Goal: Task Accomplishment & Management: Manage account settings

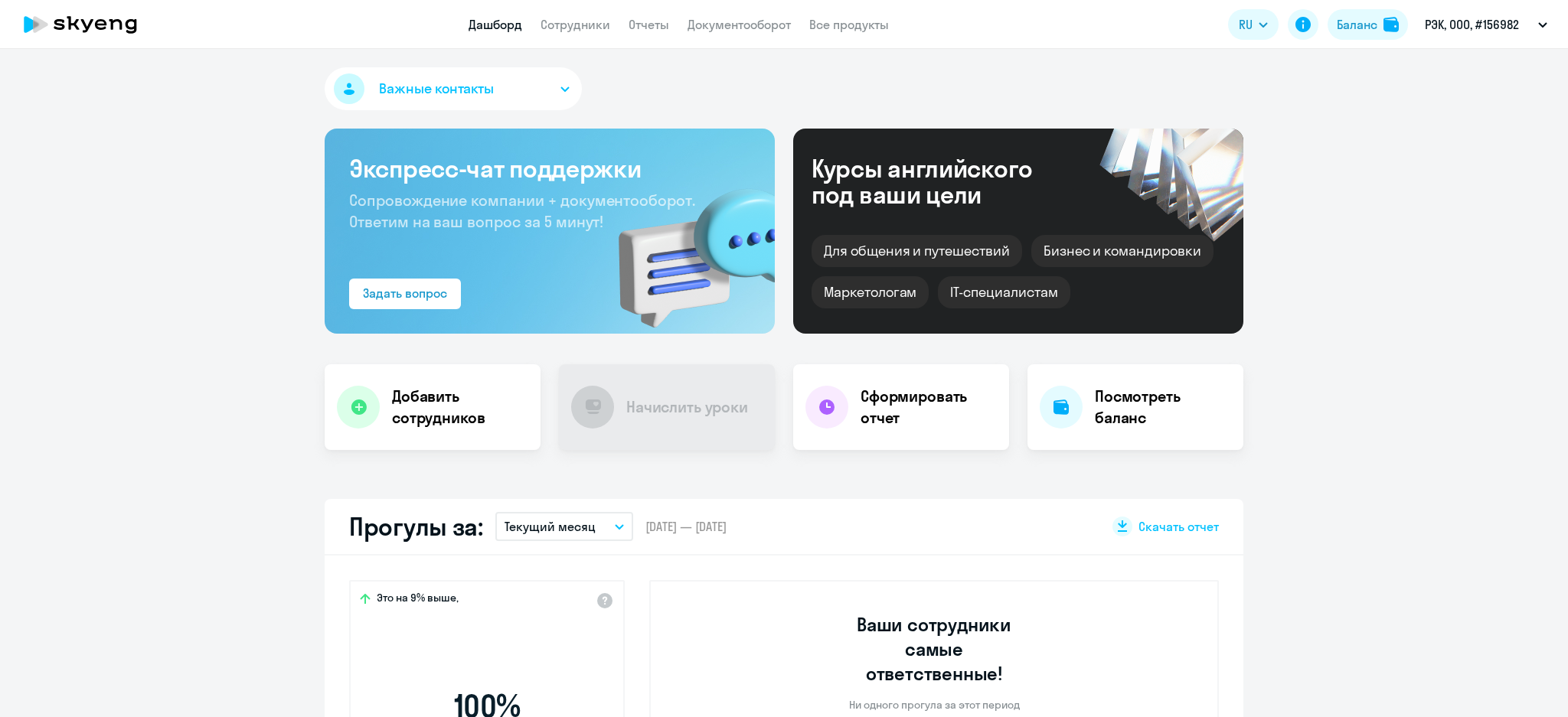
select select "30"
click at [585, 17] on link "Сотрудники" at bounding box center [575, 24] width 70 height 16
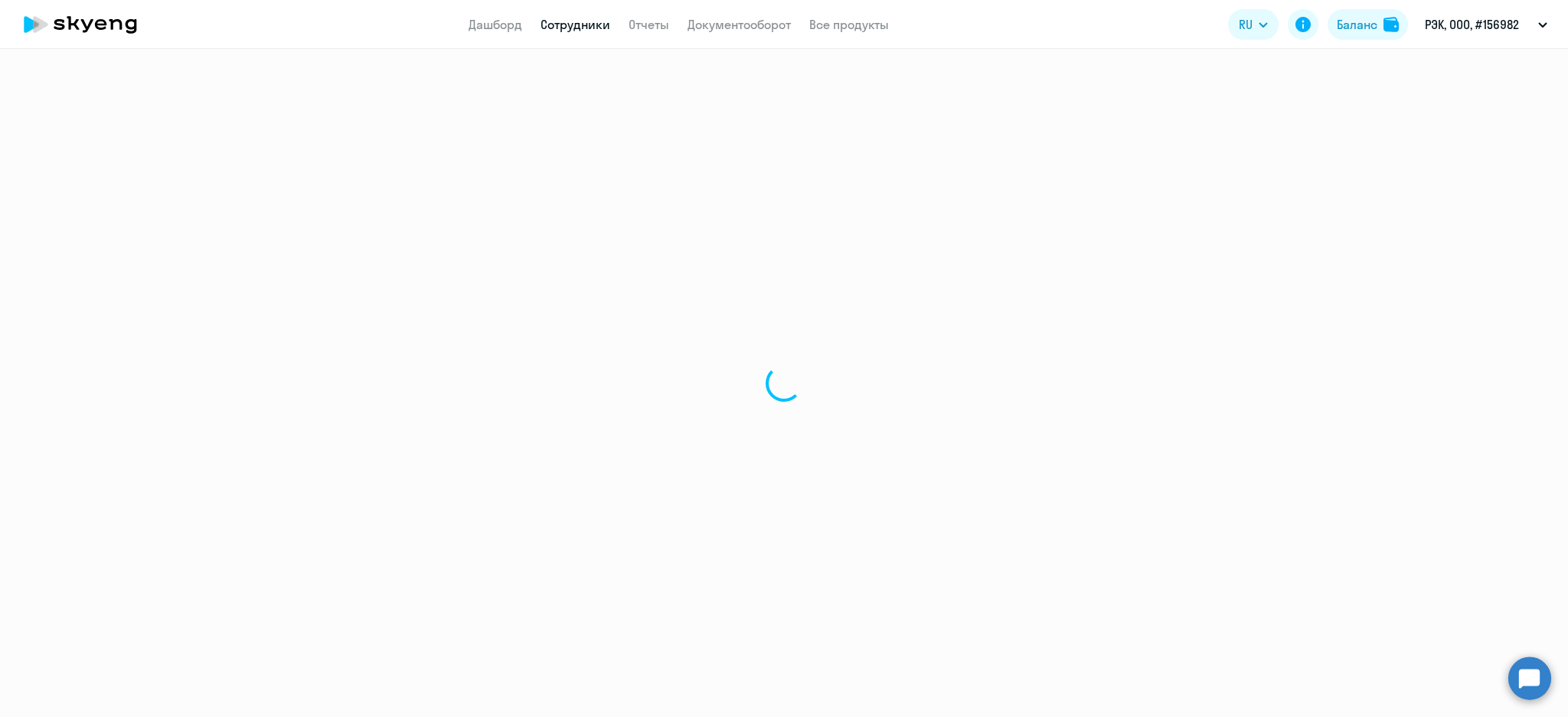
select select "30"
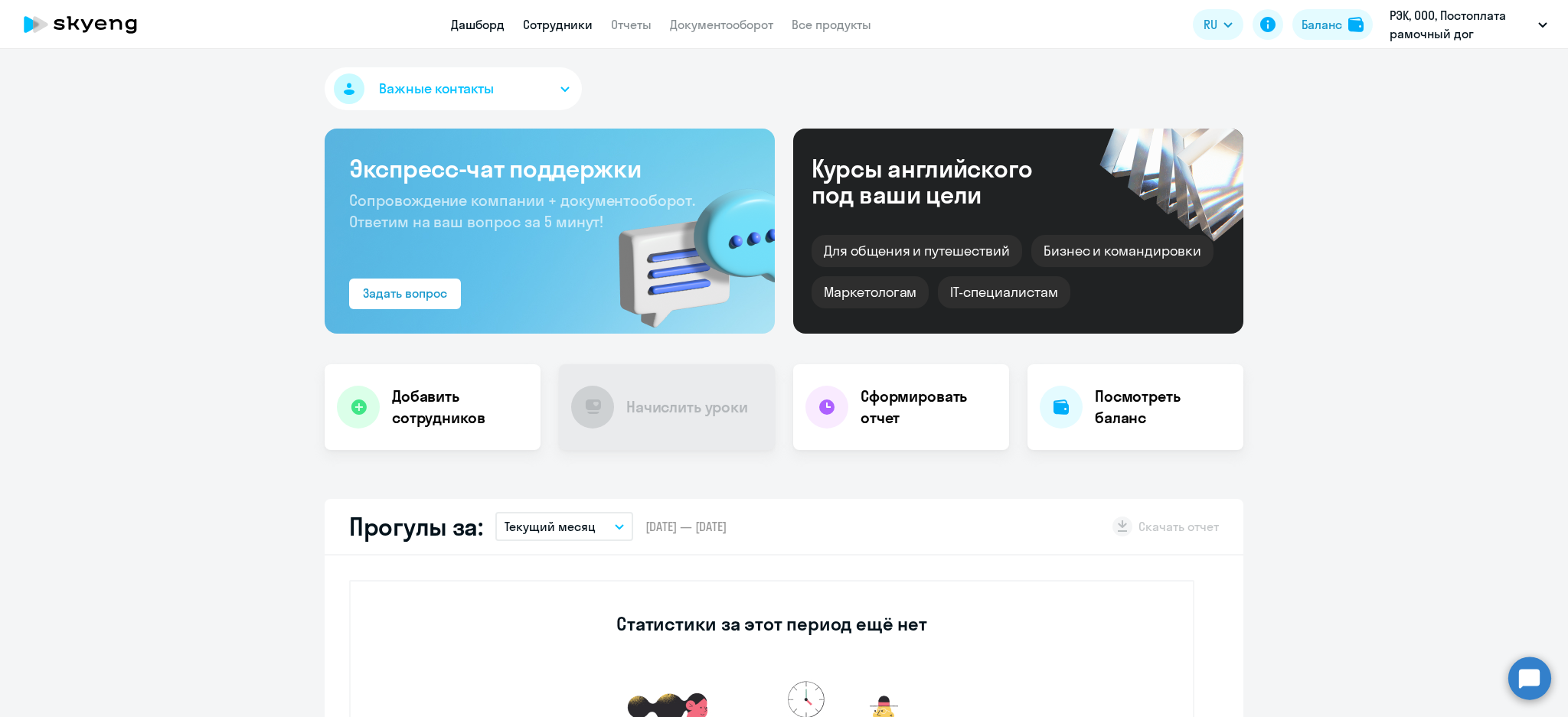
click at [552, 26] on link "Сотрудники" at bounding box center [557, 24] width 70 height 16
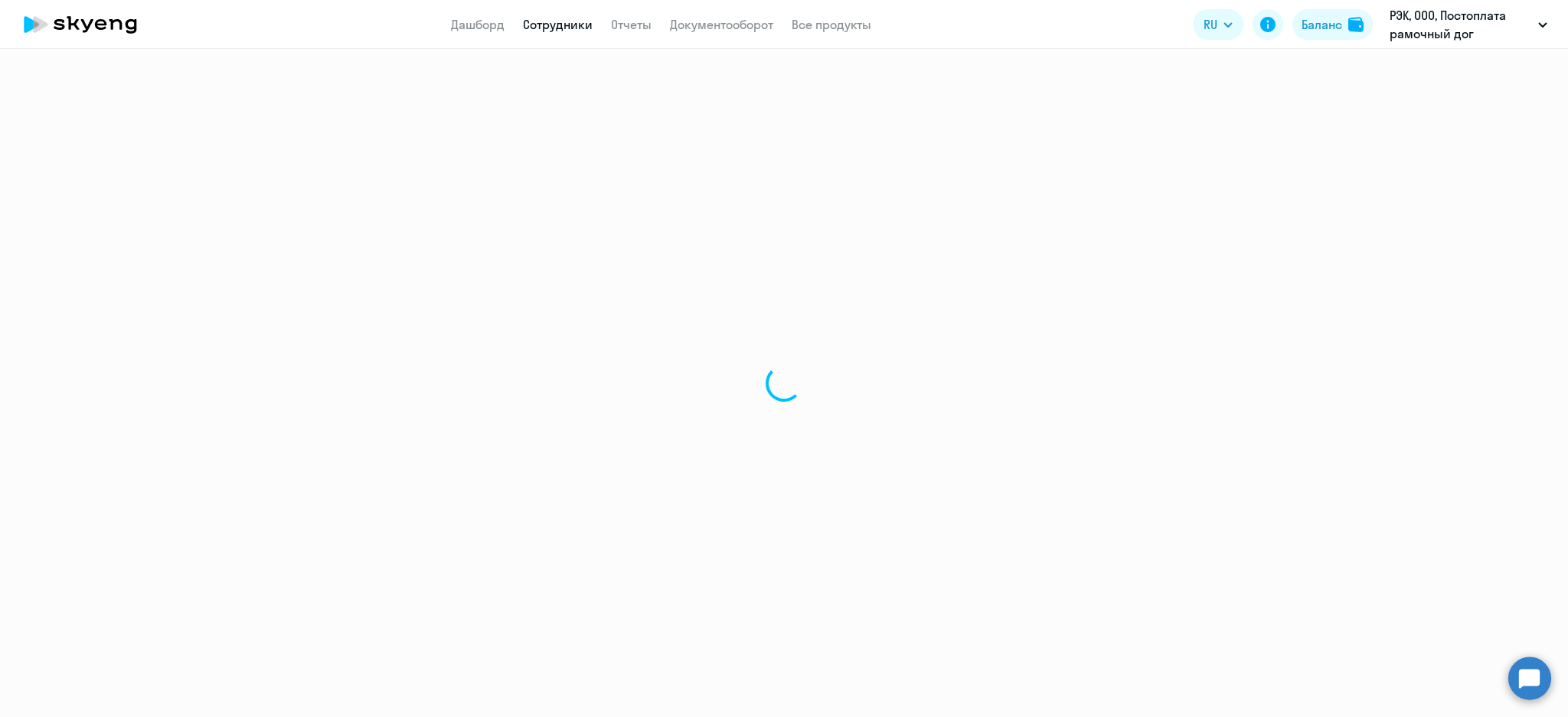
select select "30"
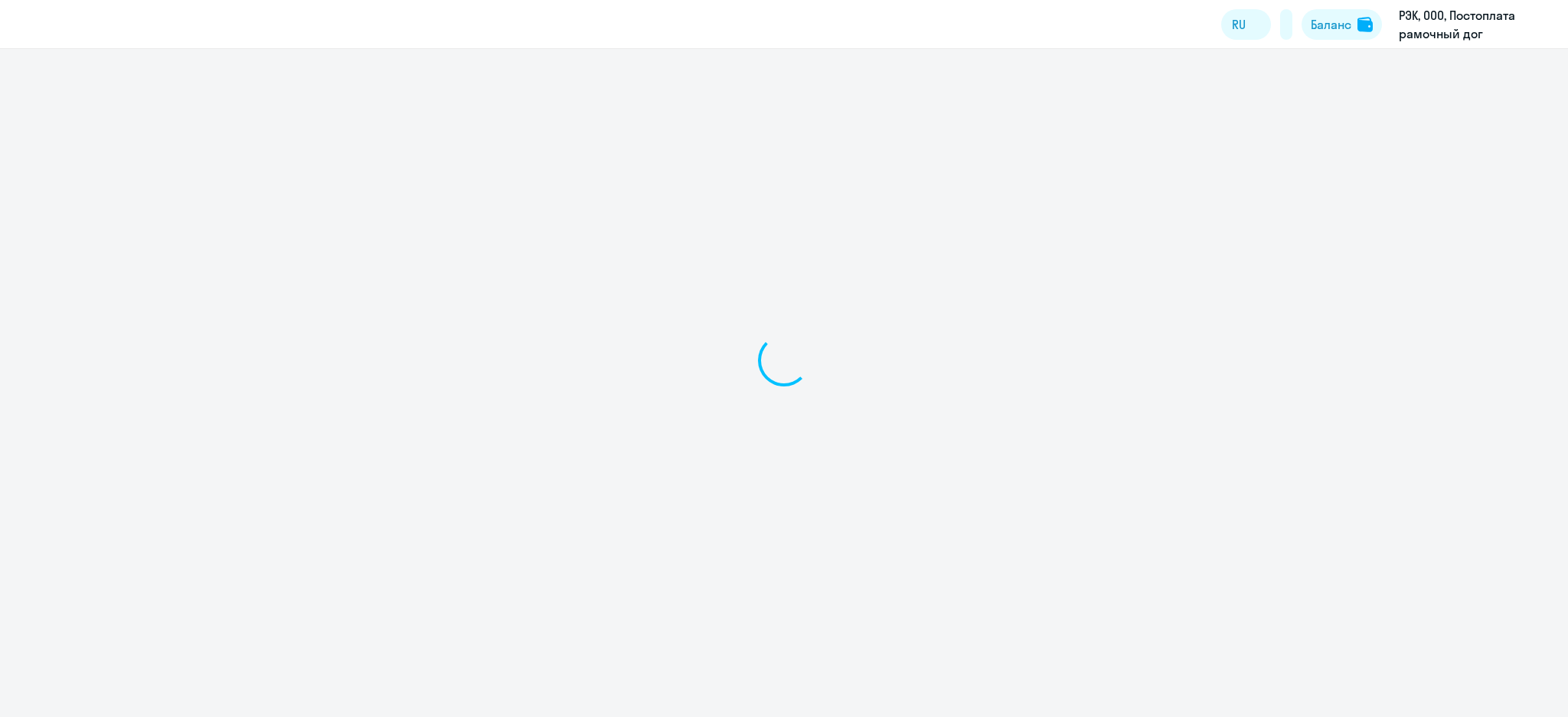
select select "30"
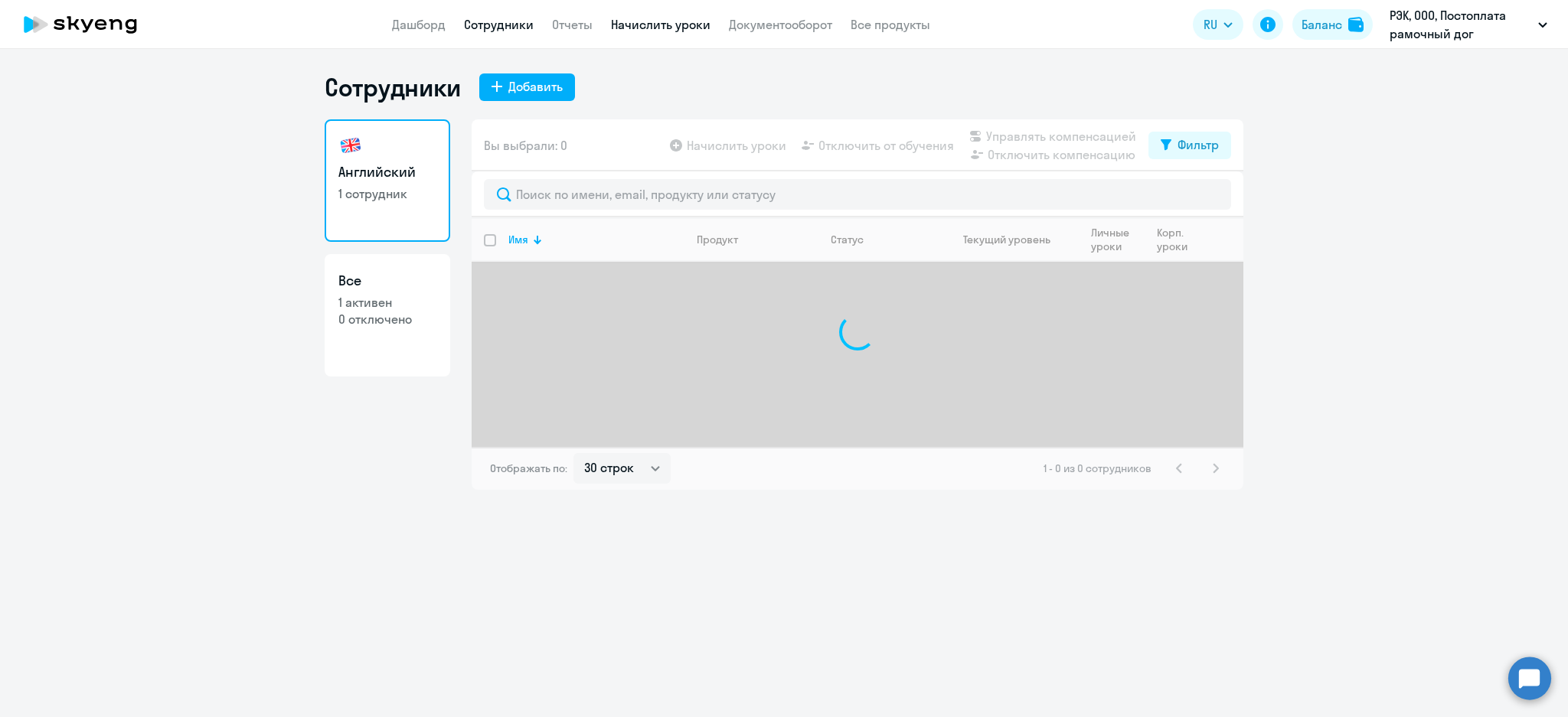
click at [672, 22] on link "Начислить уроки" at bounding box center [660, 24] width 99 height 16
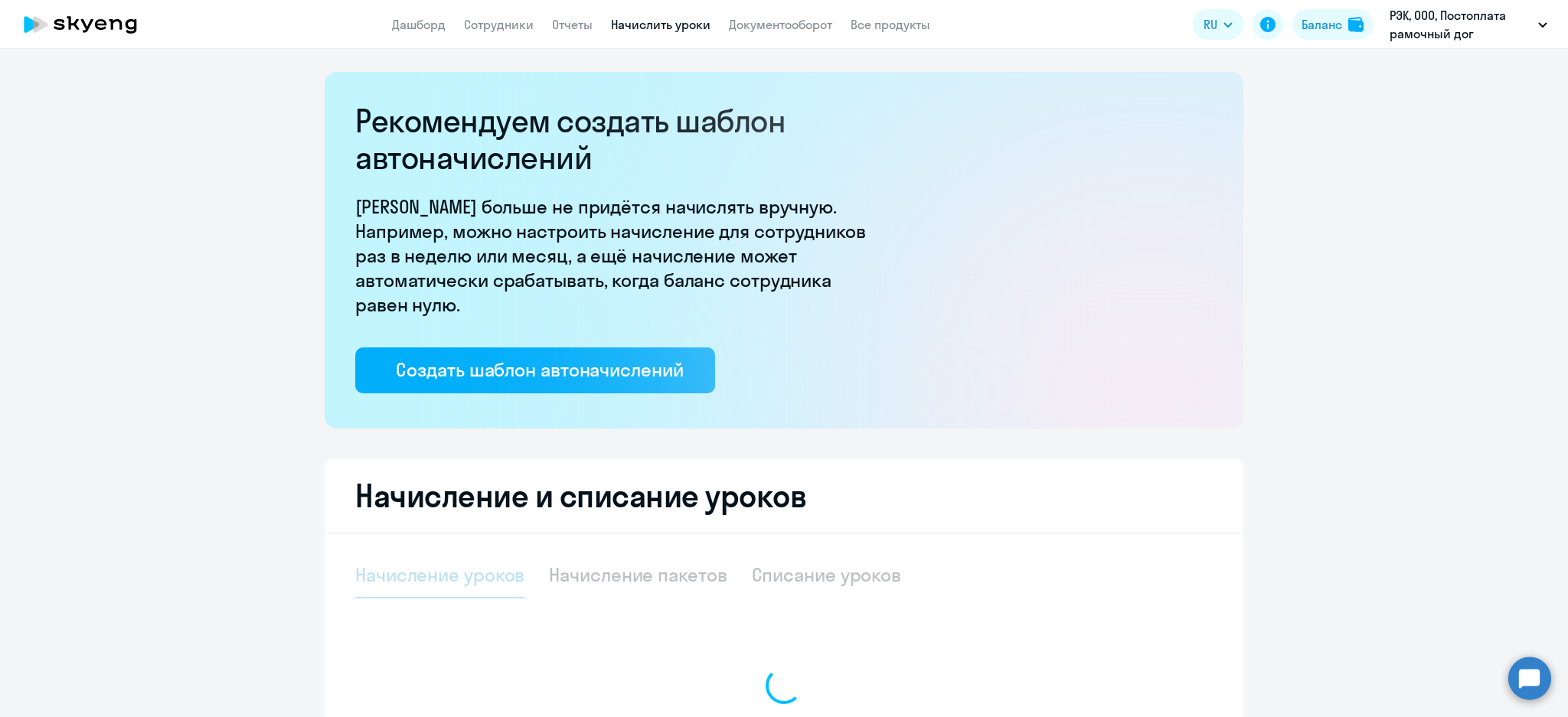
select select "10"
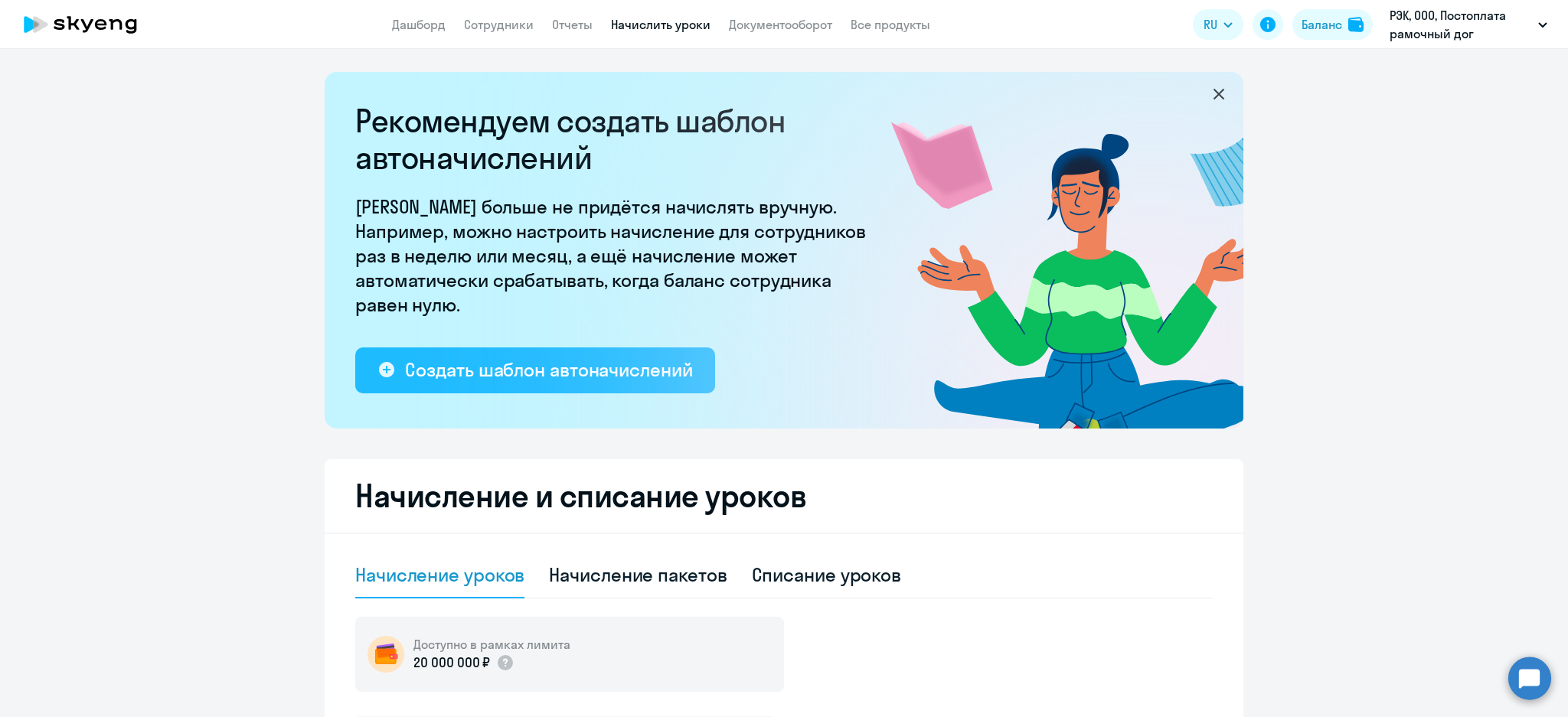
click at [570, 368] on div "Создать шаблон автоначислений" at bounding box center [549, 369] width 287 height 24
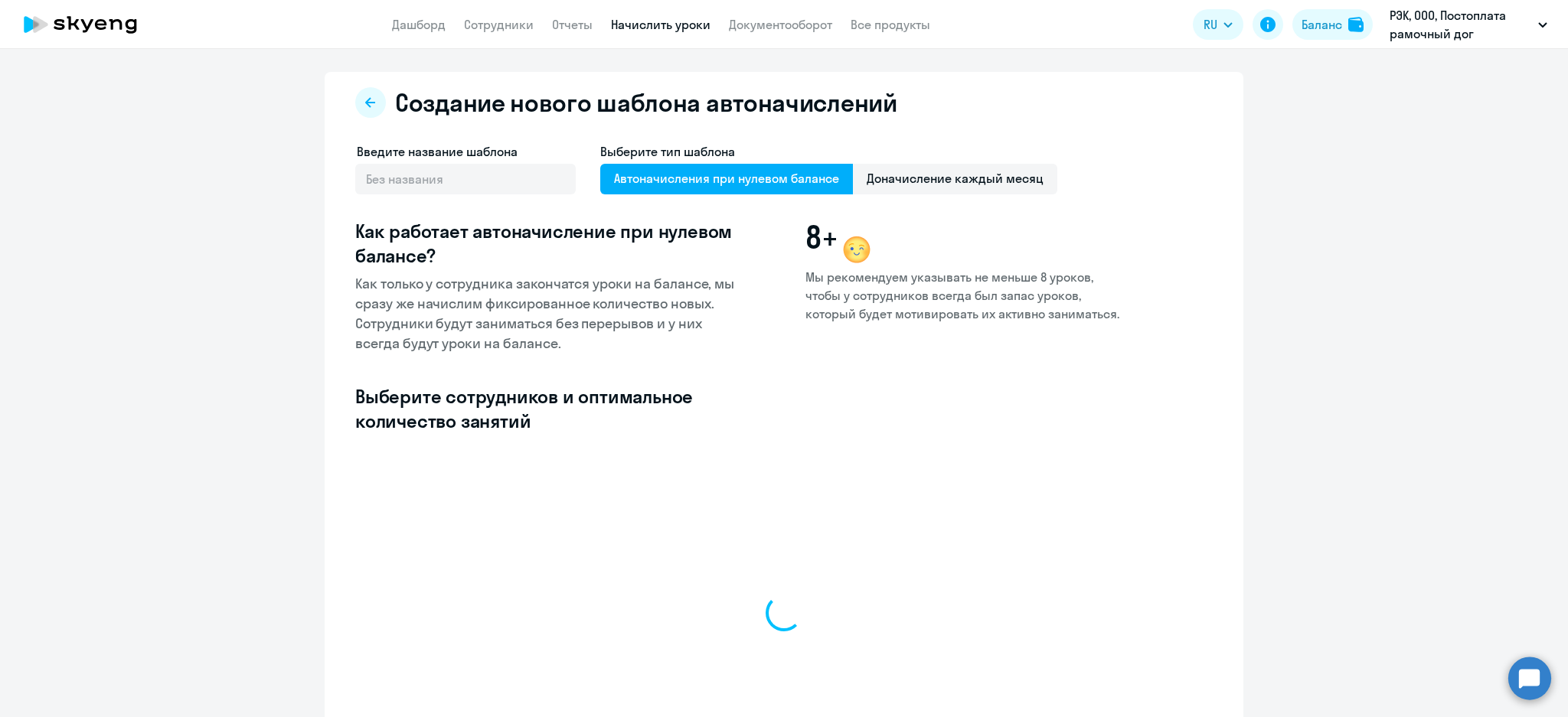
select select "10"
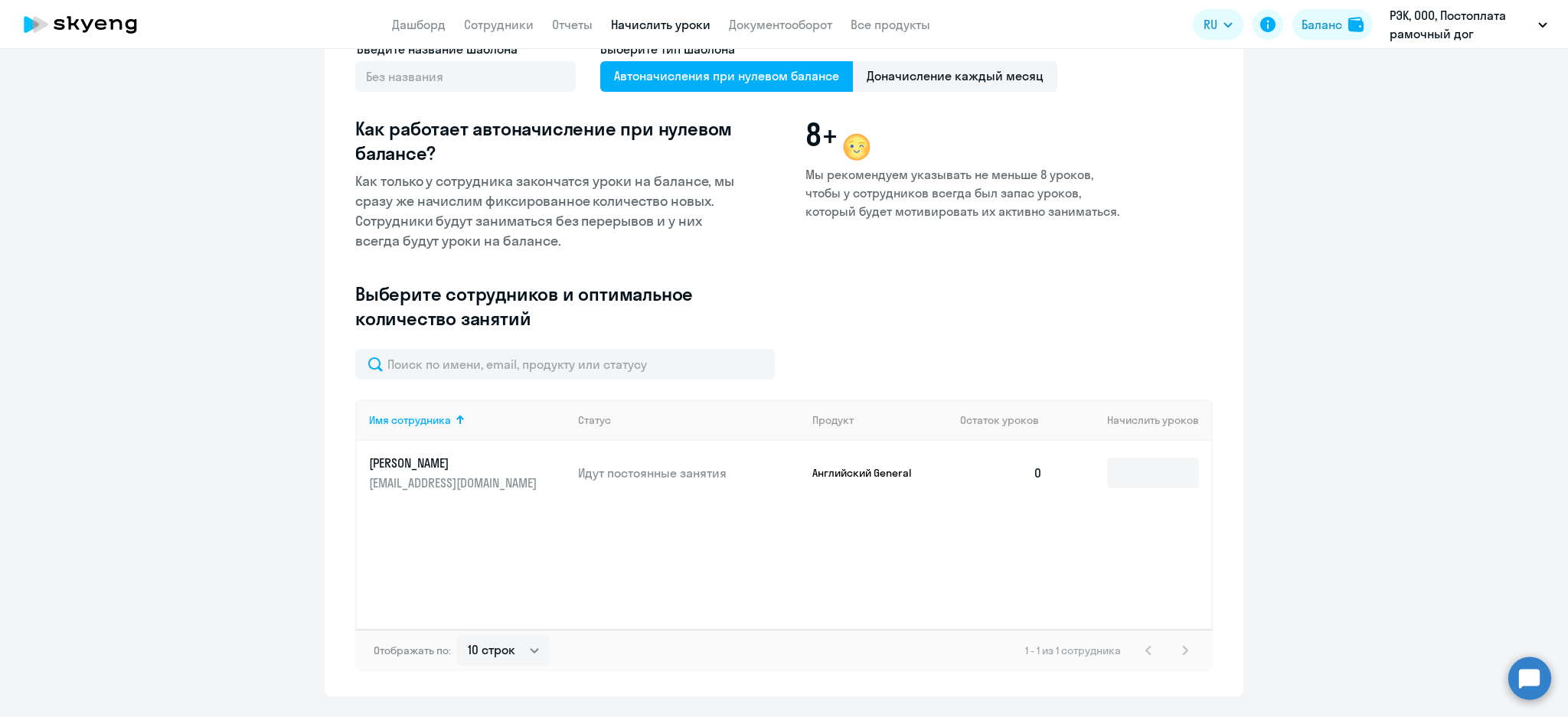
scroll to position [143, 0]
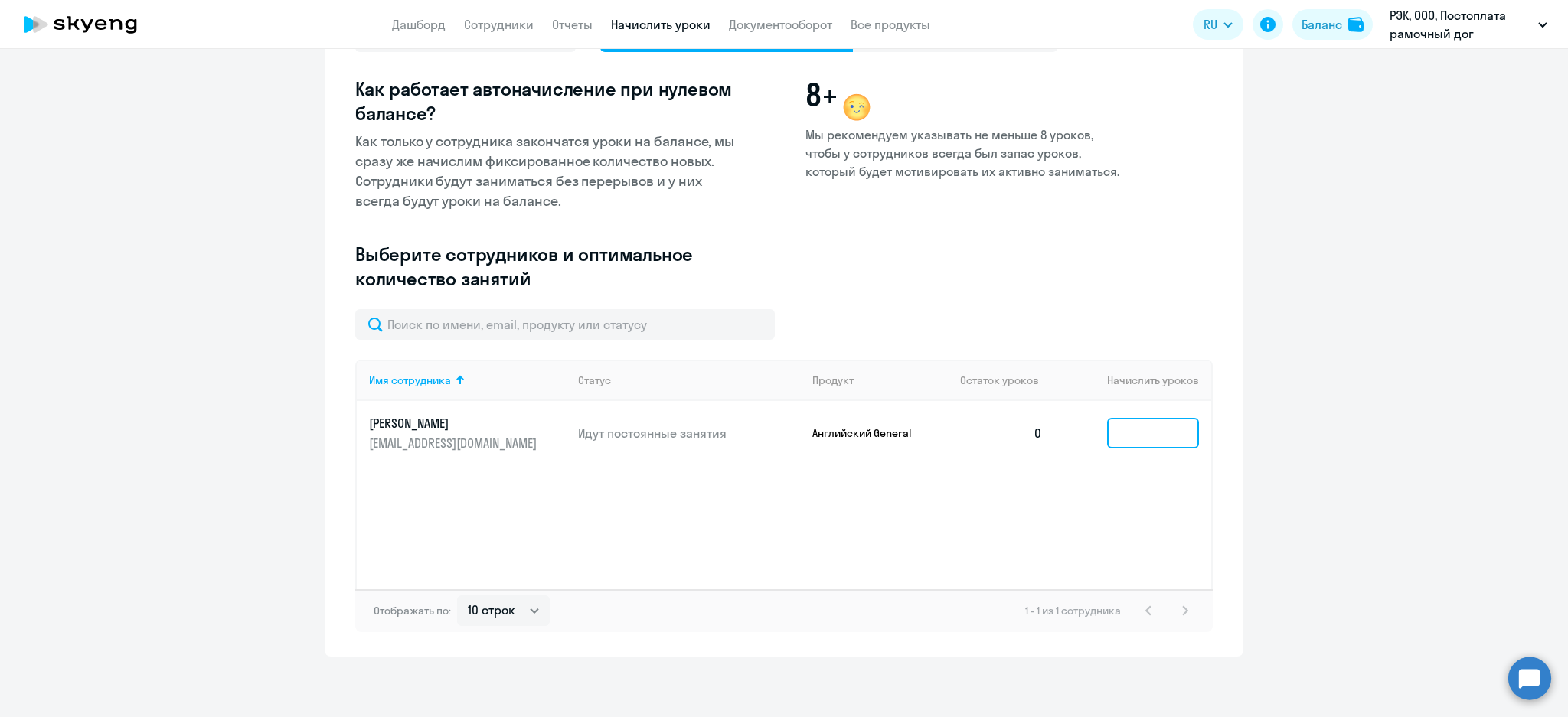
click at [1121, 429] on input at bounding box center [1153, 433] width 92 height 31
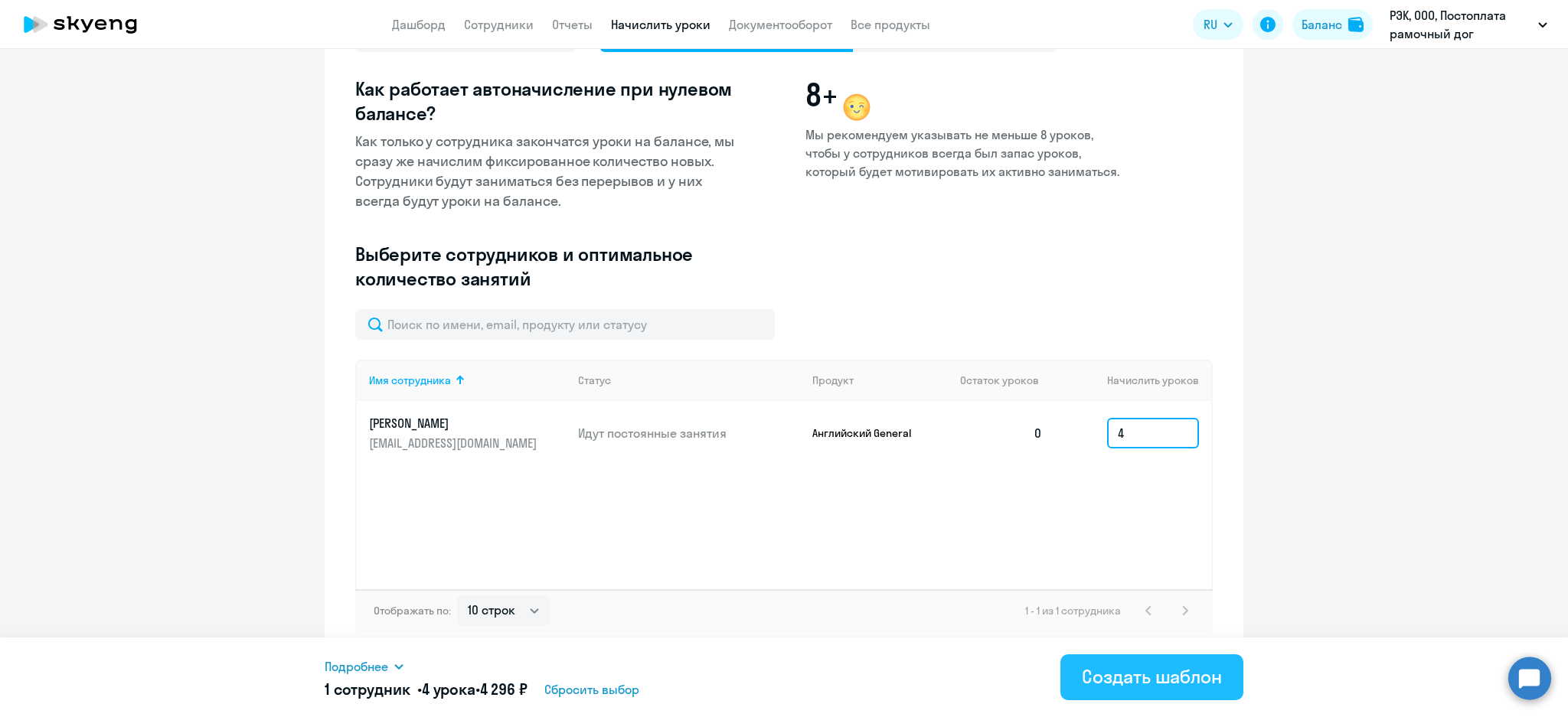
type input "4"
click at [1155, 673] on div "Создать шаблон" at bounding box center [1151, 676] width 140 height 24
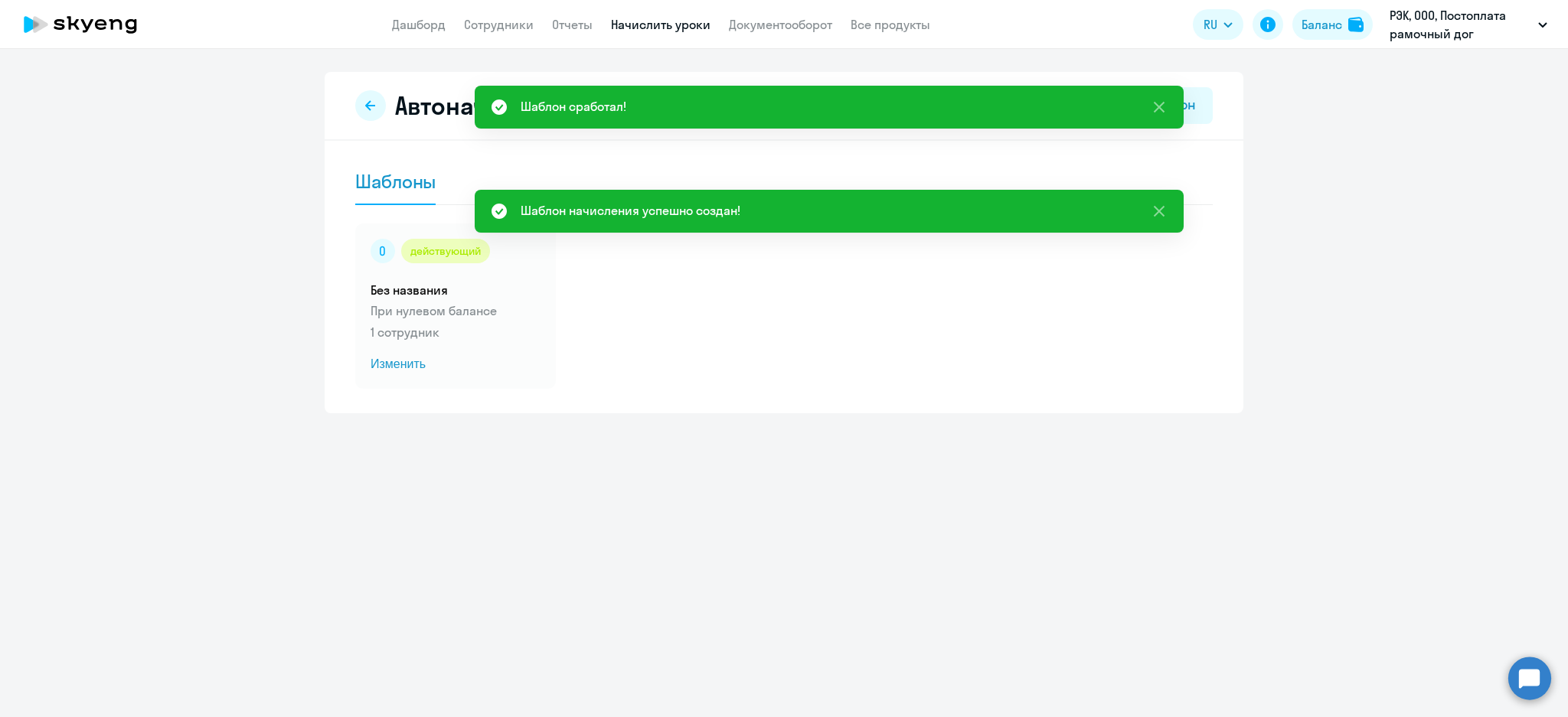
click at [669, 29] on link "Начислить уроки" at bounding box center [660, 24] width 99 height 16
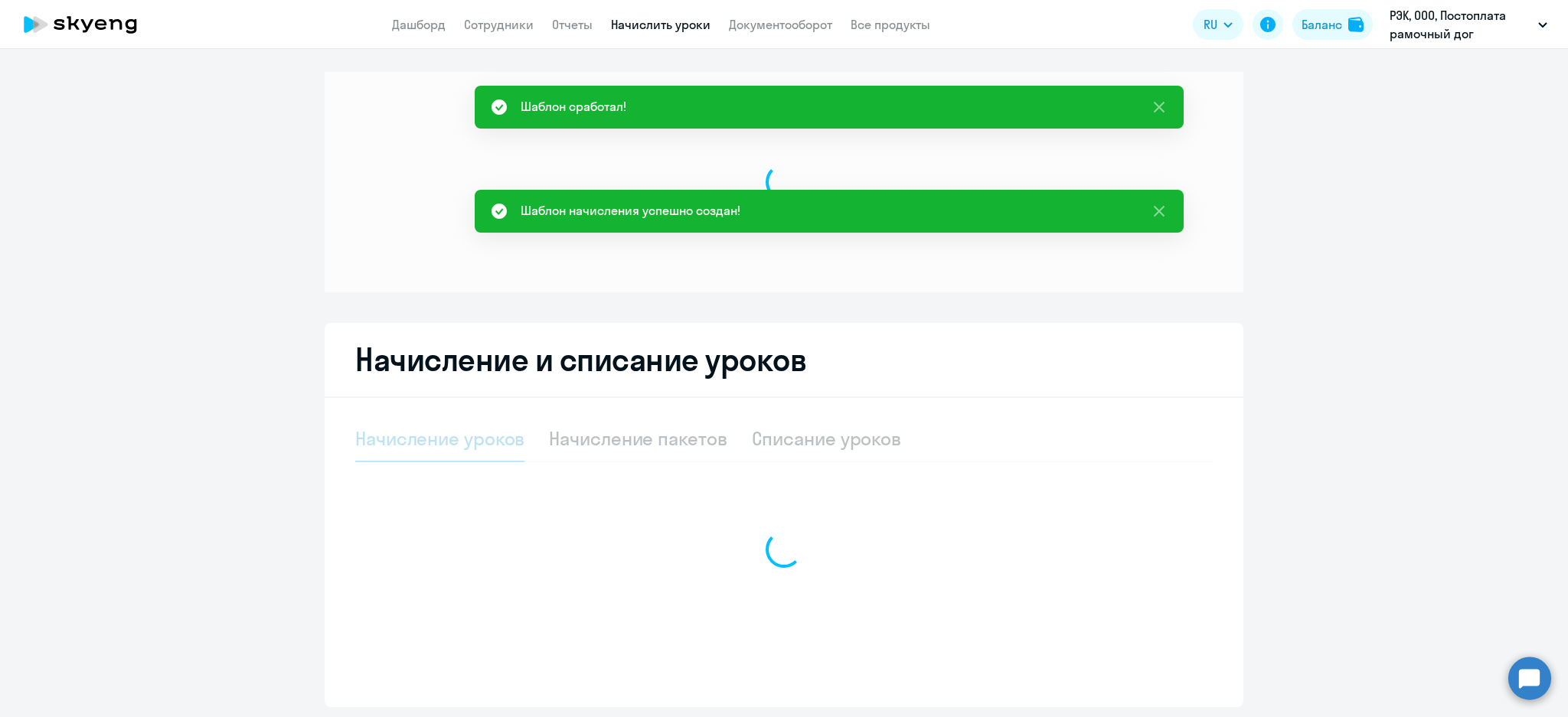
select select "10"
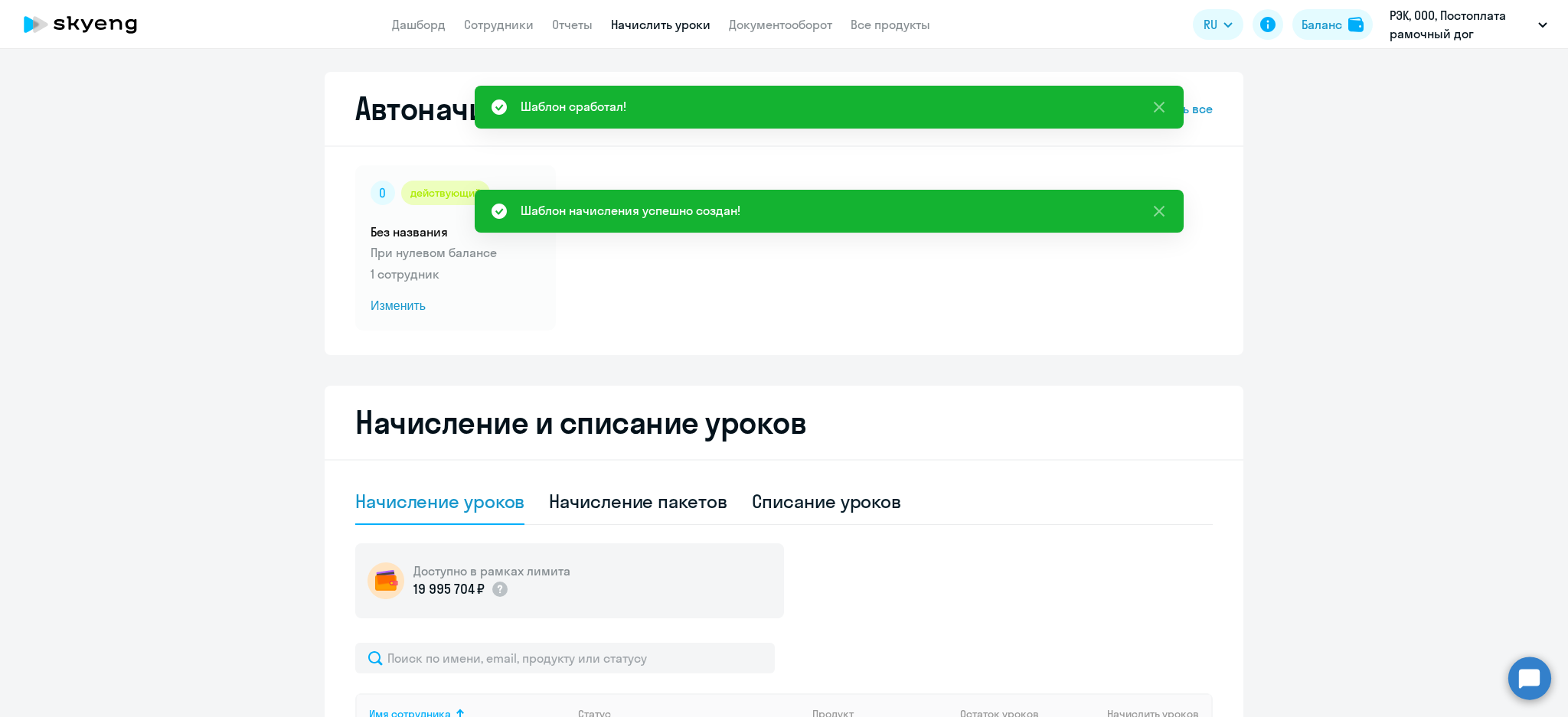
scroll to position [334, 0]
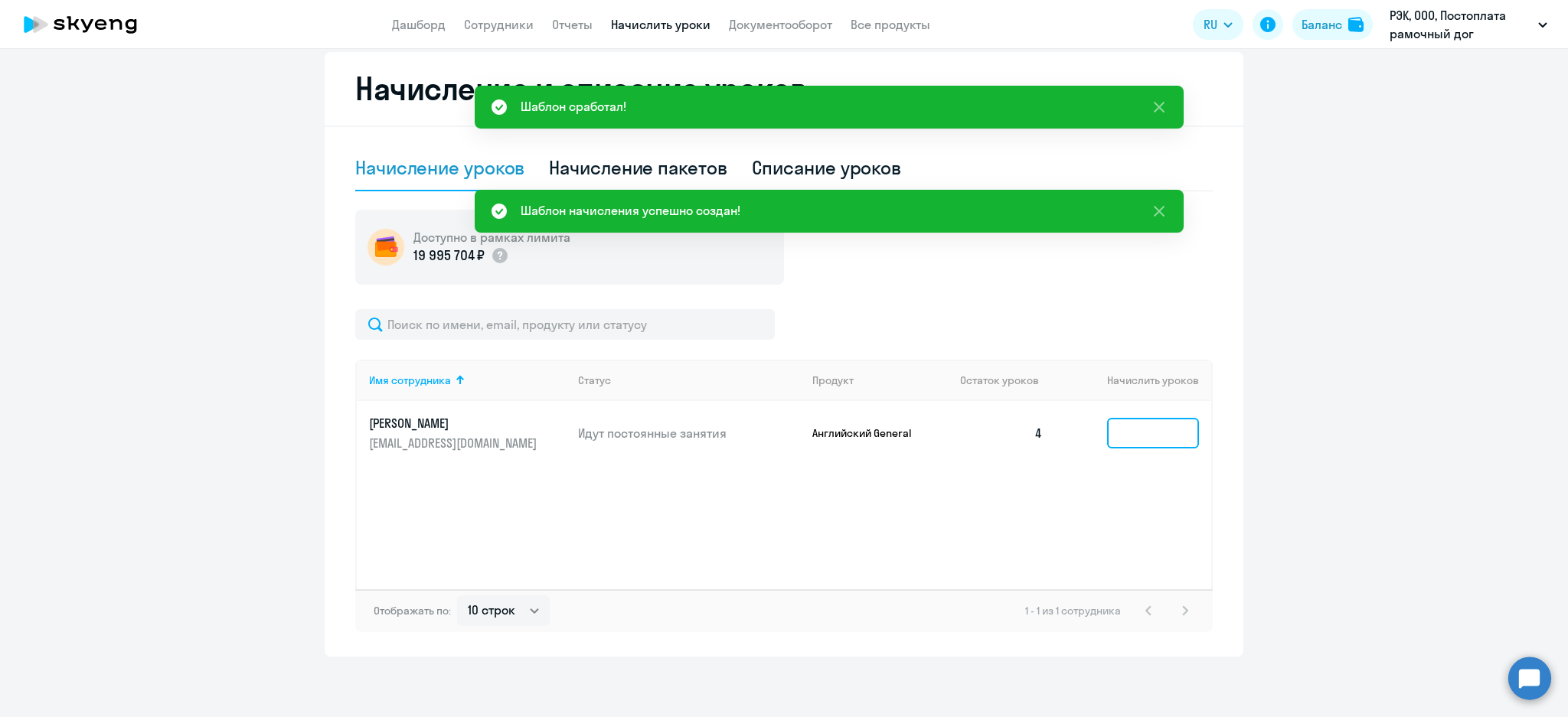
click at [1134, 442] on input at bounding box center [1153, 433] width 92 height 31
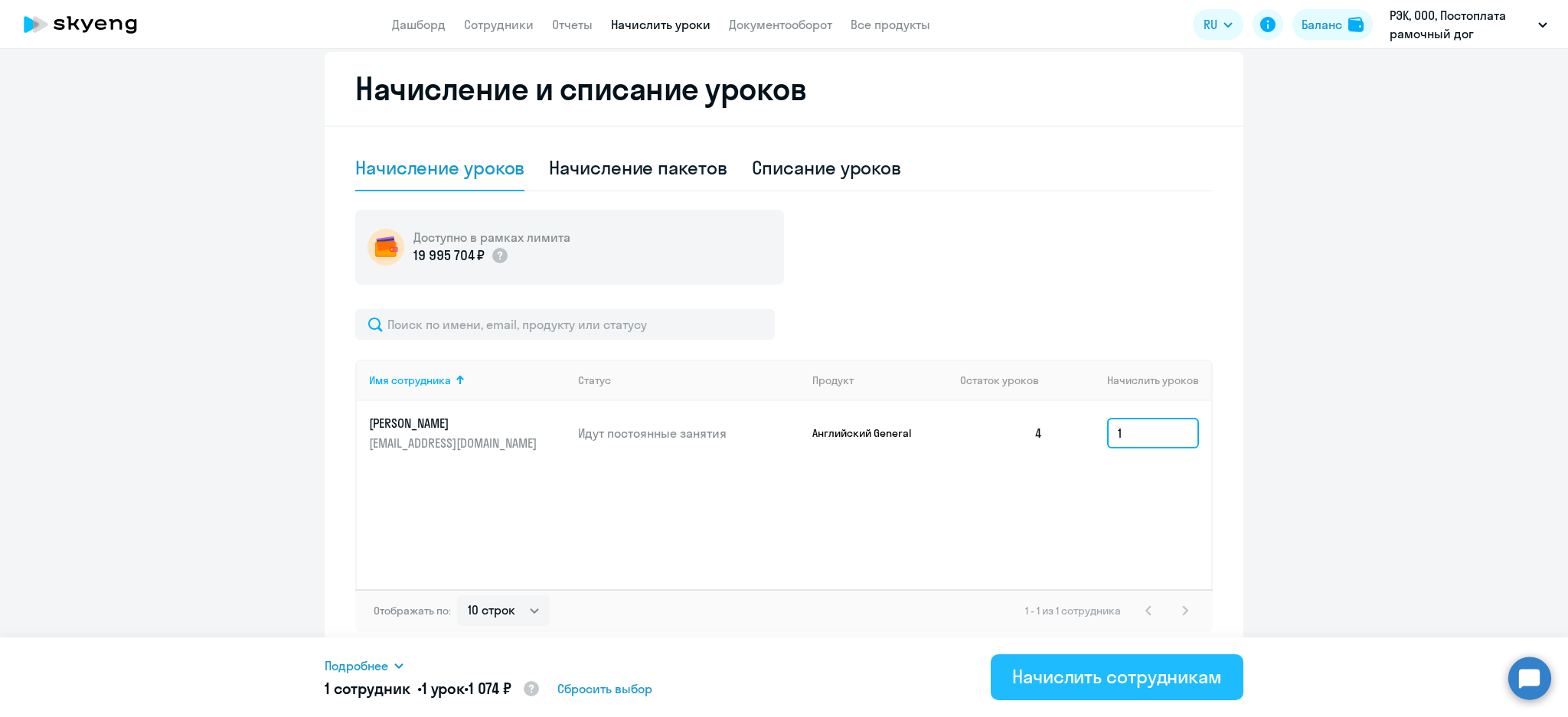
type input "1"
click at [1068, 675] on div "Начислить сотрудникам" at bounding box center [1116, 676] width 210 height 24
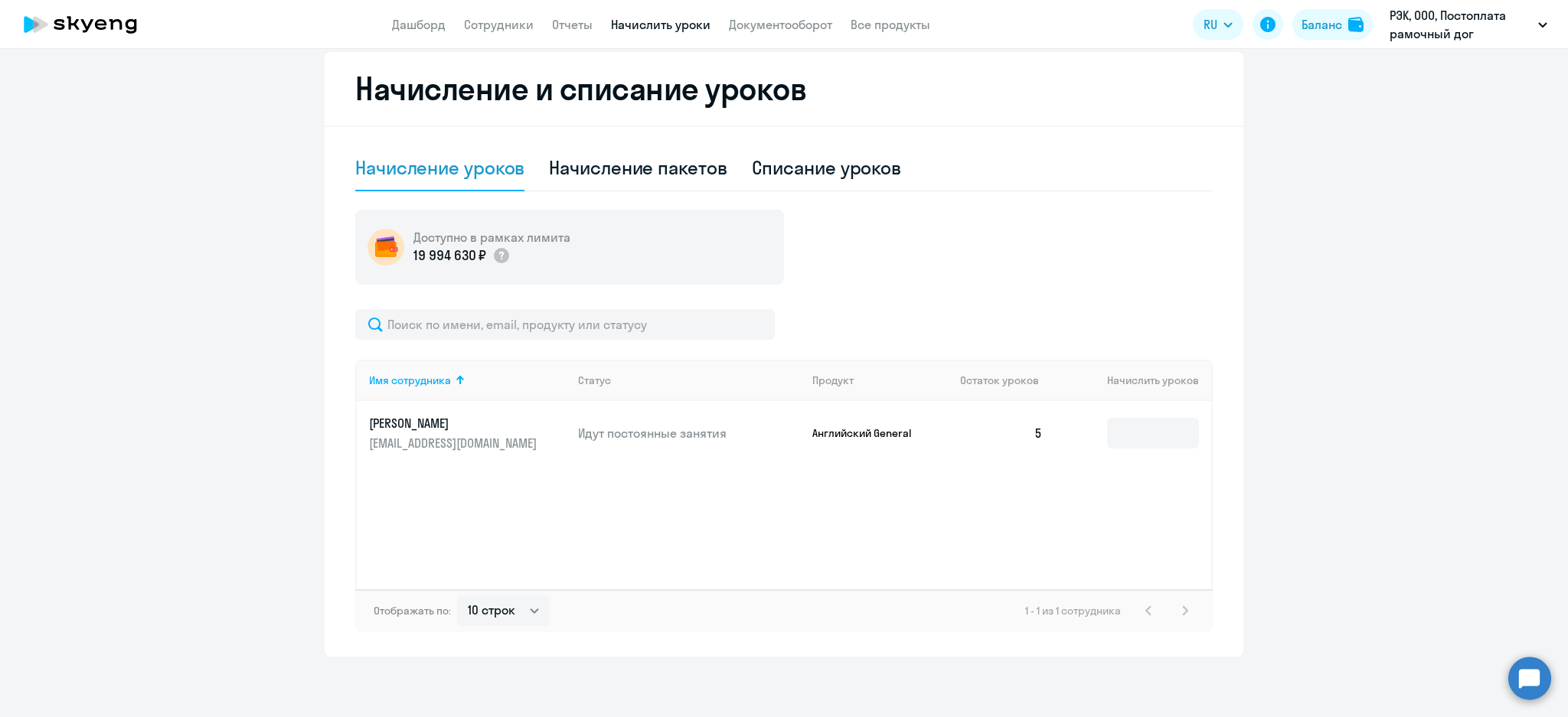
click at [657, 30] on link "Начислить уроки" at bounding box center [660, 24] width 99 height 16
click at [654, 28] on link "Начислить уроки" at bounding box center [660, 24] width 99 height 16
click at [651, 24] on link "Начислить уроки" at bounding box center [660, 24] width 99 height 16
click at [577, 19] on link "Отчеты" at bounding box center [572, 24] width 41 height 16
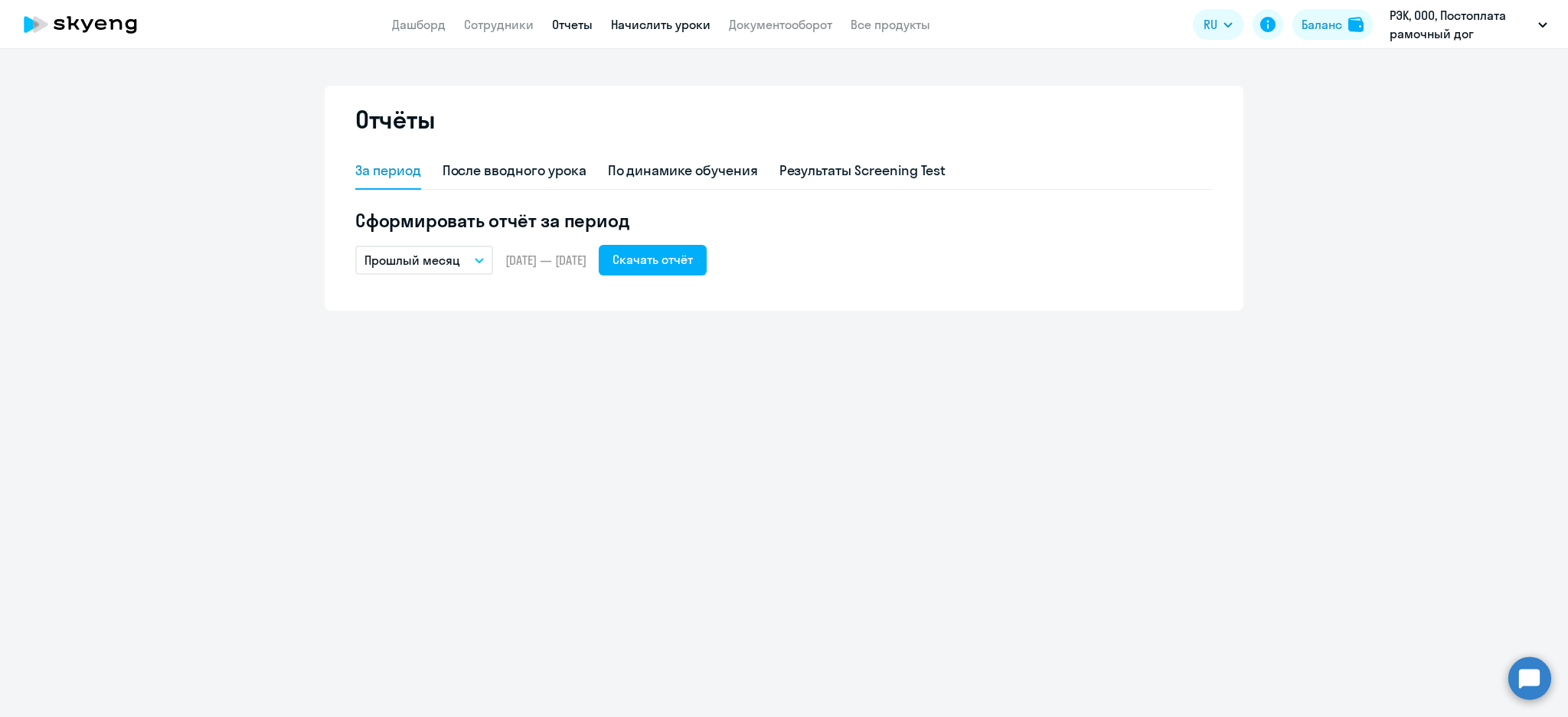
click at [646, 19] on link "Начислить уроки" at bounding box center [660, 24] width 99 height 16
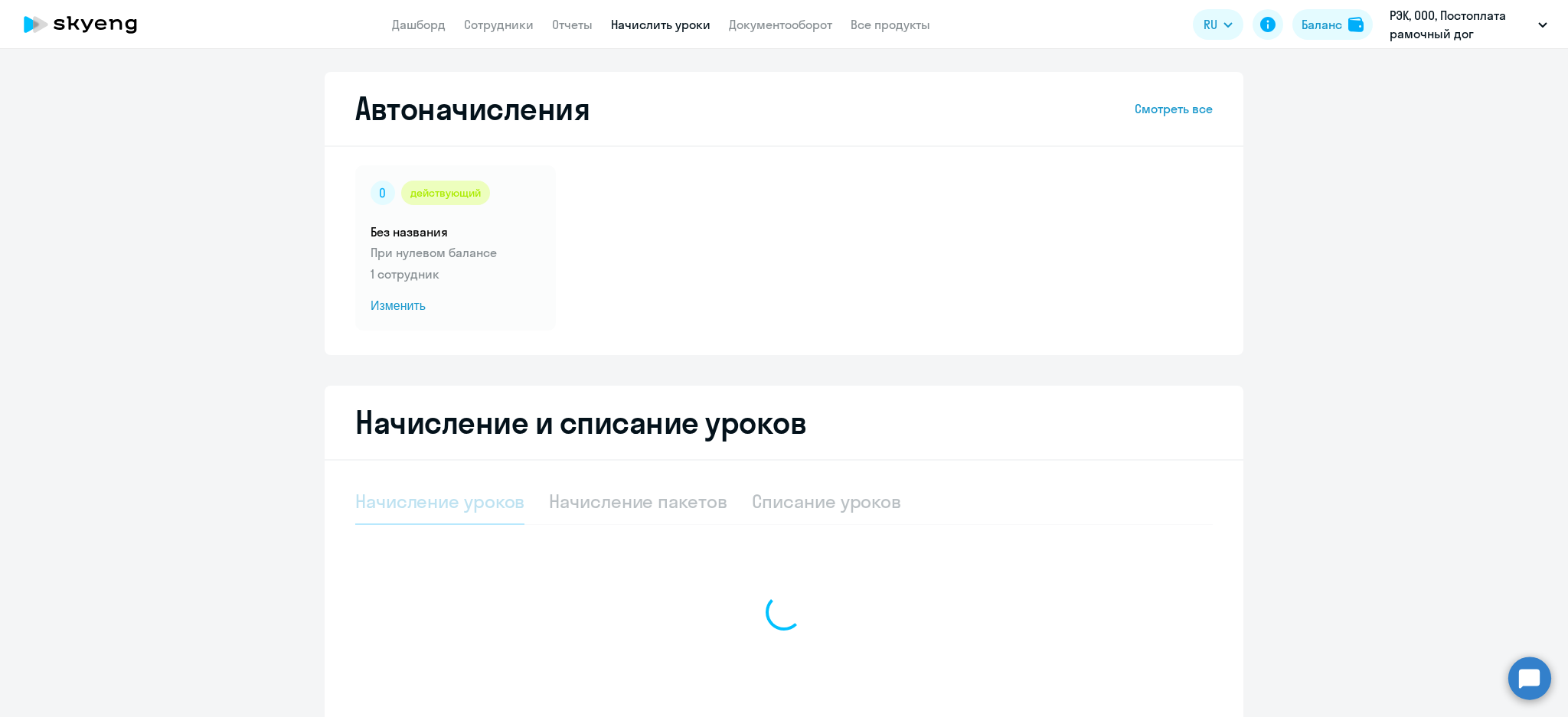
select select "10"
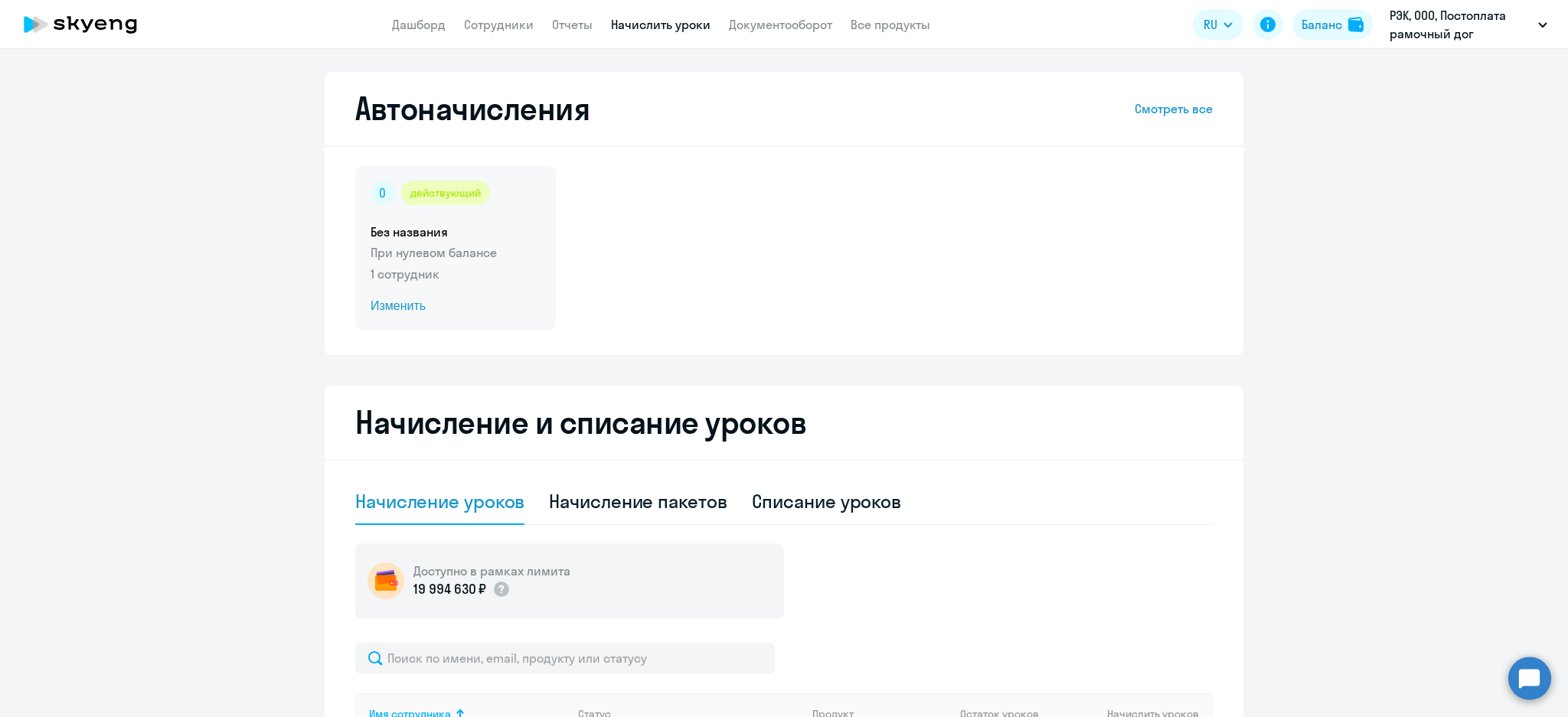
click at [458, 248] on p "При нулевом балансе" at bounding box center [455, 252] width 170 height 19
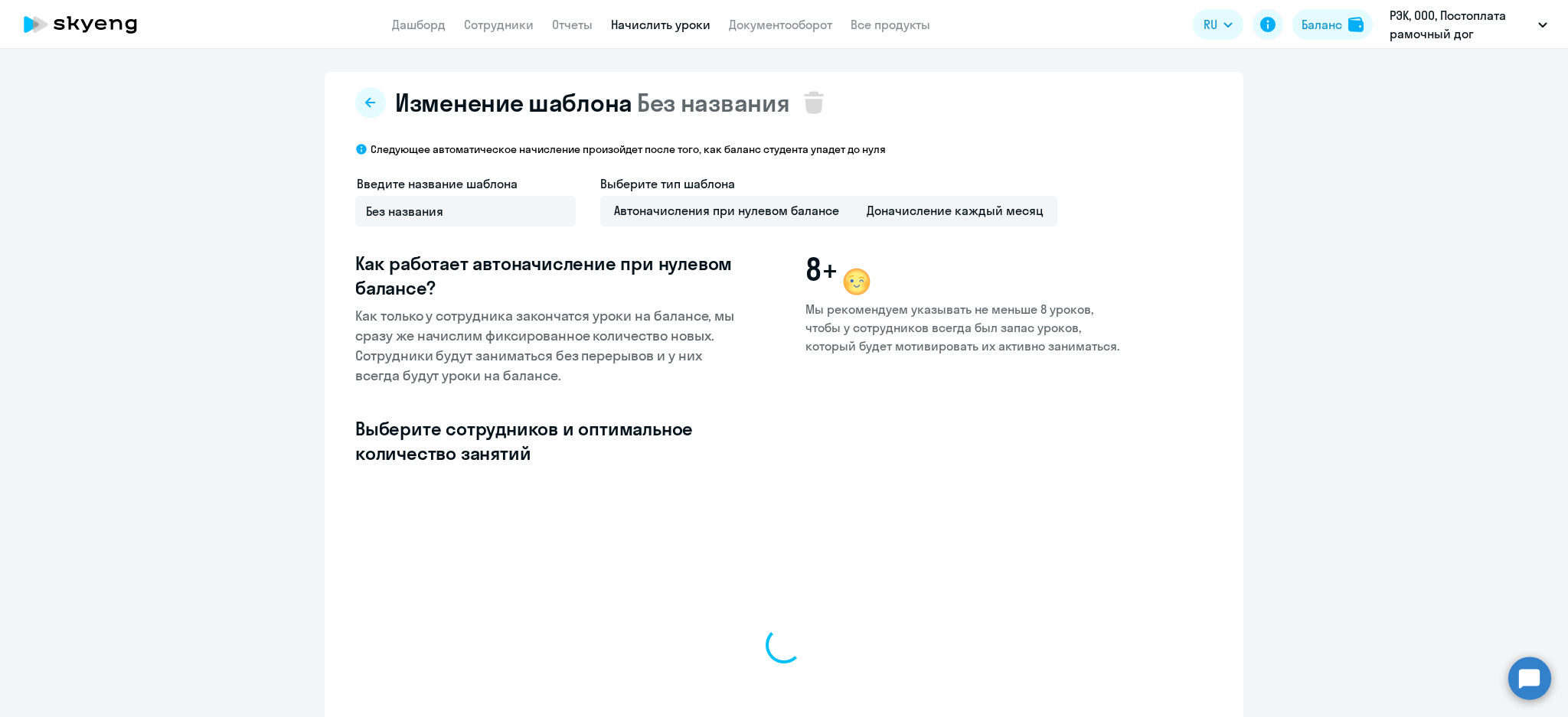
select select "10"
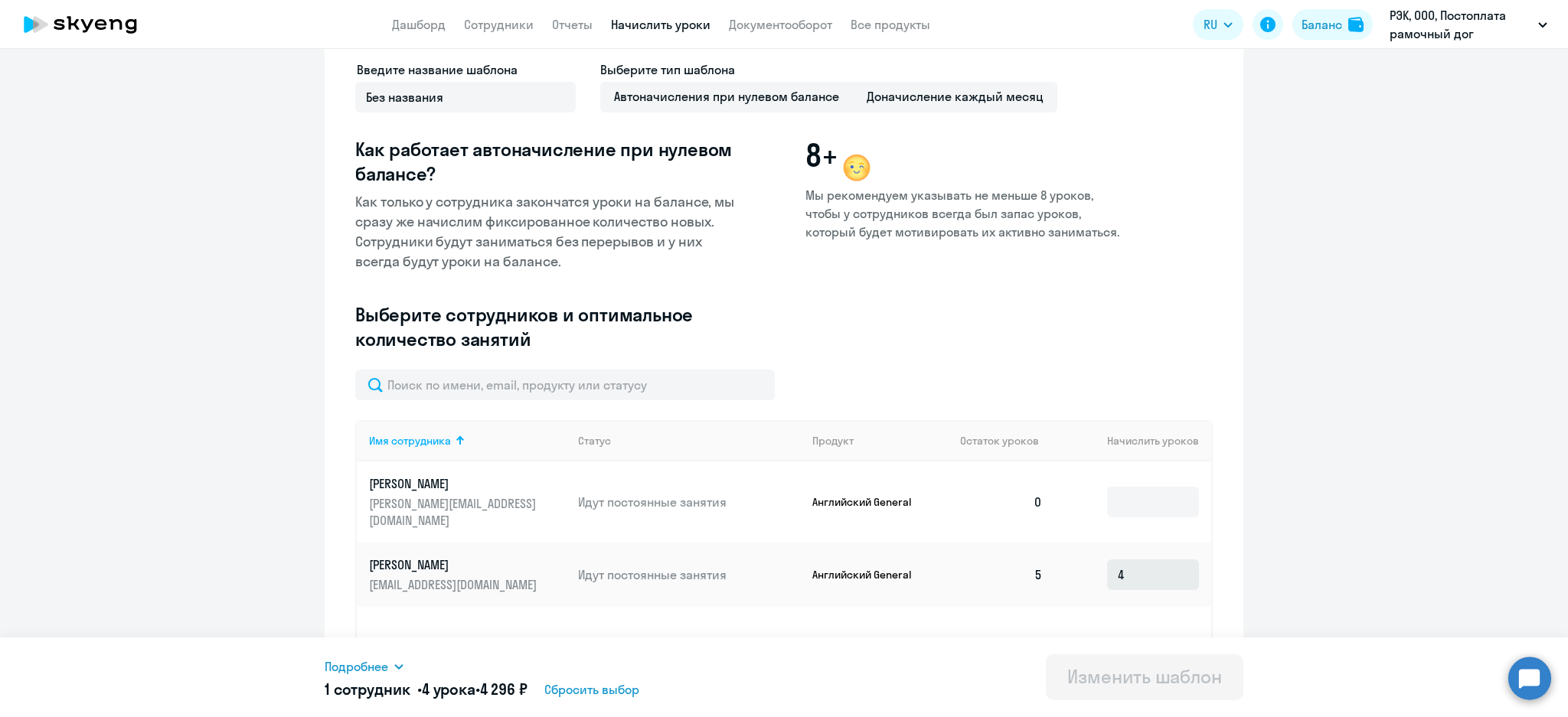
scroll to position [174, 0]
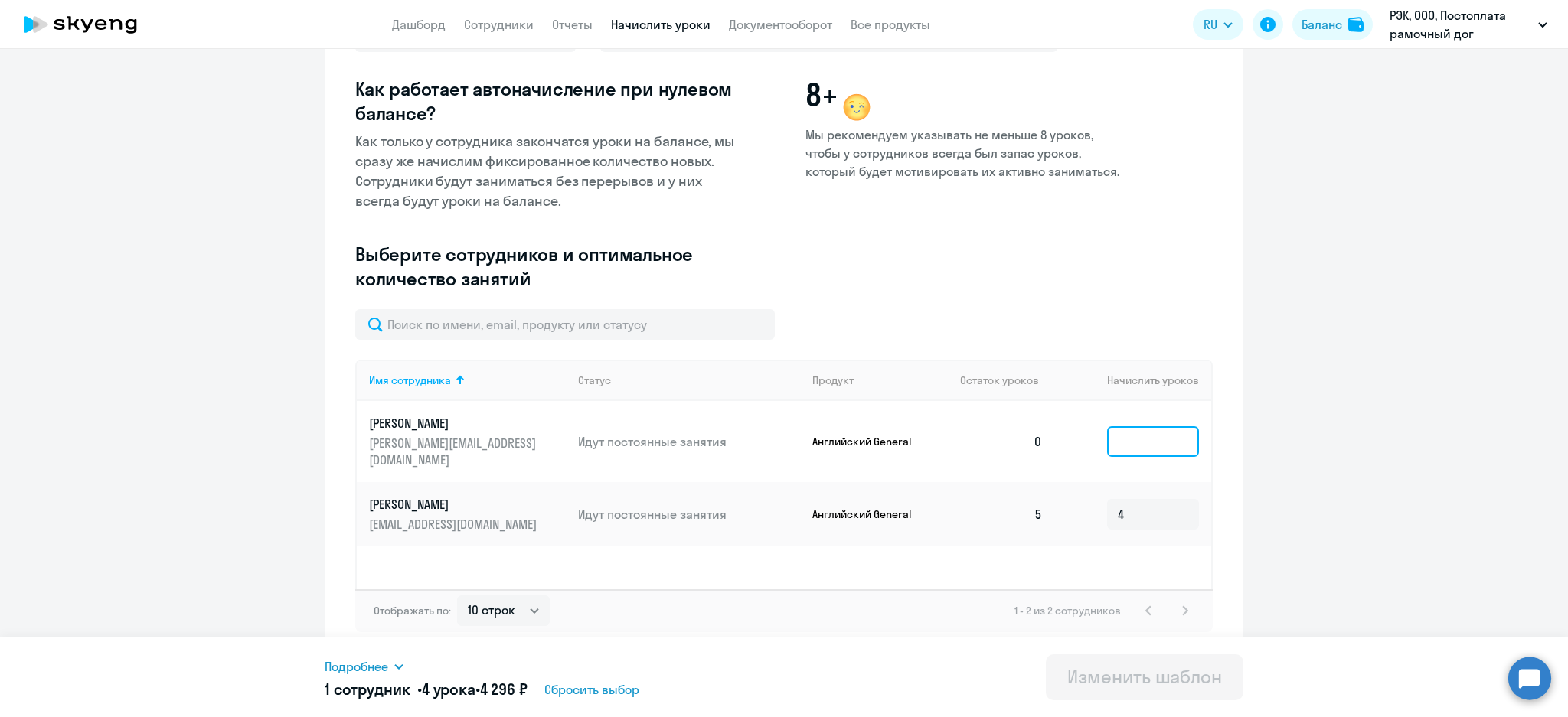
click at [1134, 440] on input at bounding box center [1153, 442] width 92 height 31
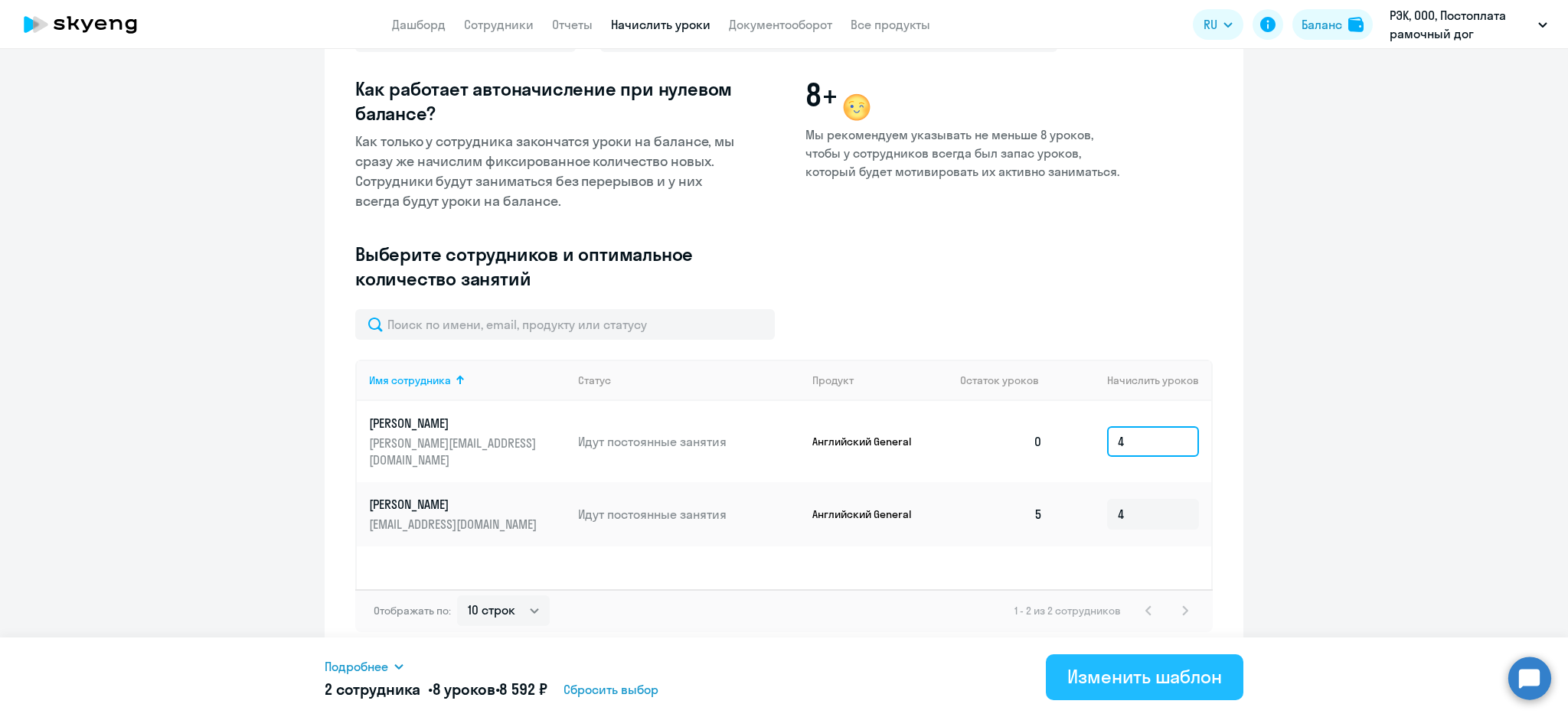
type input "4"
click at [1149, 673] on div "Изменить шаблон" at bounding box center [1144, 676] width 155 height 24
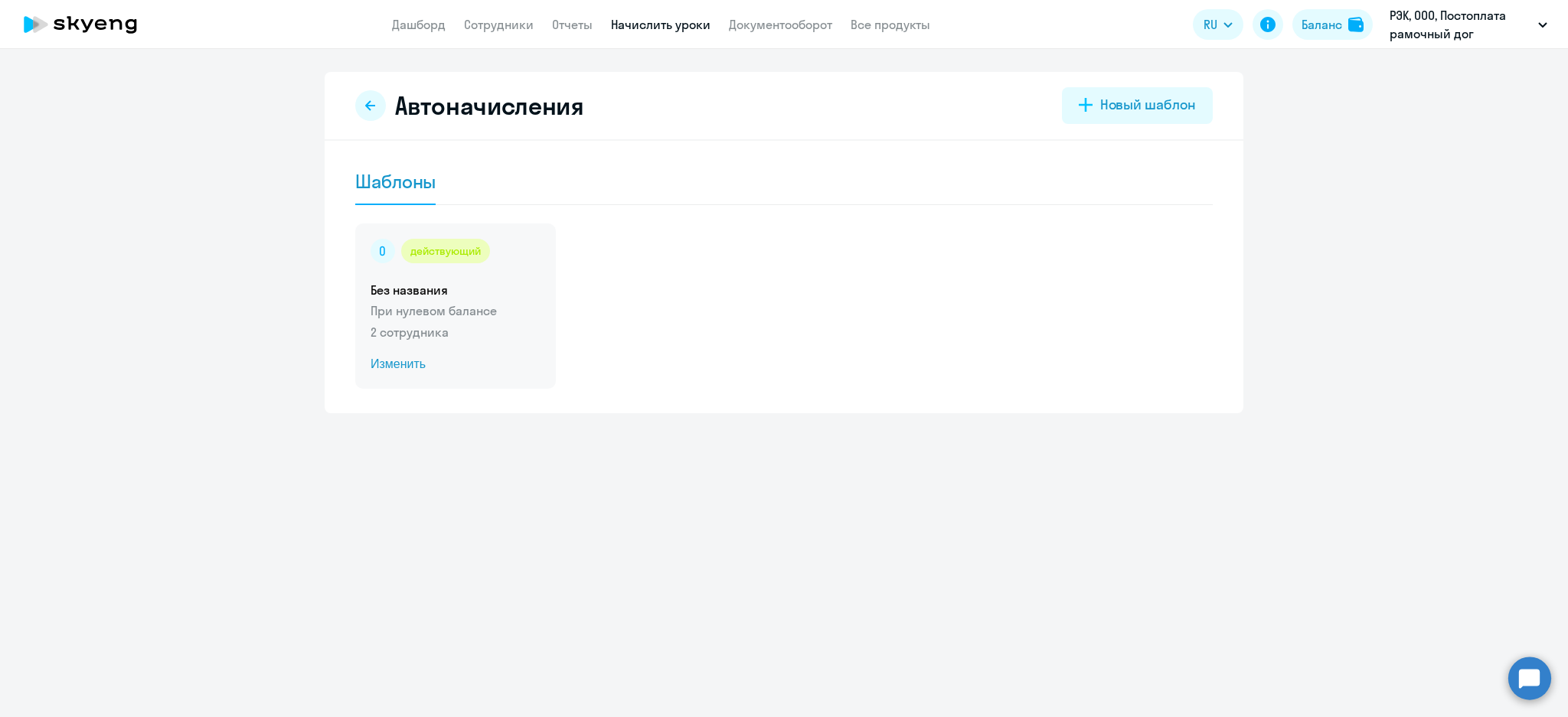
click at [485, 275] on div "действующий Без названия При нулевом балансе 2 сотрудника Изменить" at bounding box center [455, 306] width 200 height 165
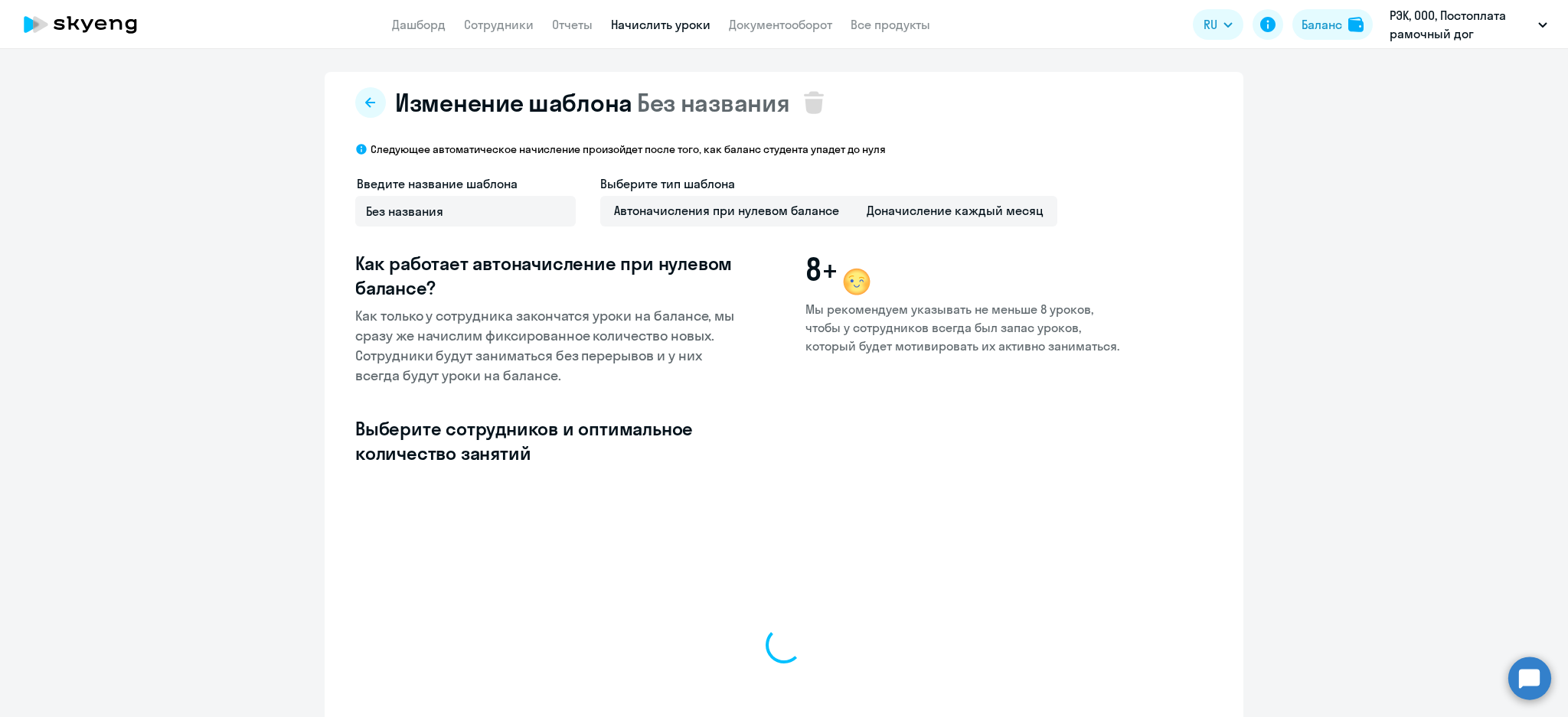
select select "10"
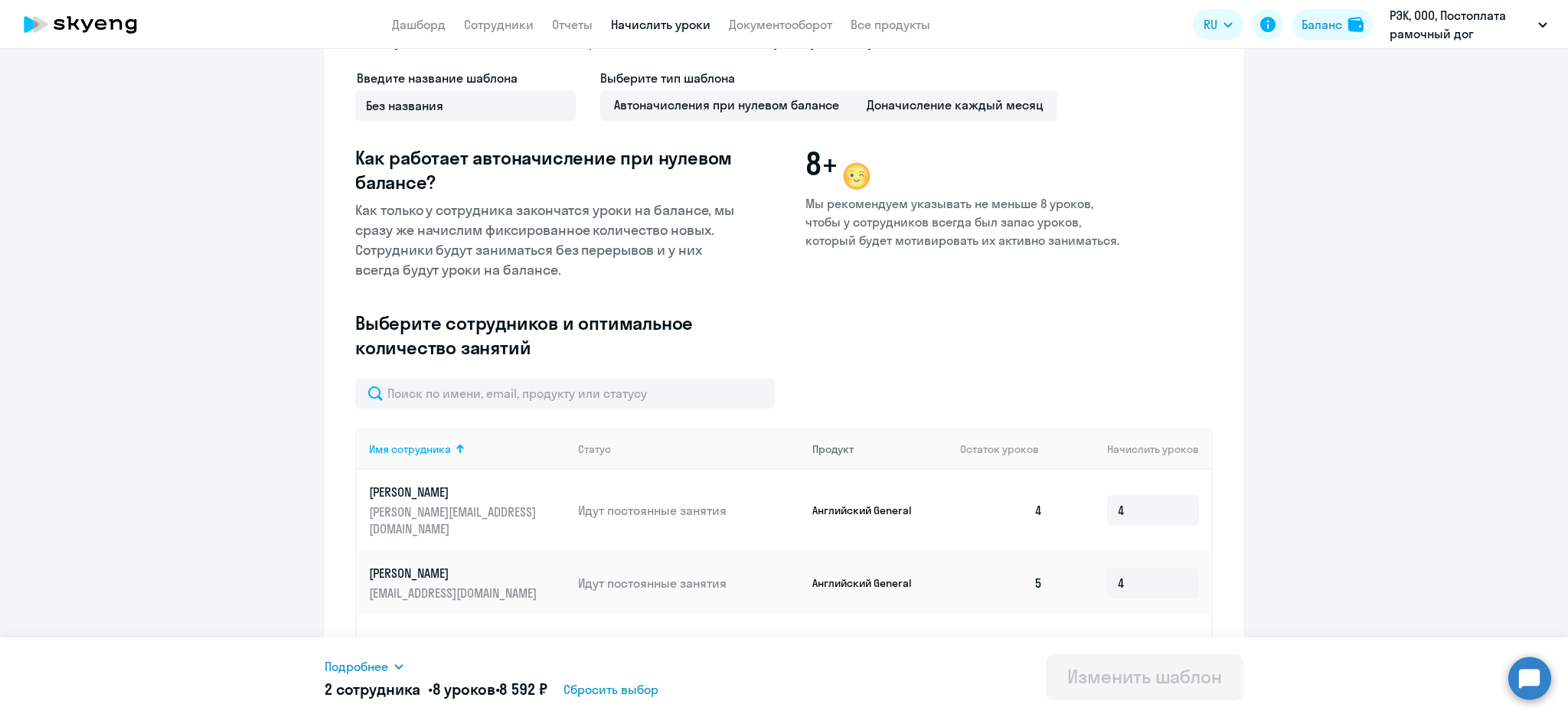
scroll to position [174, 0]
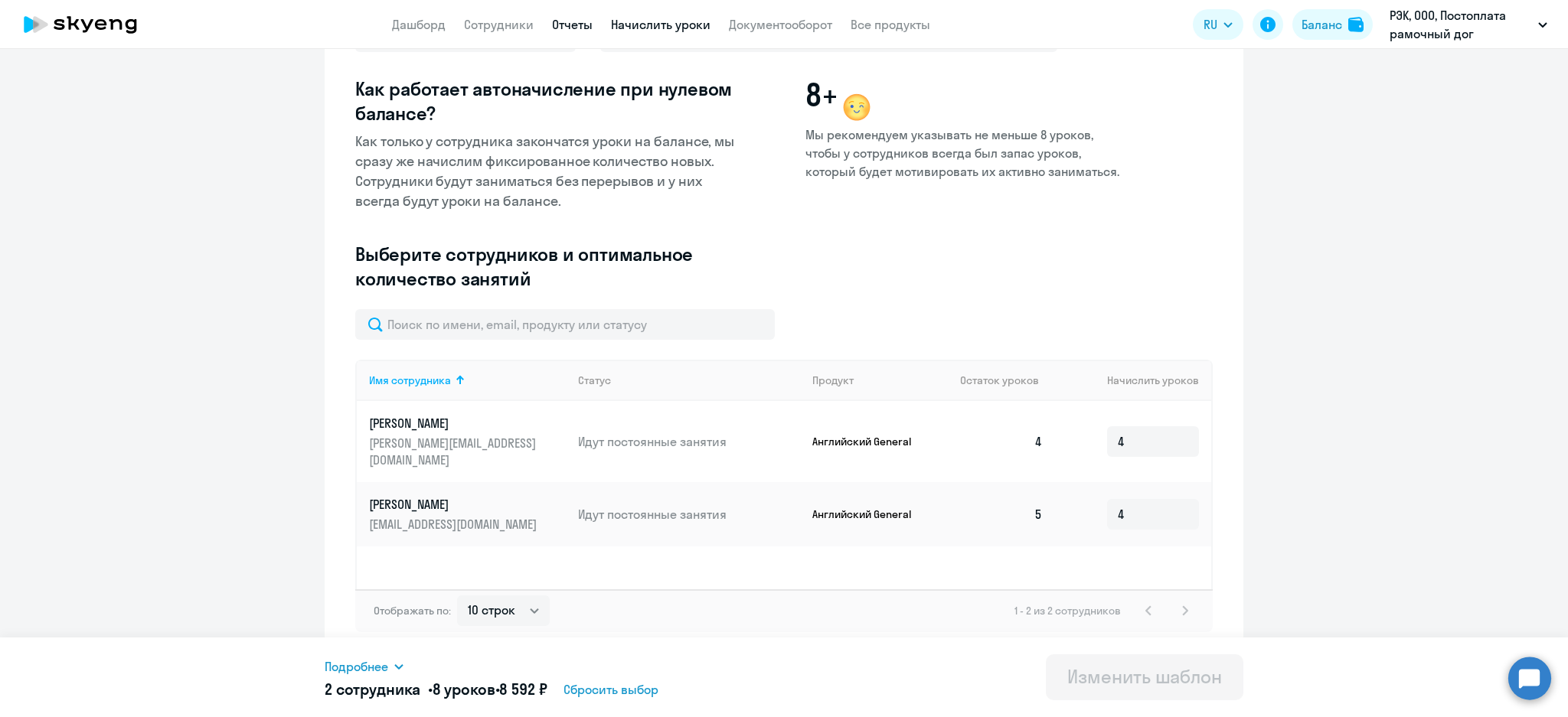
click at [566, 17] on link "Отчеты" at bounding box center [572, 24] width 41 height 16
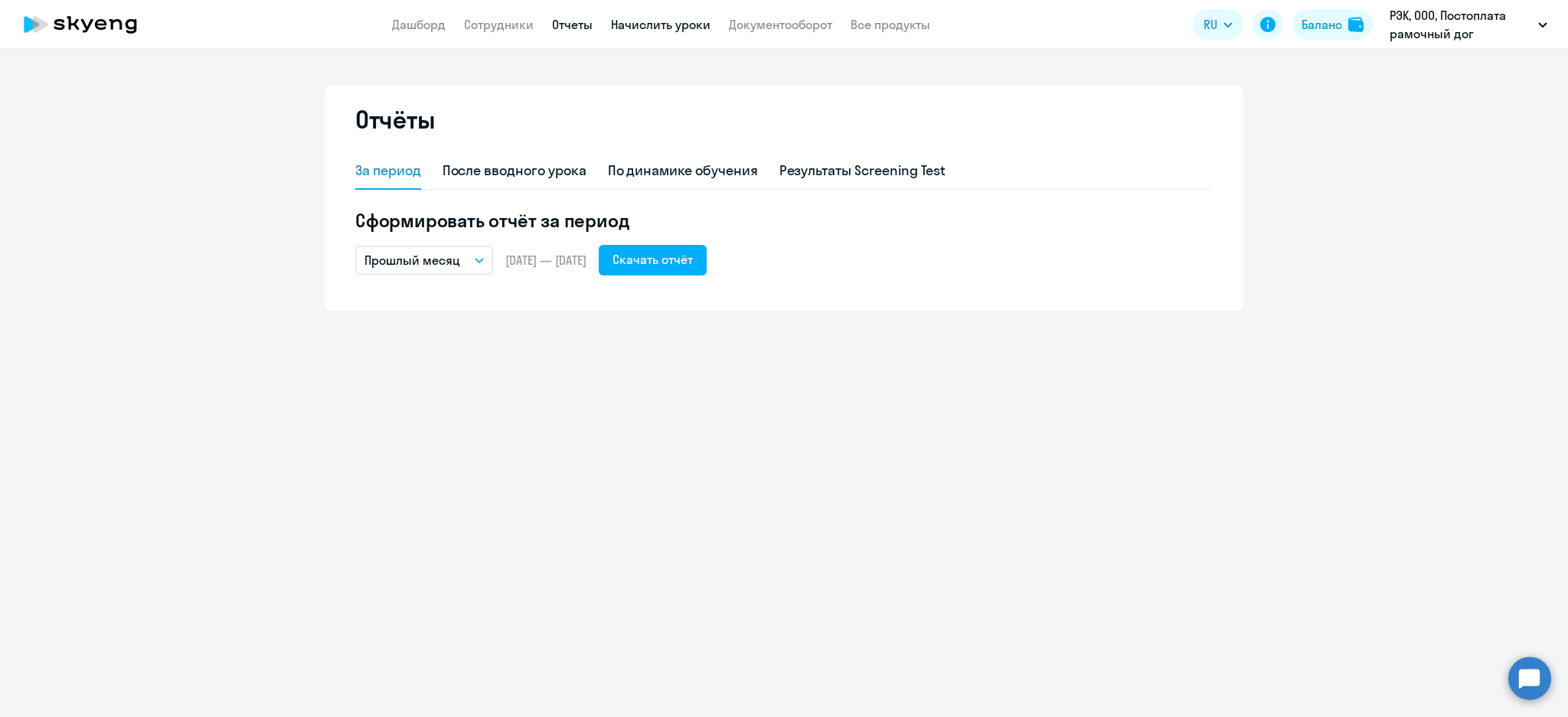
click at [646, 29] on link "Начислить уроки" at bounding box center [660, 24] width 99 height 16
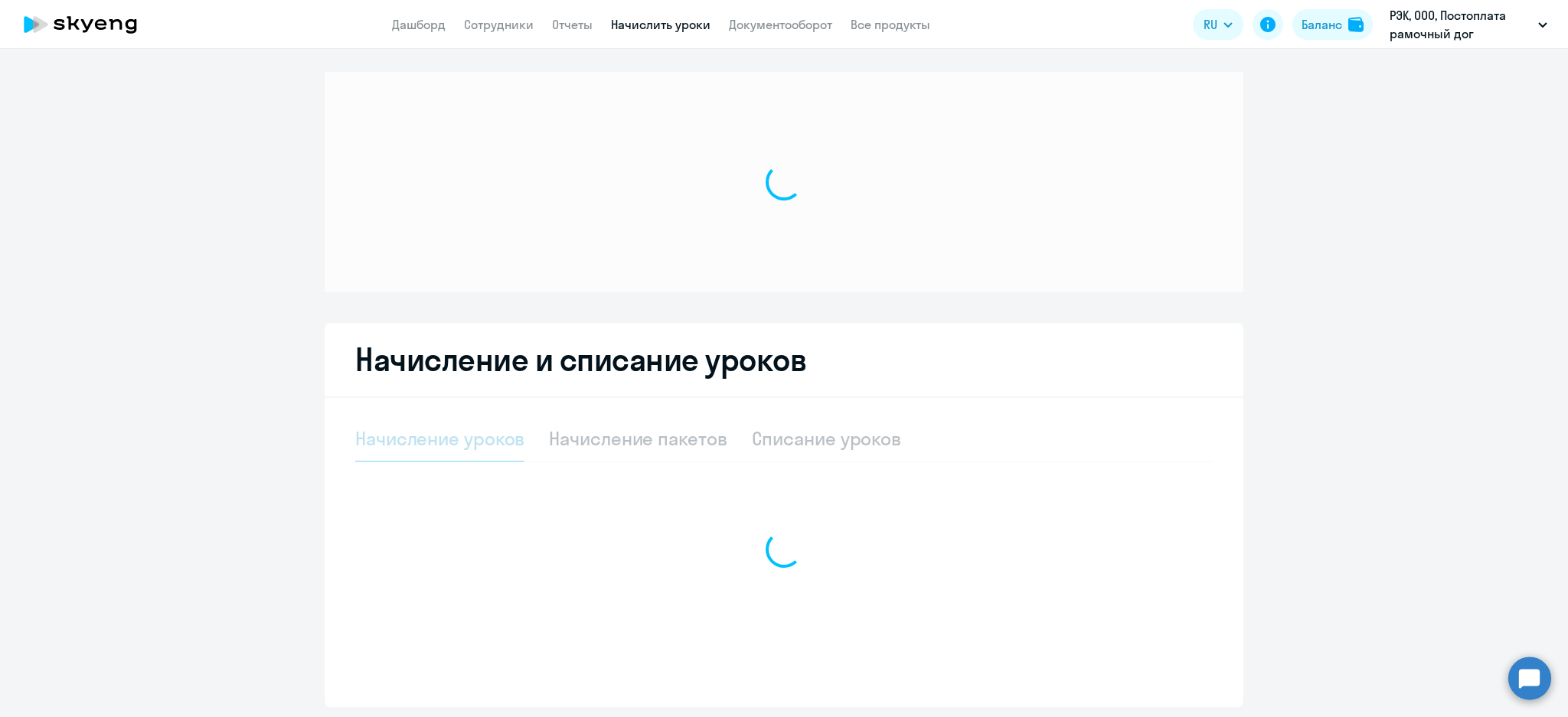
select select "10"
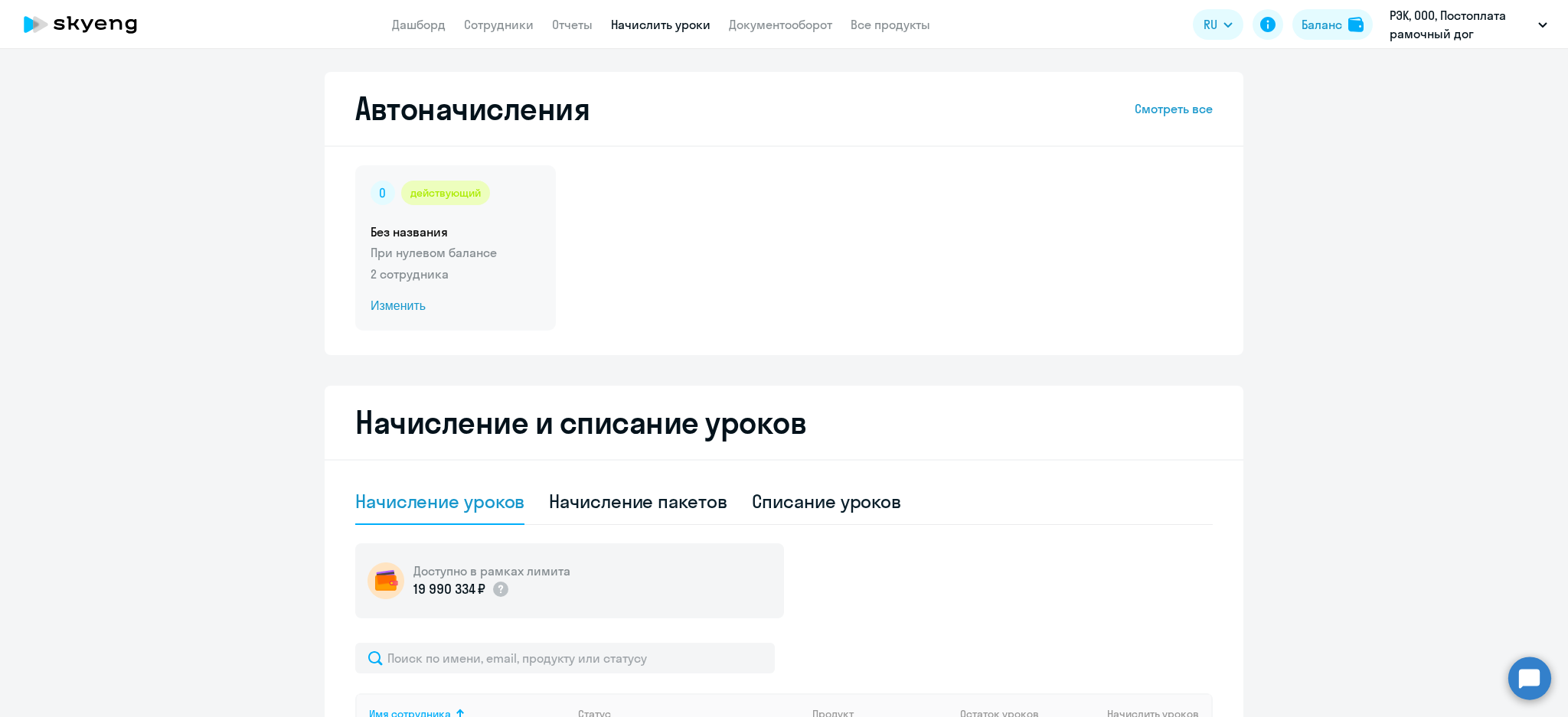
click at [483, 249] on p "При нулевом балансе" at bounding box center [455, 252] width 170 height 19
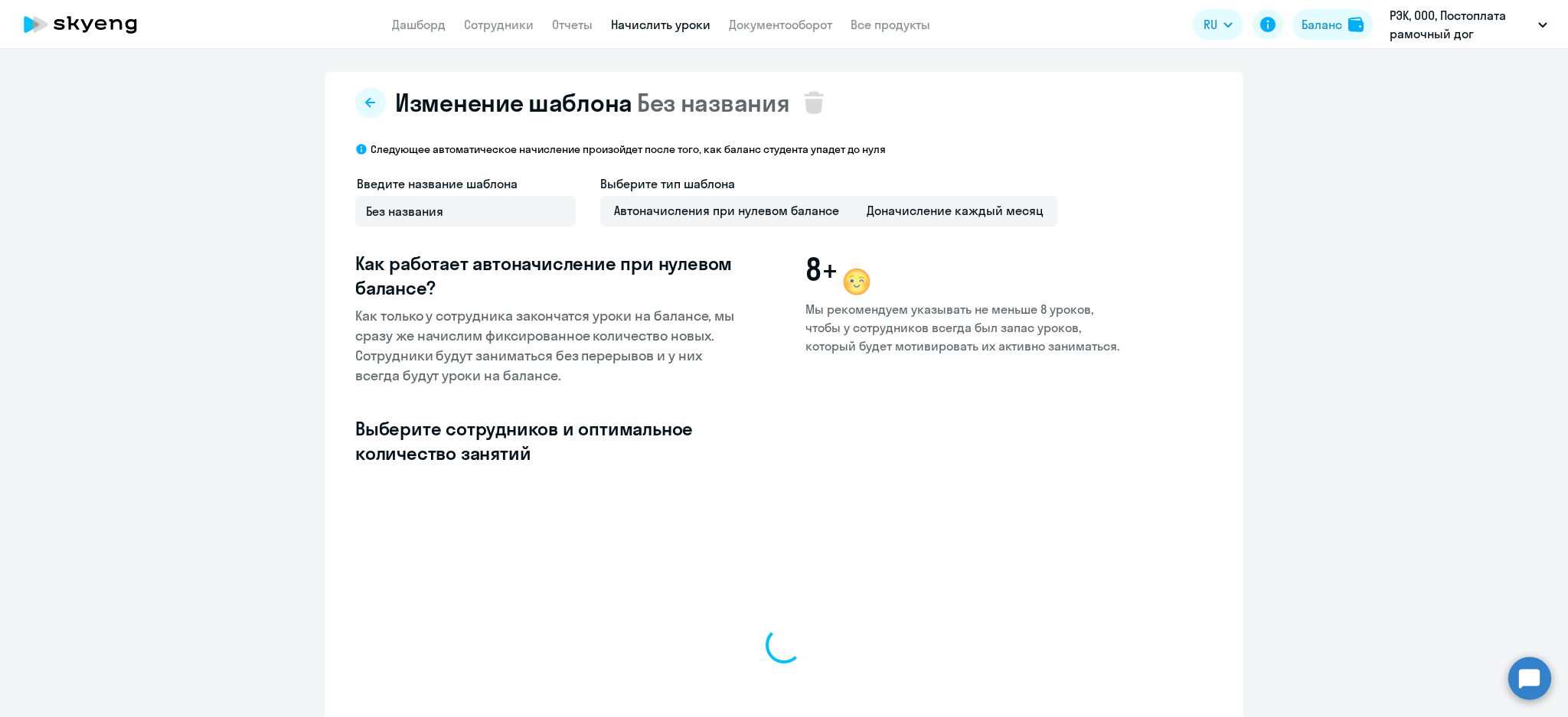
select select "10"
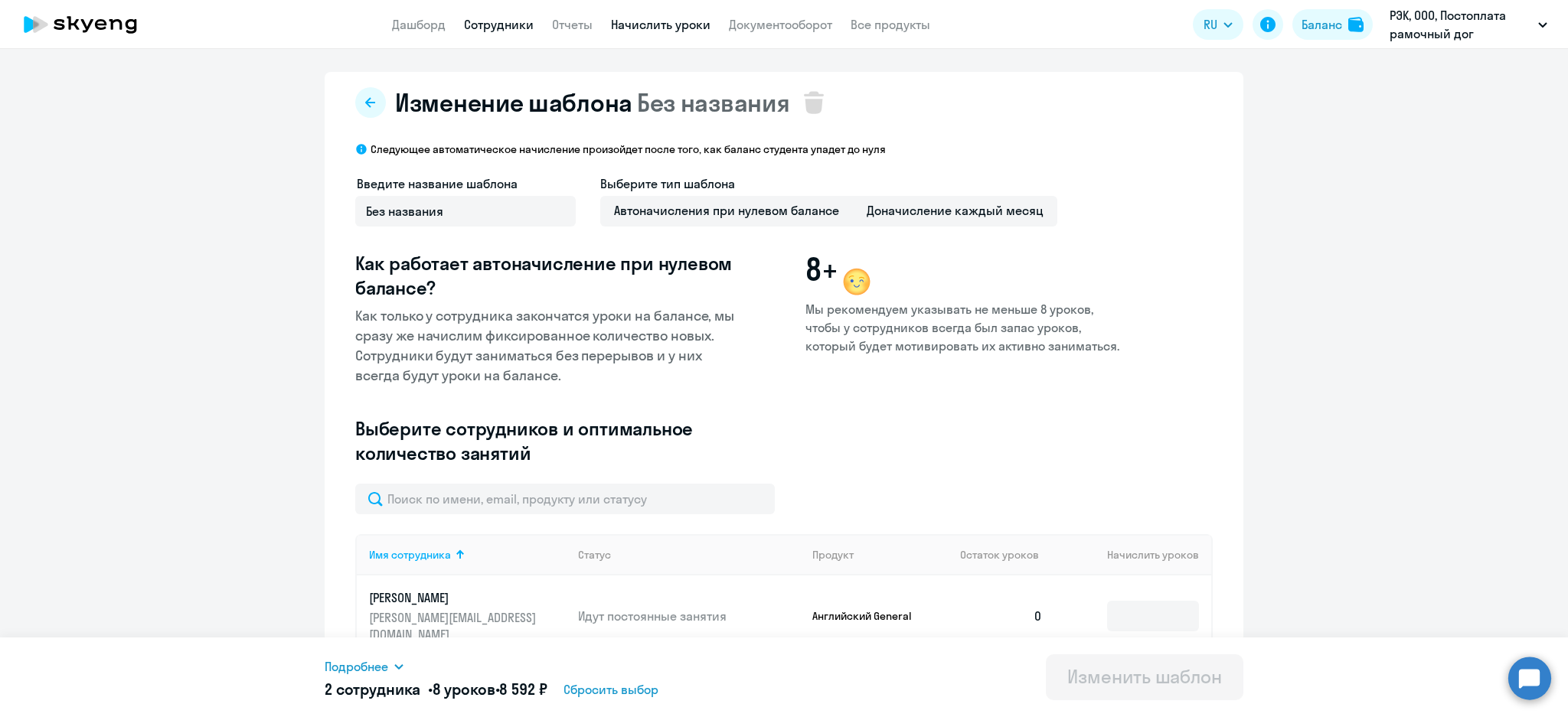
click at [499, 19] on link "Сотрудники" at bounding box center [498, 24] width 70 height 16
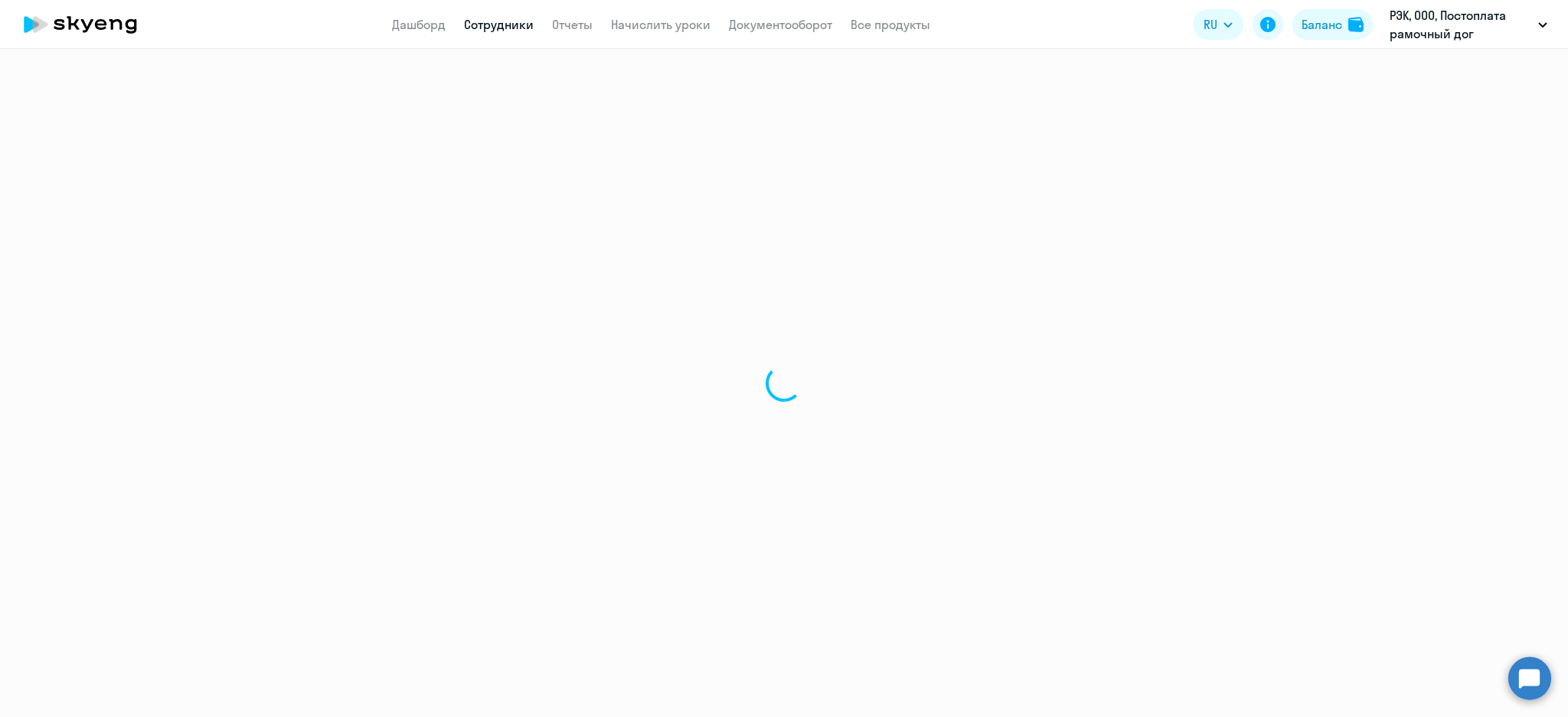
select select "30"
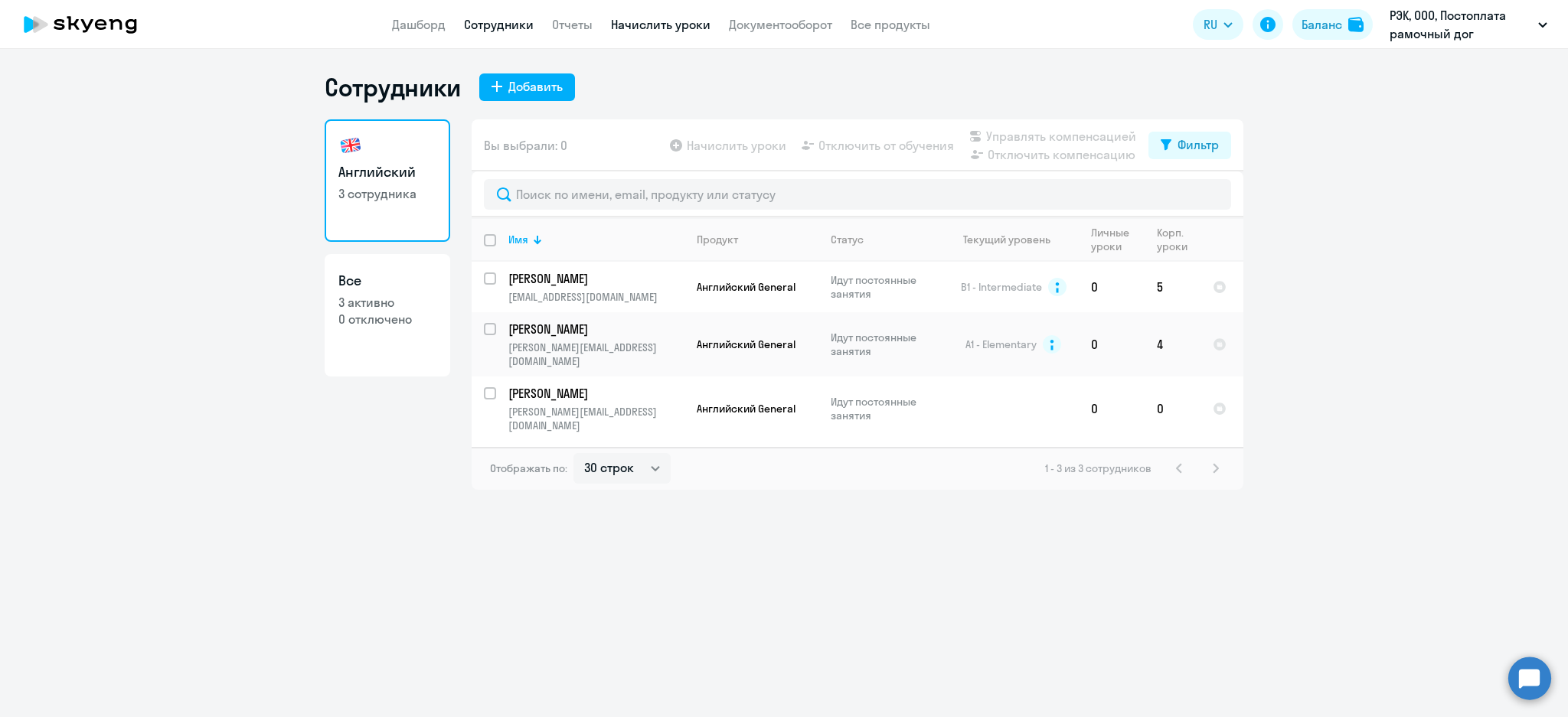
click at [616, 16] on app-menu-item-link "Начислить уроки" at bounding box center [660, 25] width 99 height 19
click at [660, 24] on link "Начислить уроки" at bounding box center [660, 24] width 99 height 16
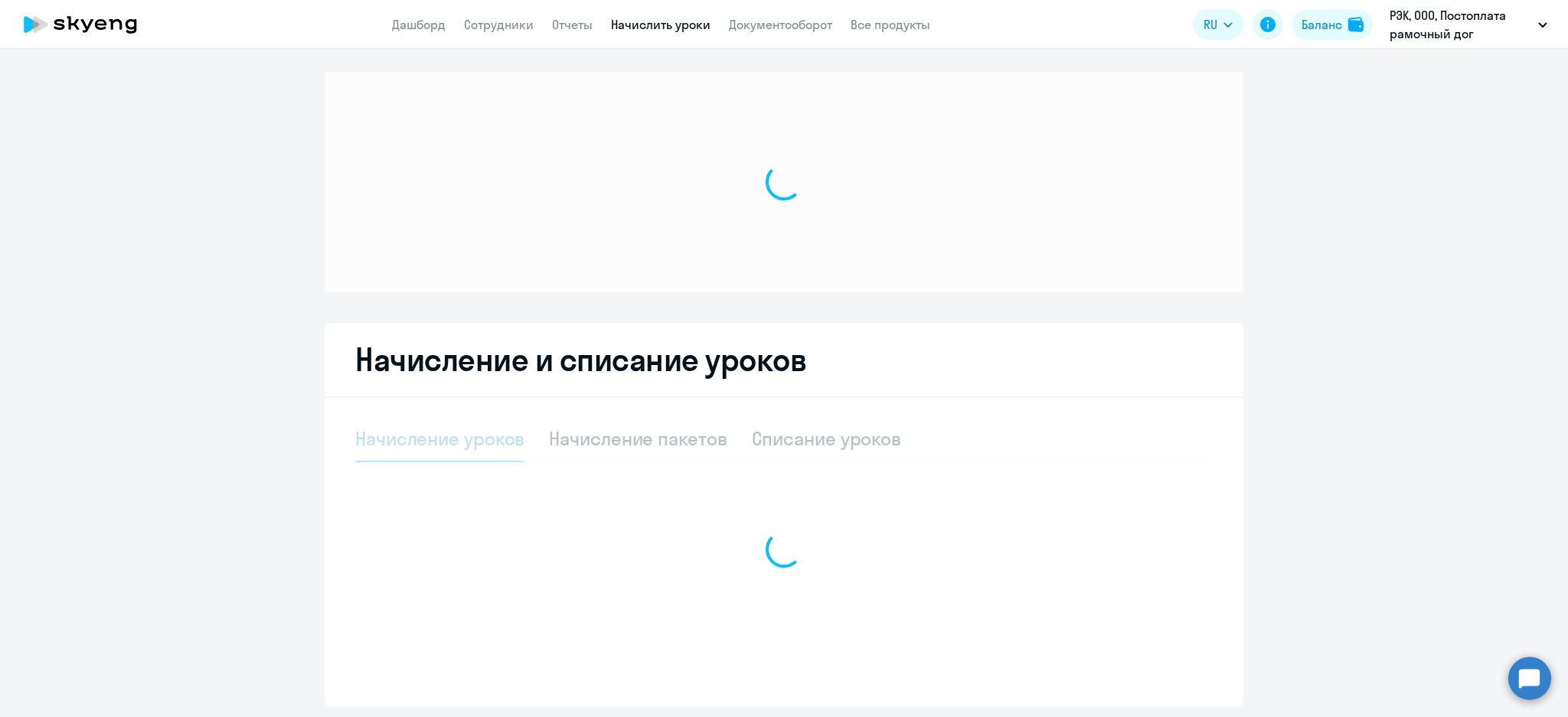
select select "10"
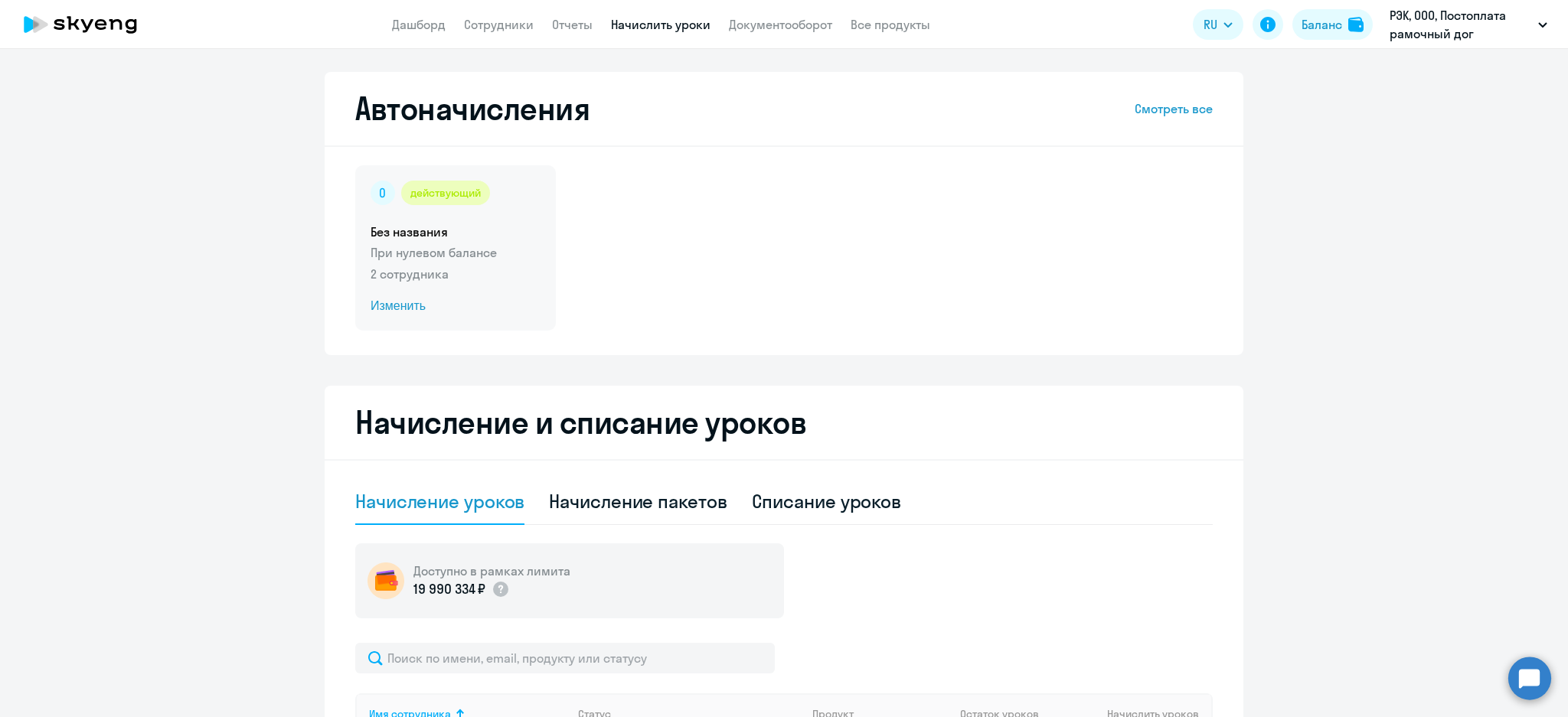
click at [468, 253] on p "При нулевом балансе" at bounding box center [455, 252] width 170 height 19
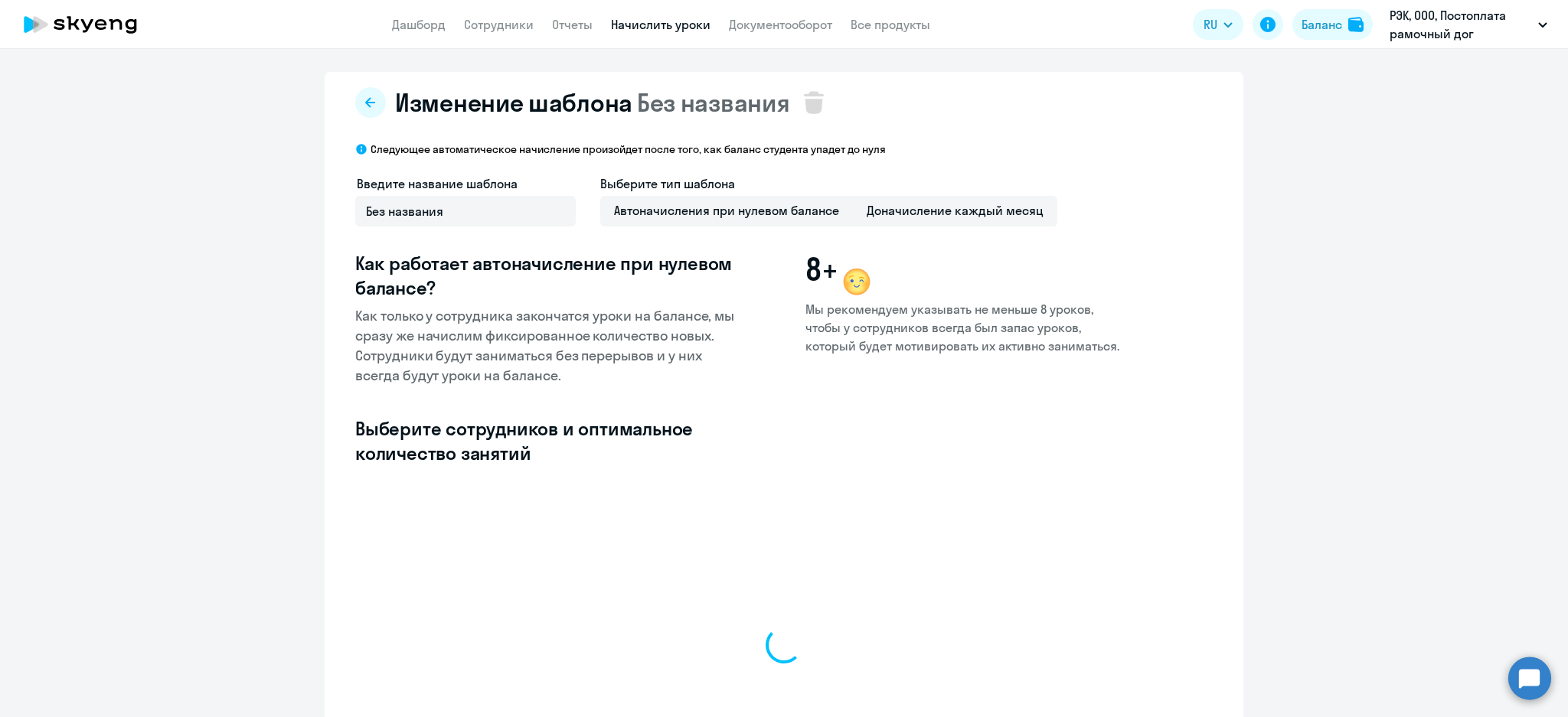
select select "10"
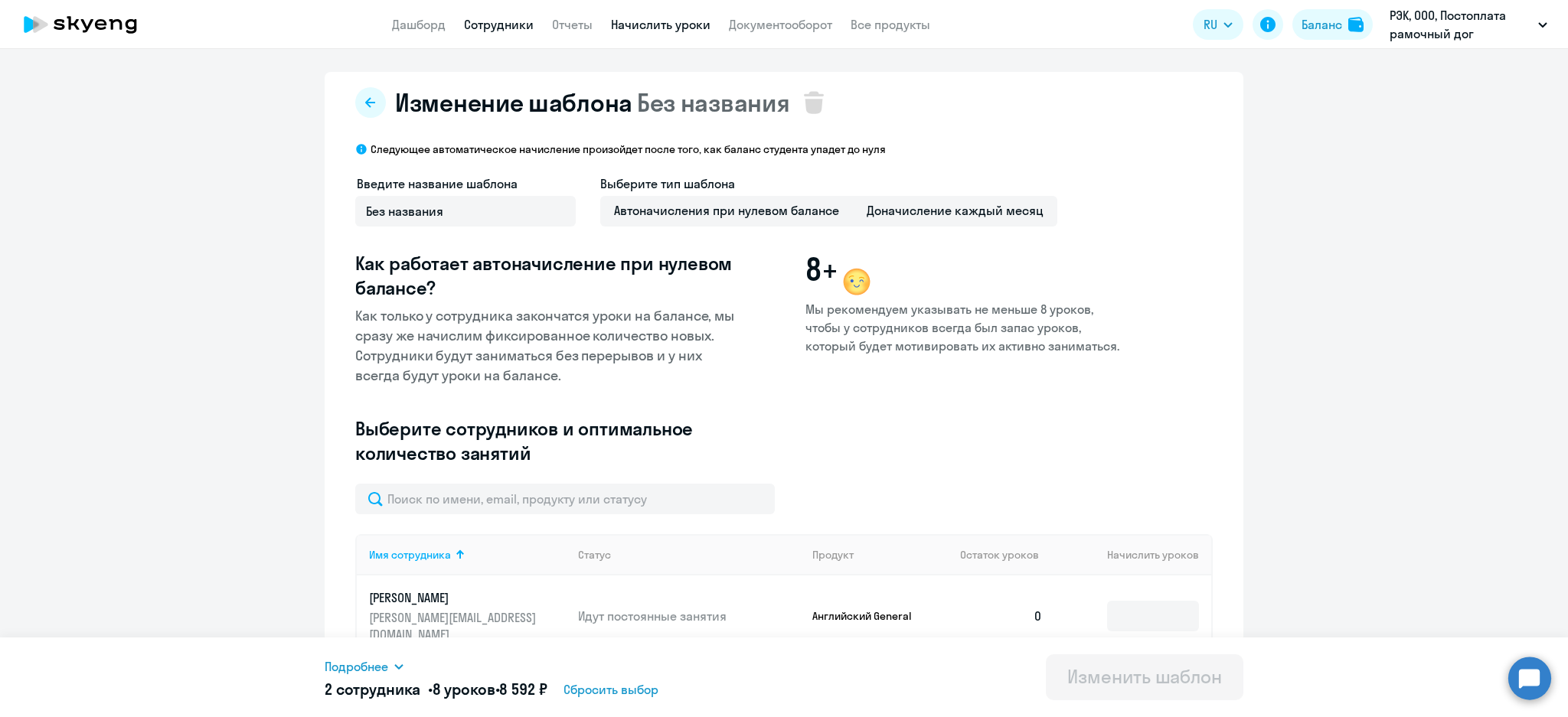
click at [523, 29] on link "Сотрудники" at bounding box center [498, 24] width 70 height 16
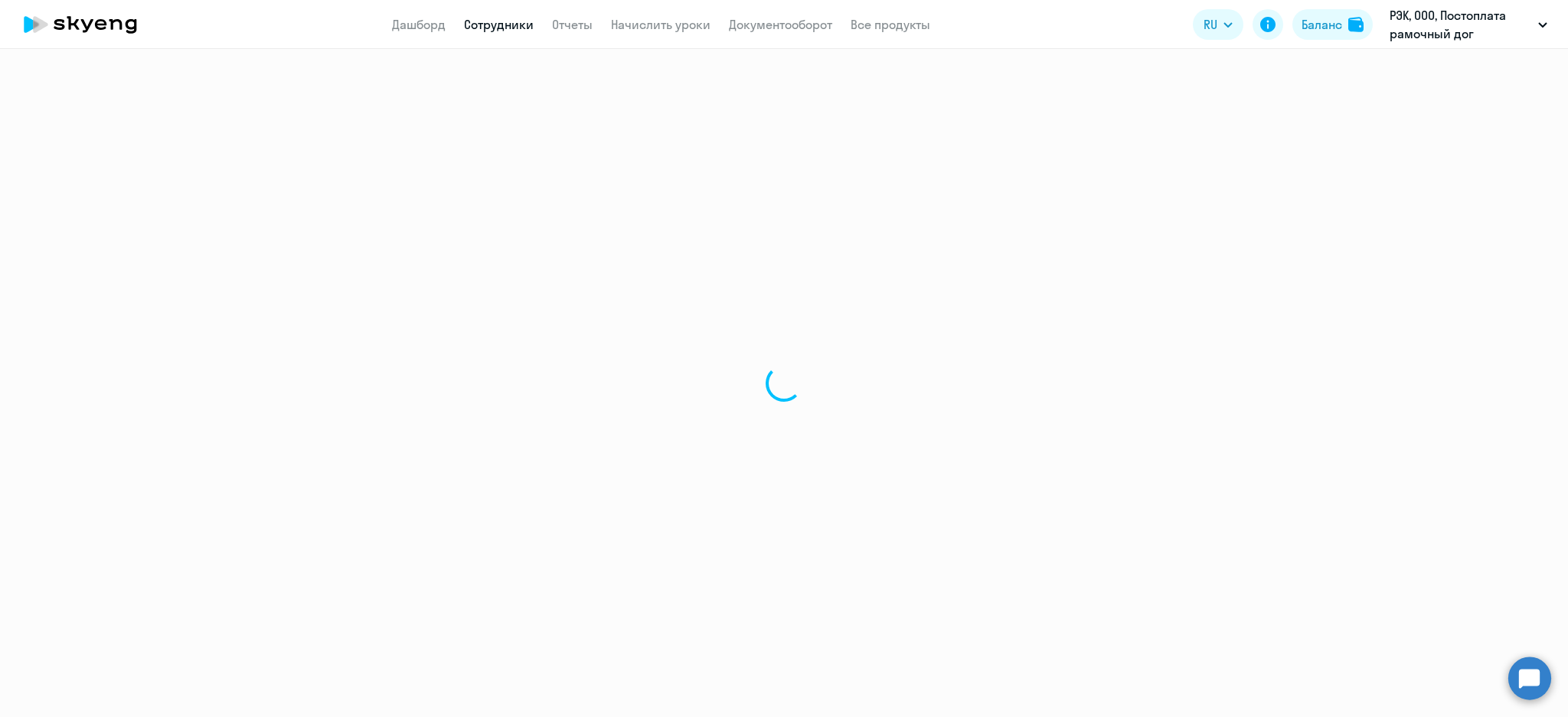
select select "30"
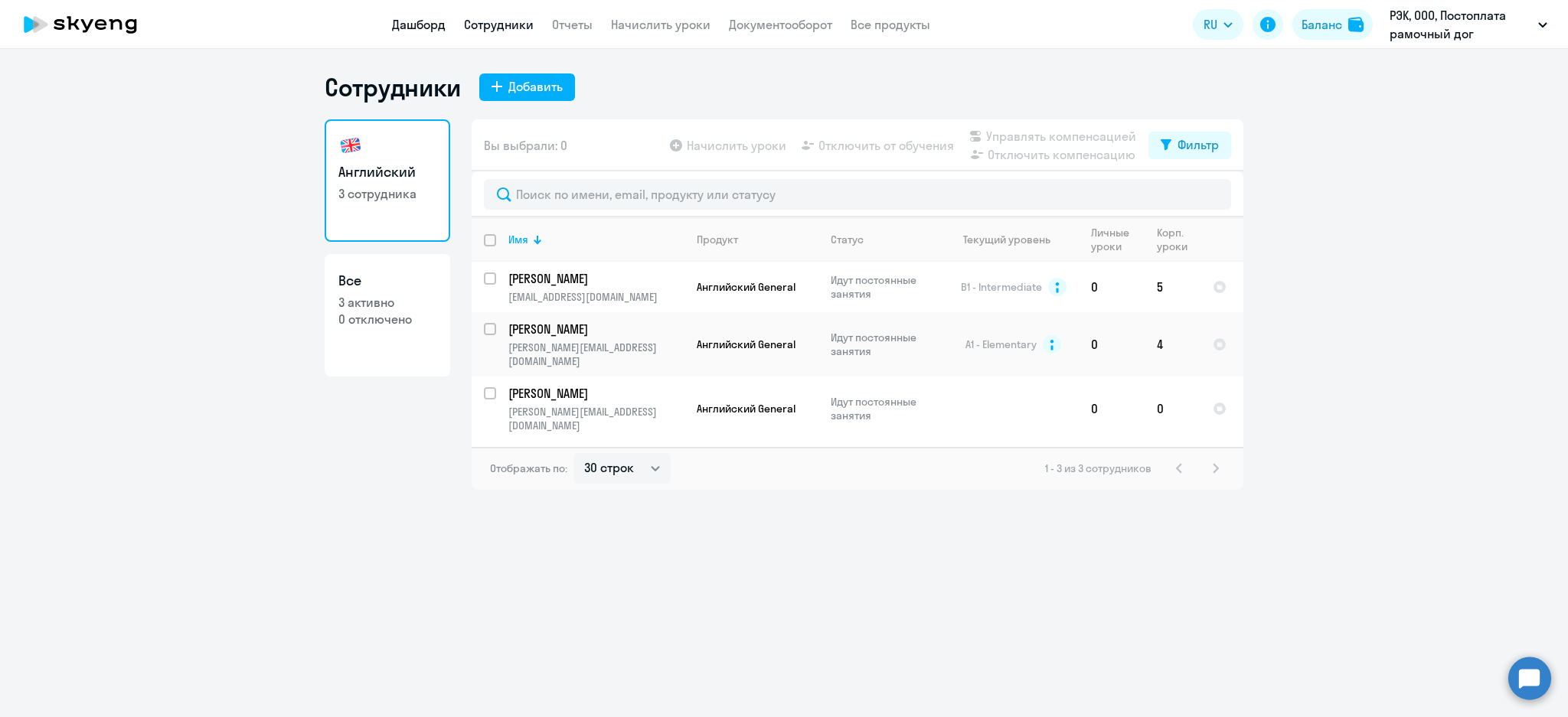
click at [409, 19] on link "Дашборд" at bounding box center [419, 24] width 54 height 16
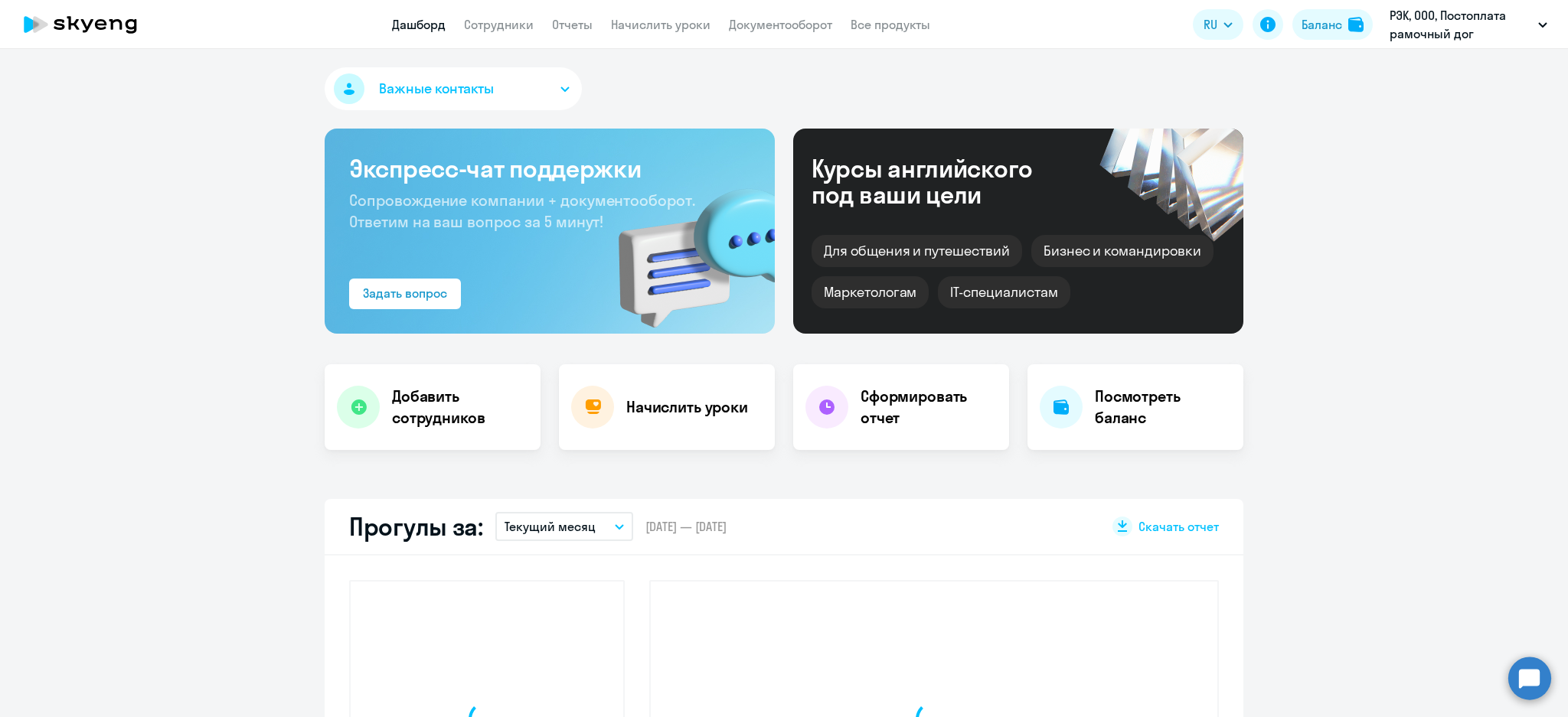
select select "30"
click at [508, 28] on link "Сотрудники" at bounding box center [498, 24] width 70 height 16
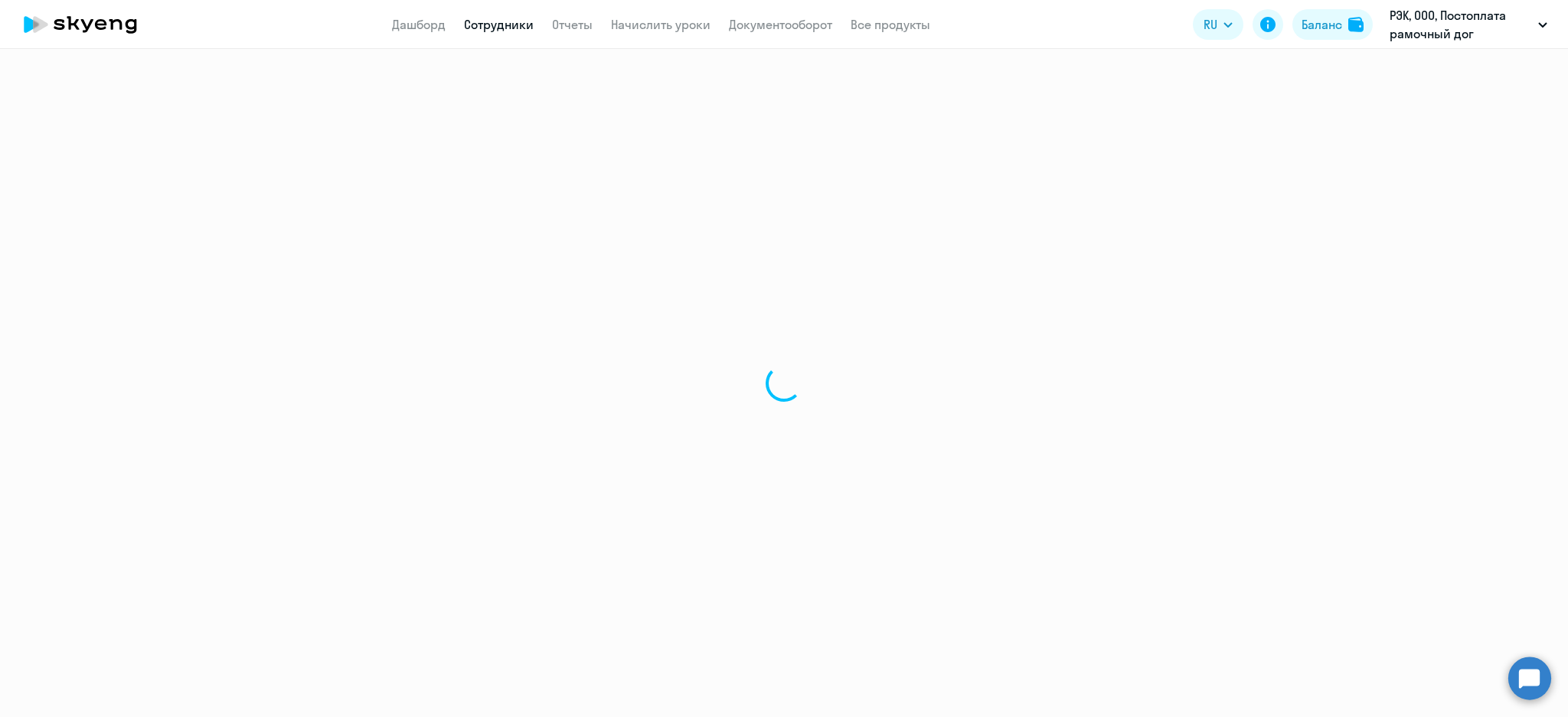
select select "30"
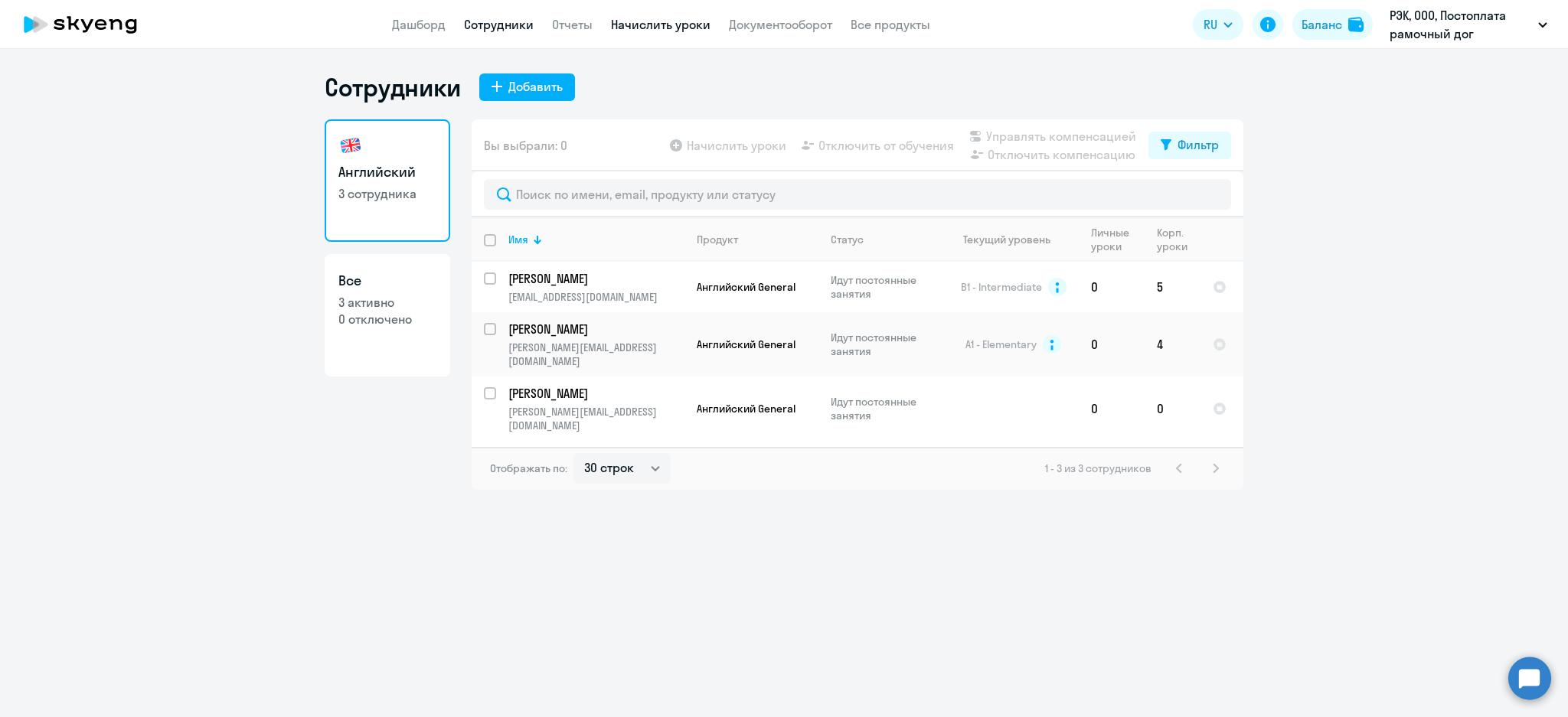
click at [700, 22] on link "Начислить уроки" at bounding box center [660, 24] width 99 height 16
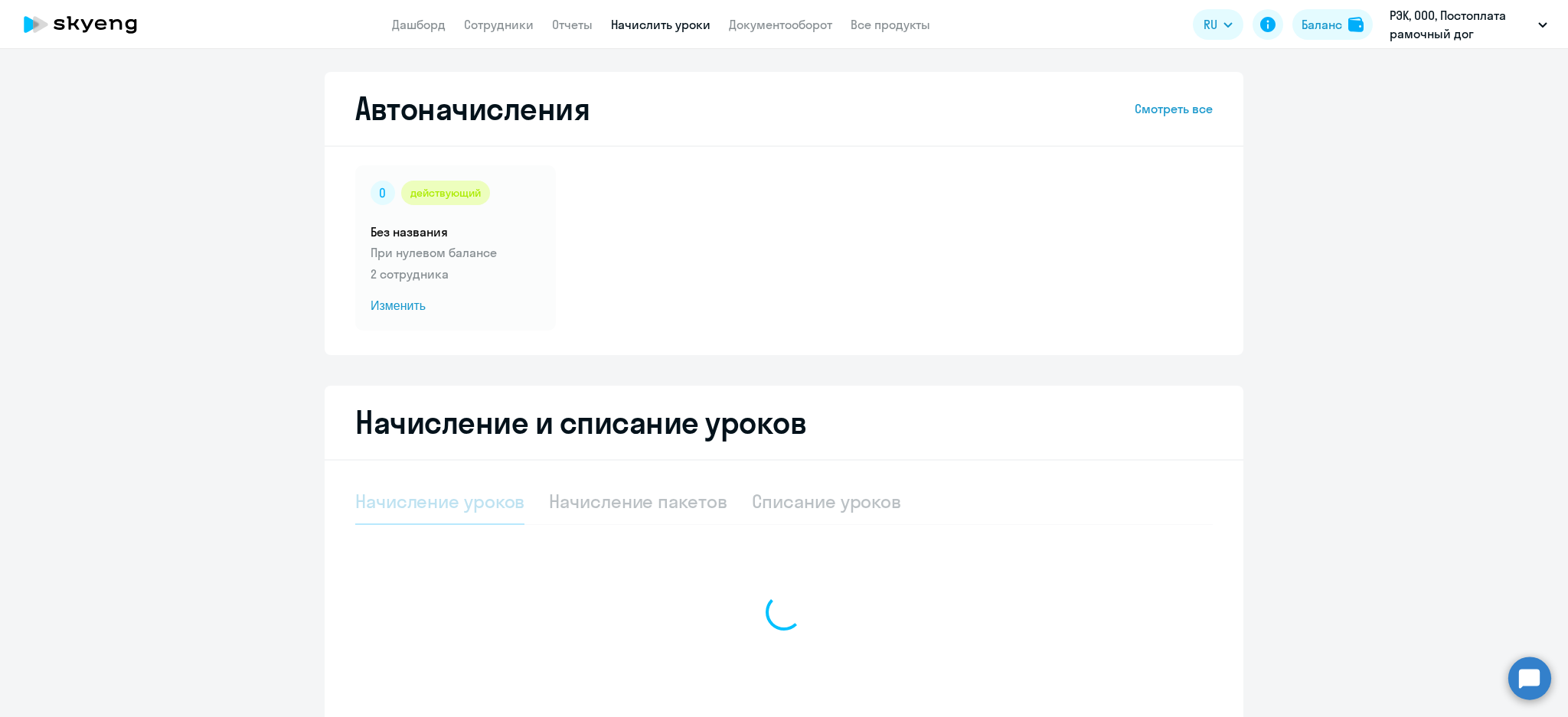
select select "10"
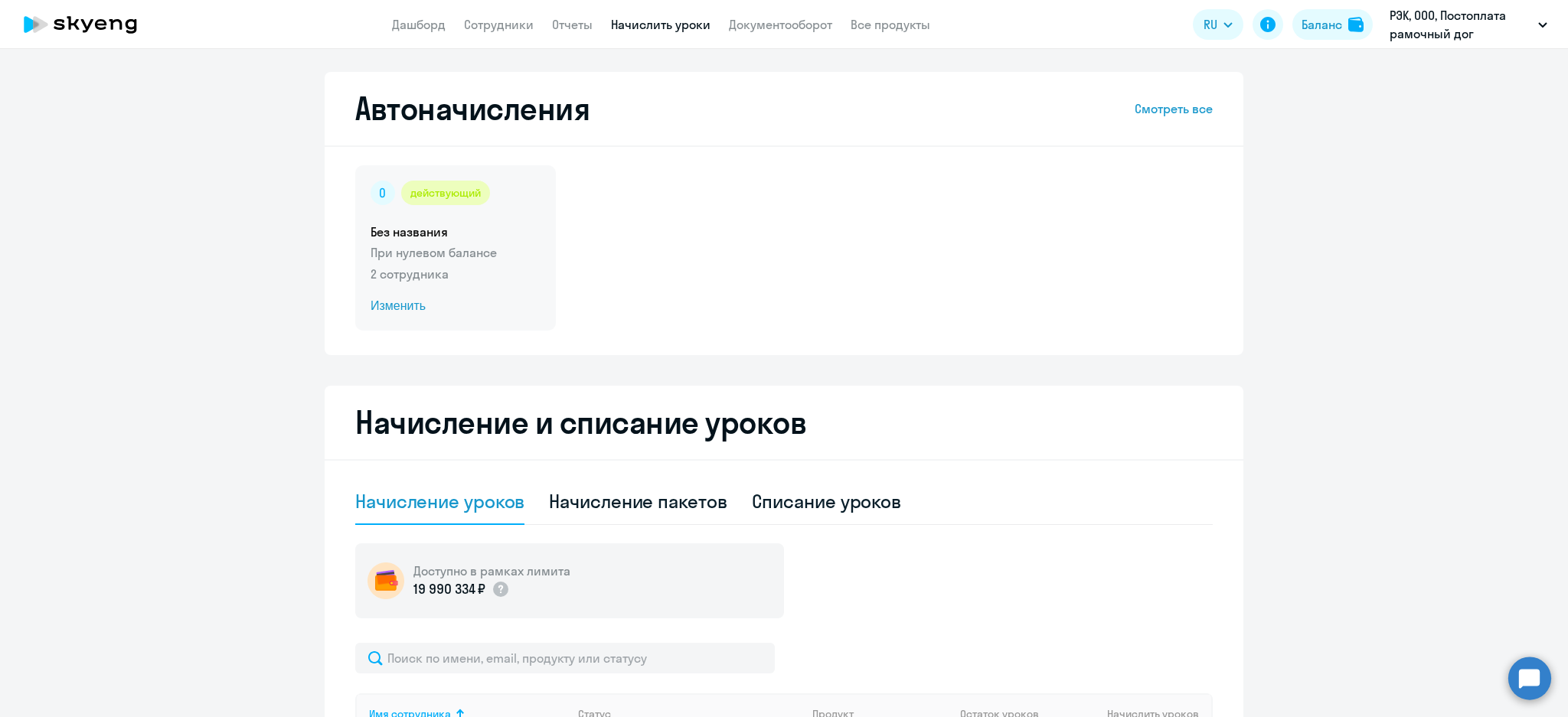
click at [453, 243] on p "При нулевом балансе" at bounding box center [455, 252] width 170 height 19
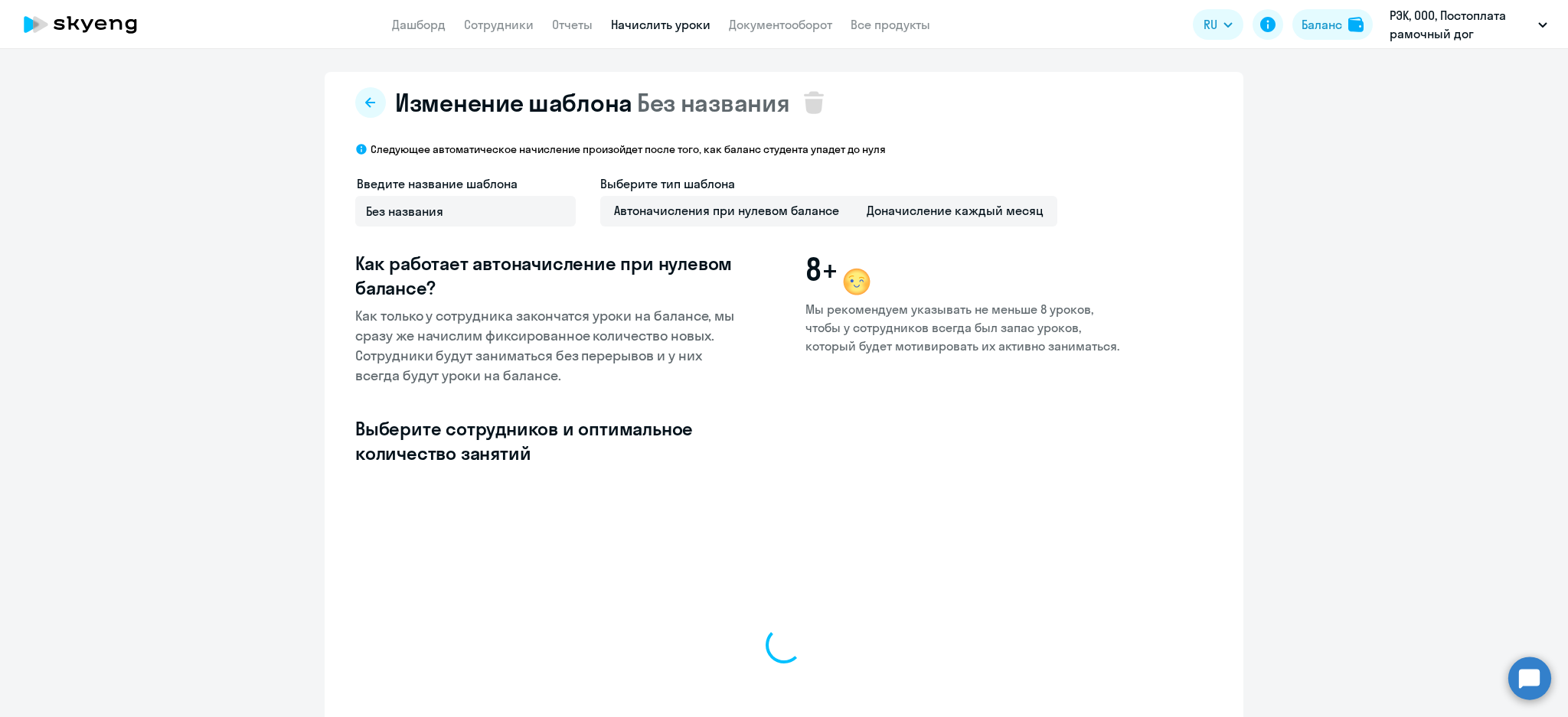
select select "10"
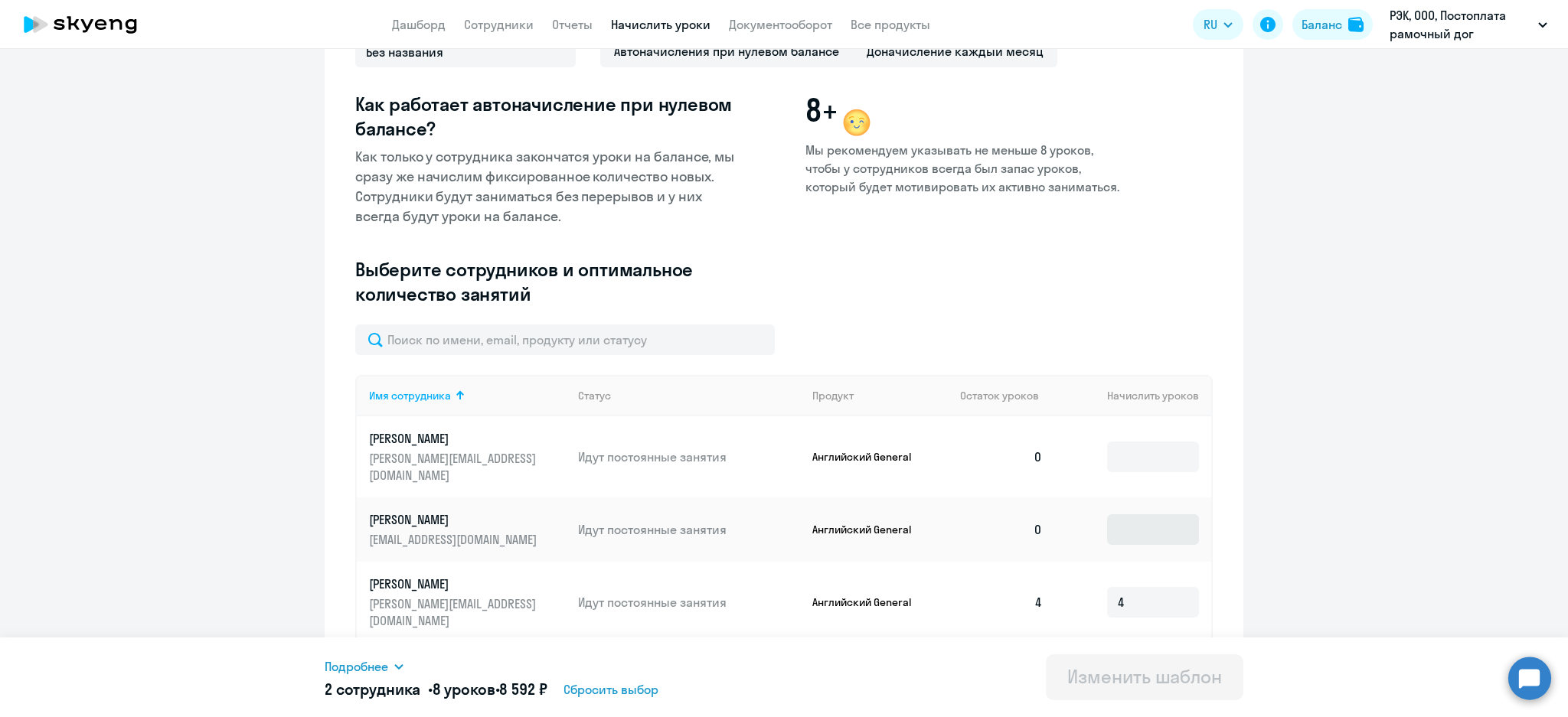
scroll to position [243, 0]
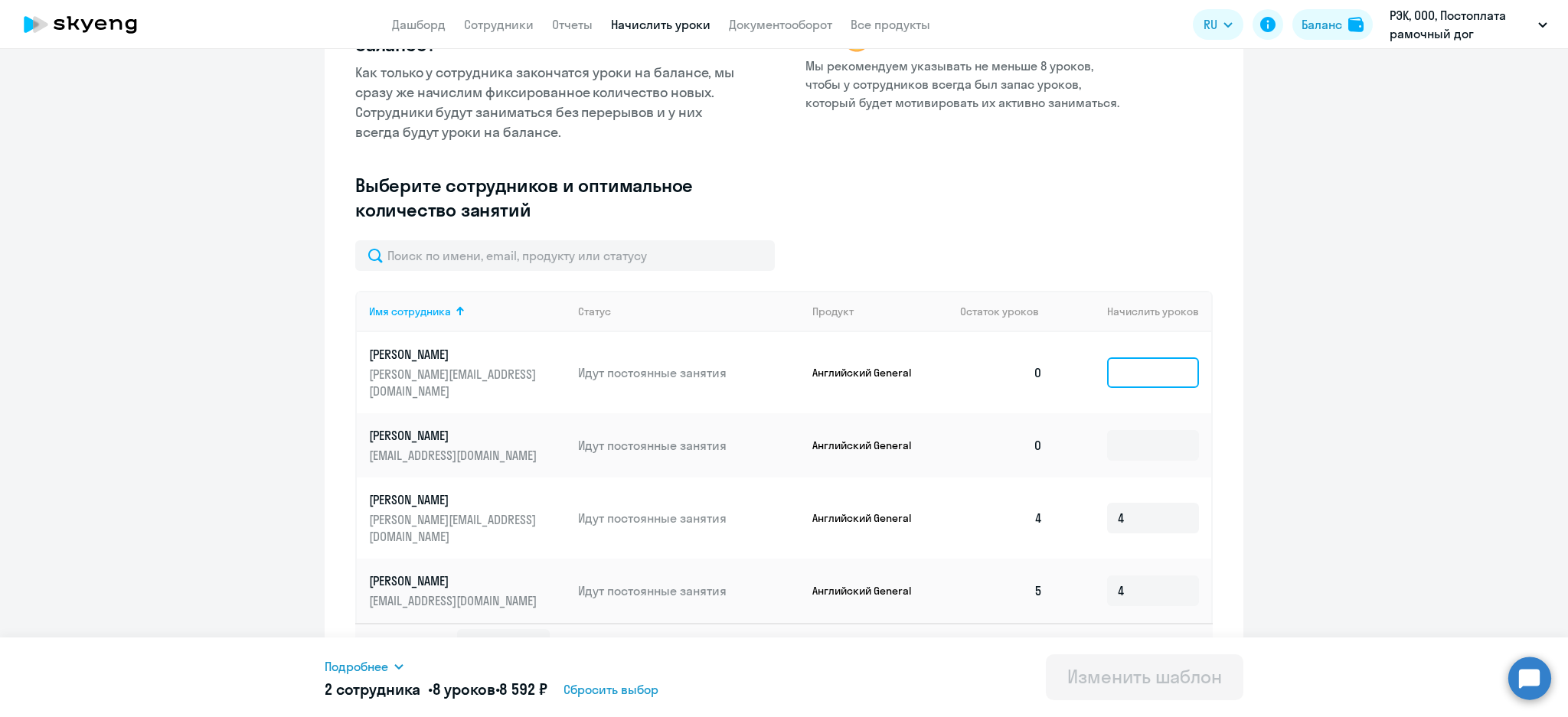
drag, startPoint x: 1142, startPoint y: 365, endPoint x: 1137, endPoint y: 373, distance: 9.4
click at [1142, 365] on input at bounding box center [1153, 372] width 92 height 31
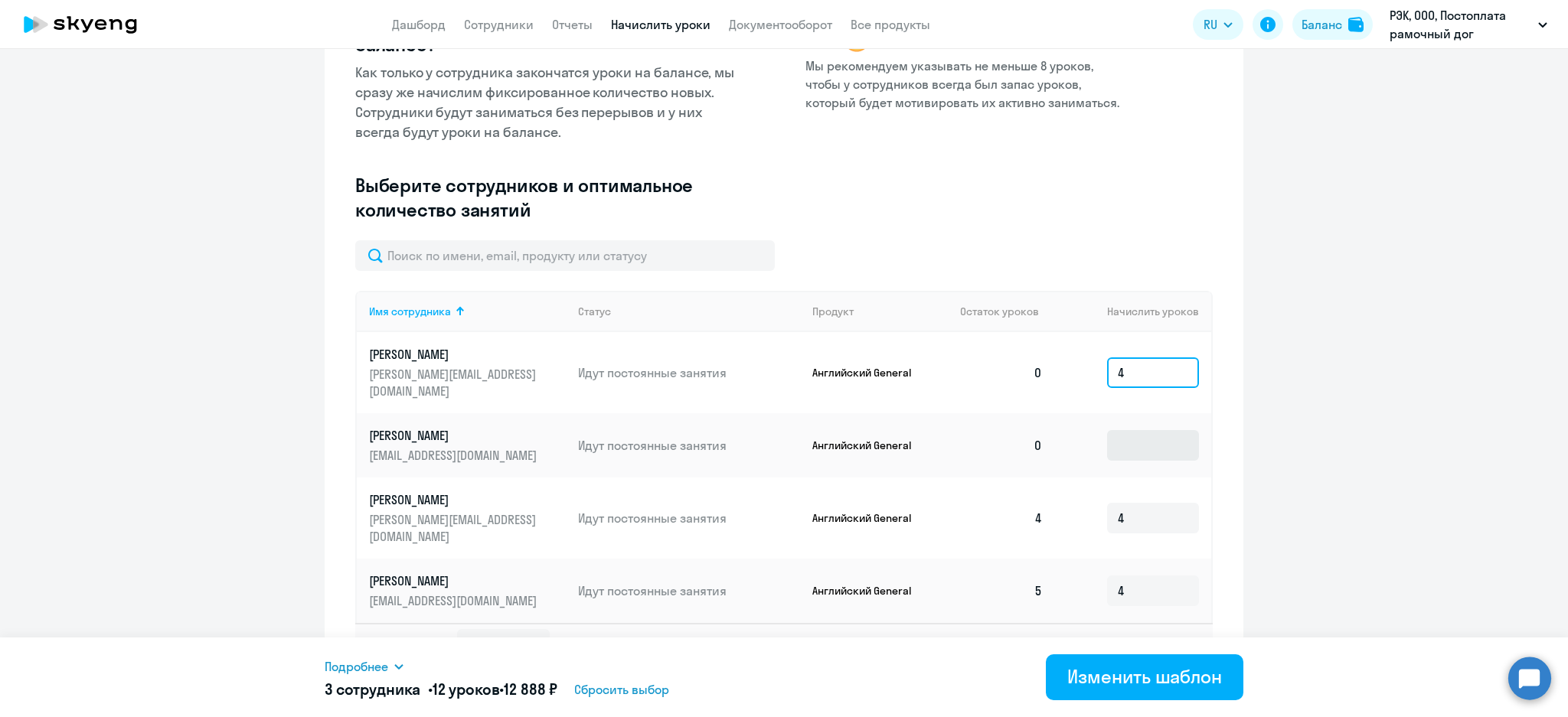
type input "4"
click at [1146, 434] on input at bounding box center [1153, 445] width 92 height 31
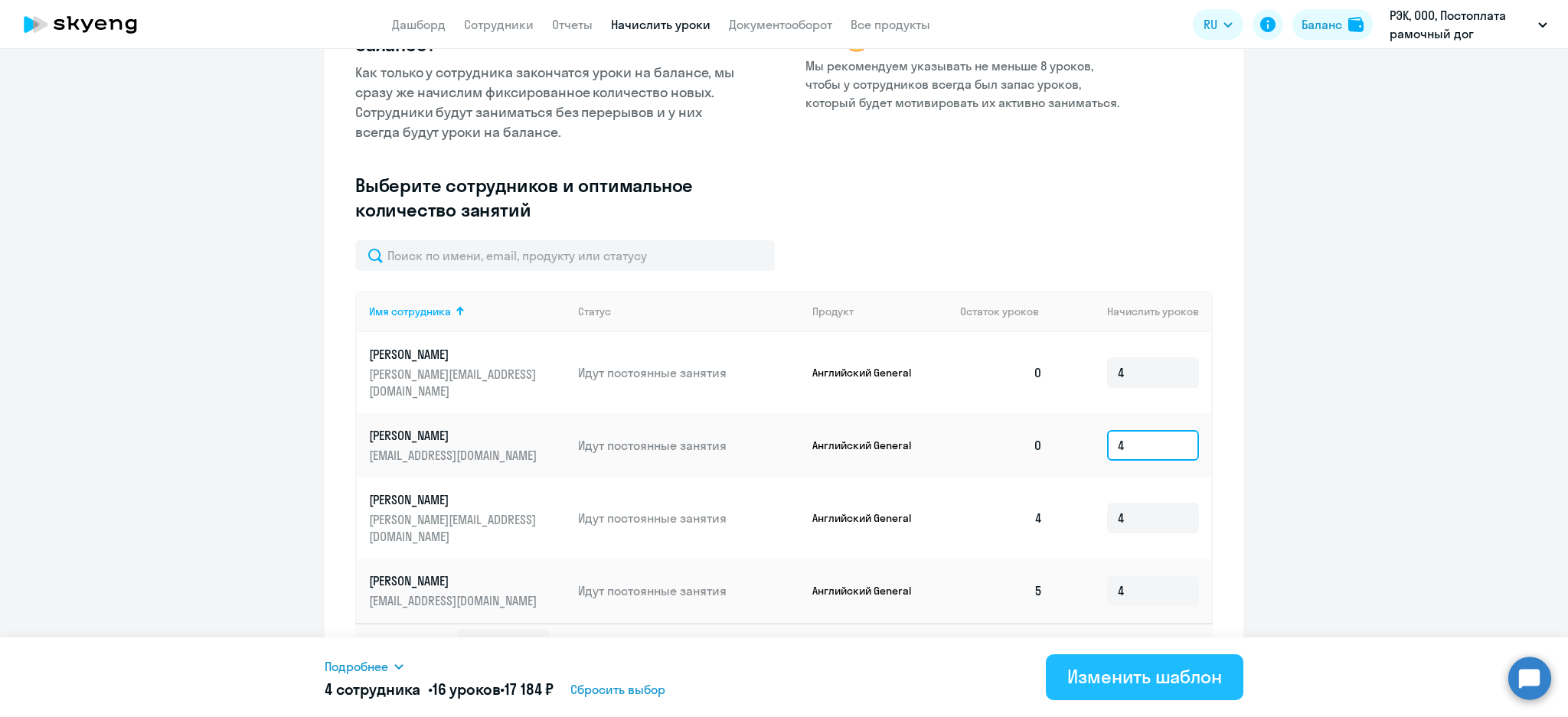
type input "4"
click at [1156, 678] on div "Изменить шаблон" at bounding box center [1144, 676] width 155 height 24
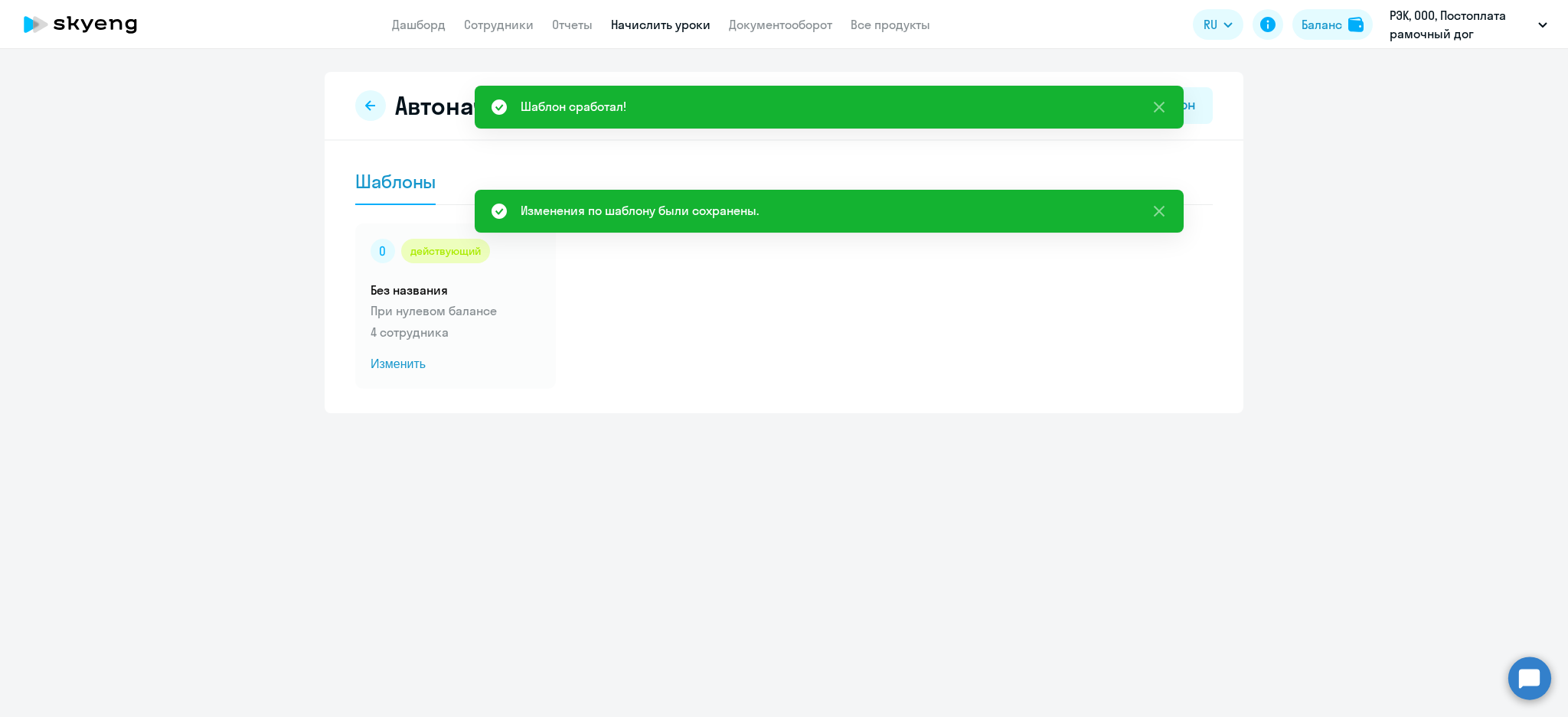
click at [680, 25] on link "Начислить уроки" at bounding box center [660, 24] width 99 height 16
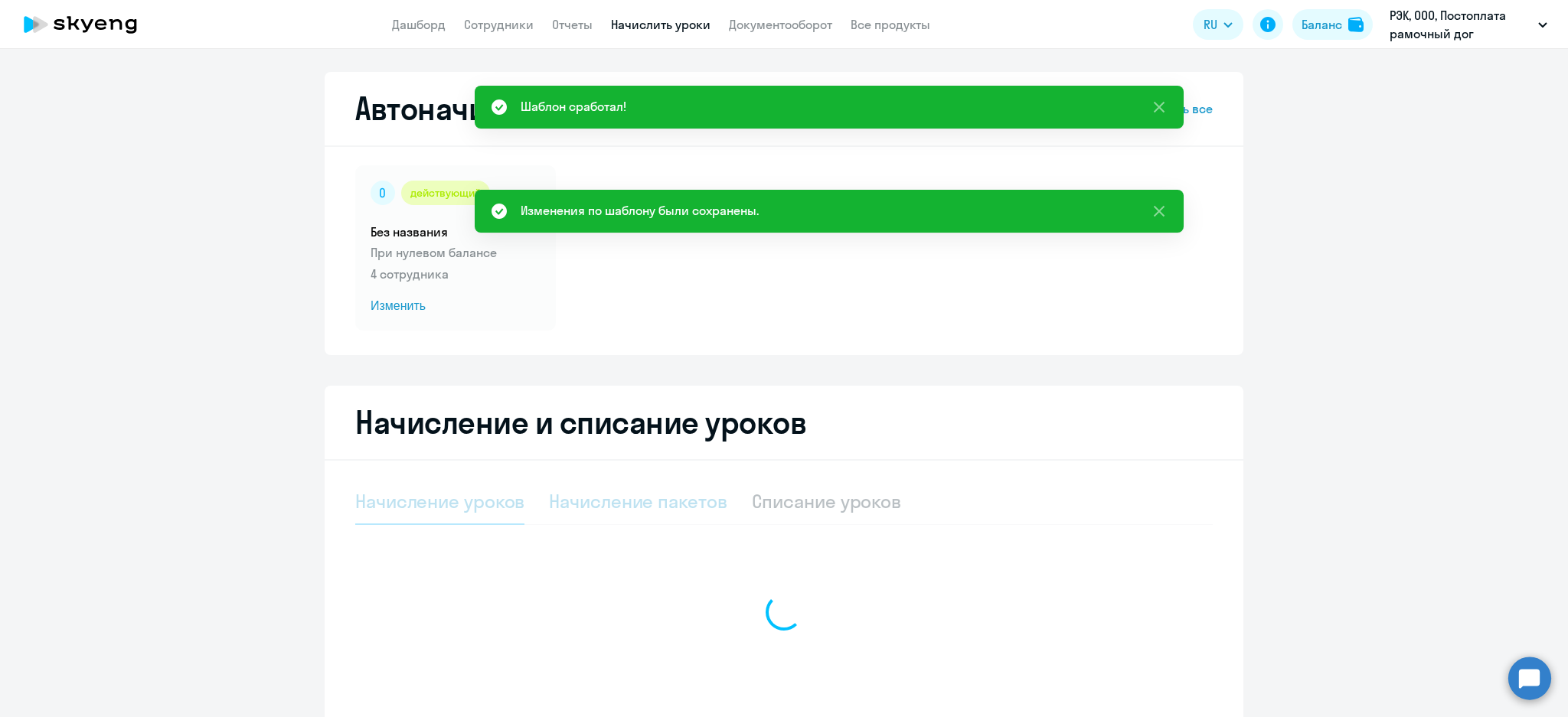
select select "10"
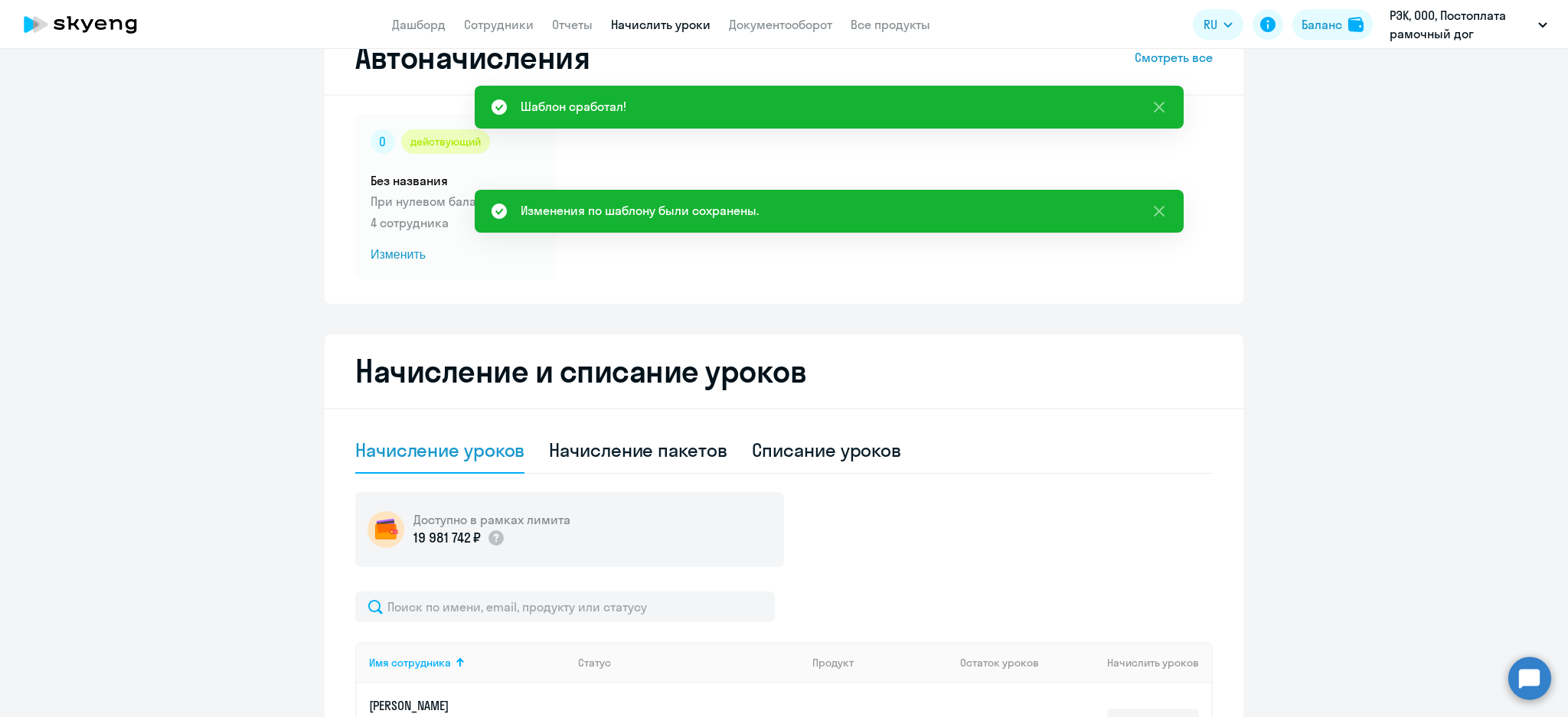
scroll to position [306, 0]
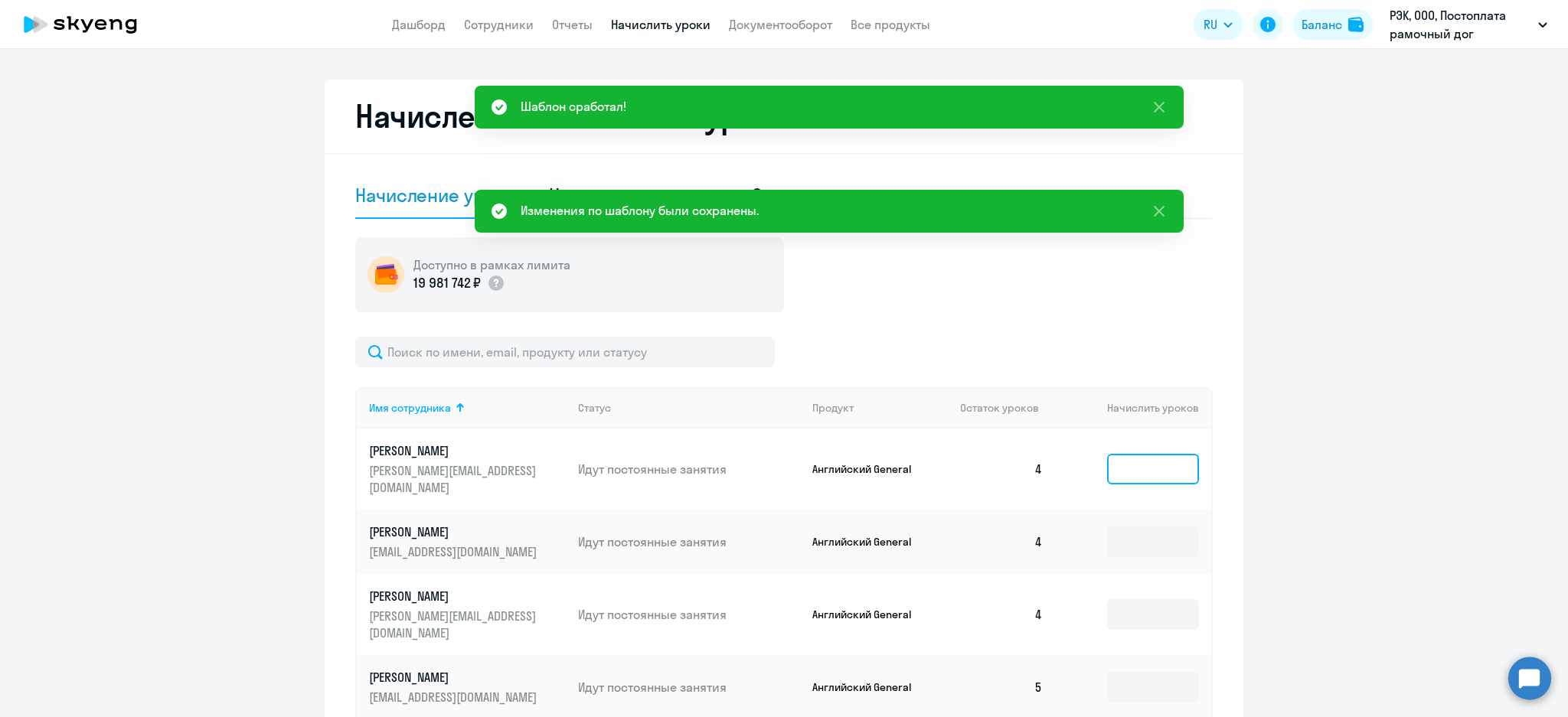
click at [1132, 467] on input at bounding box center [1153, 468] width 92 height 31
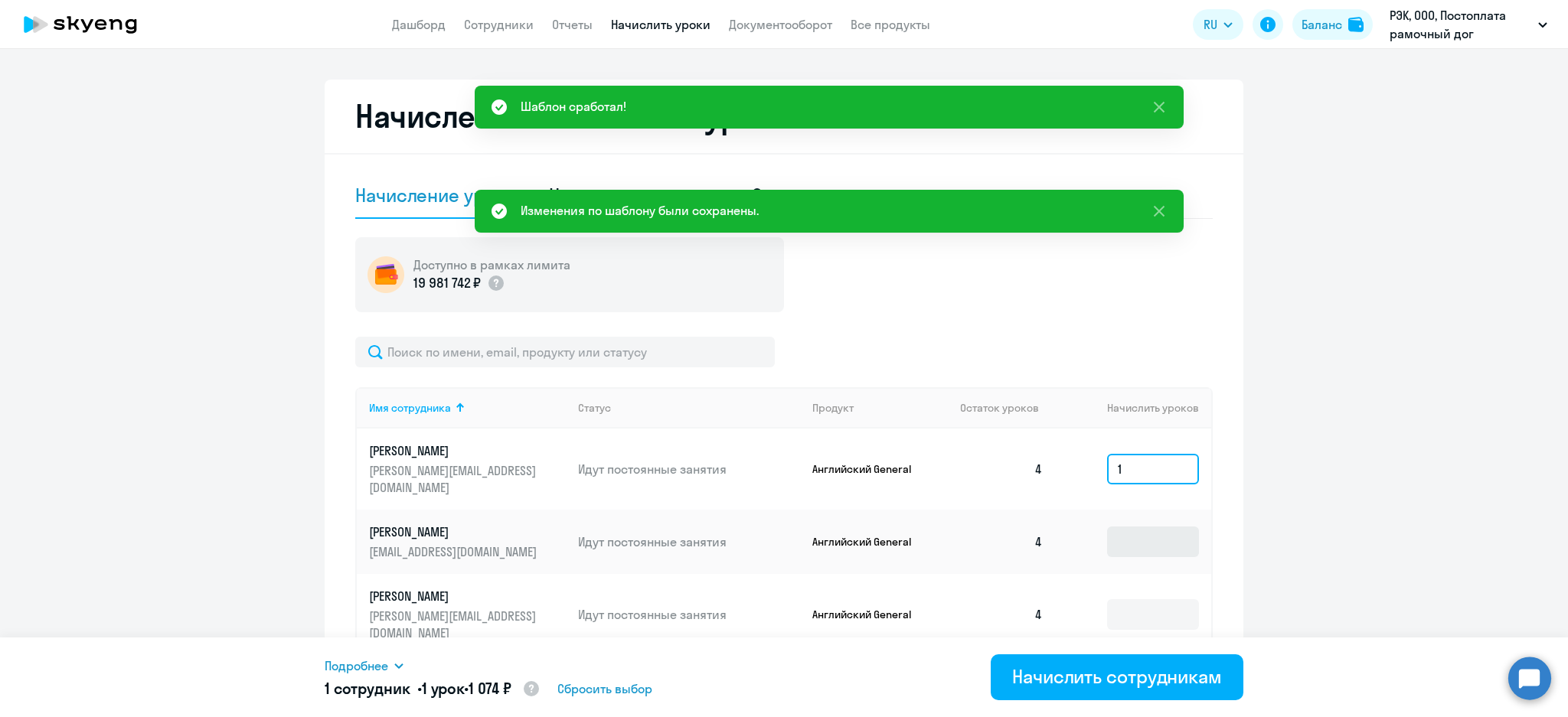
type input "1"
click at [1133, 534] on input at bounding box center [1153, 542] width 92 height 31
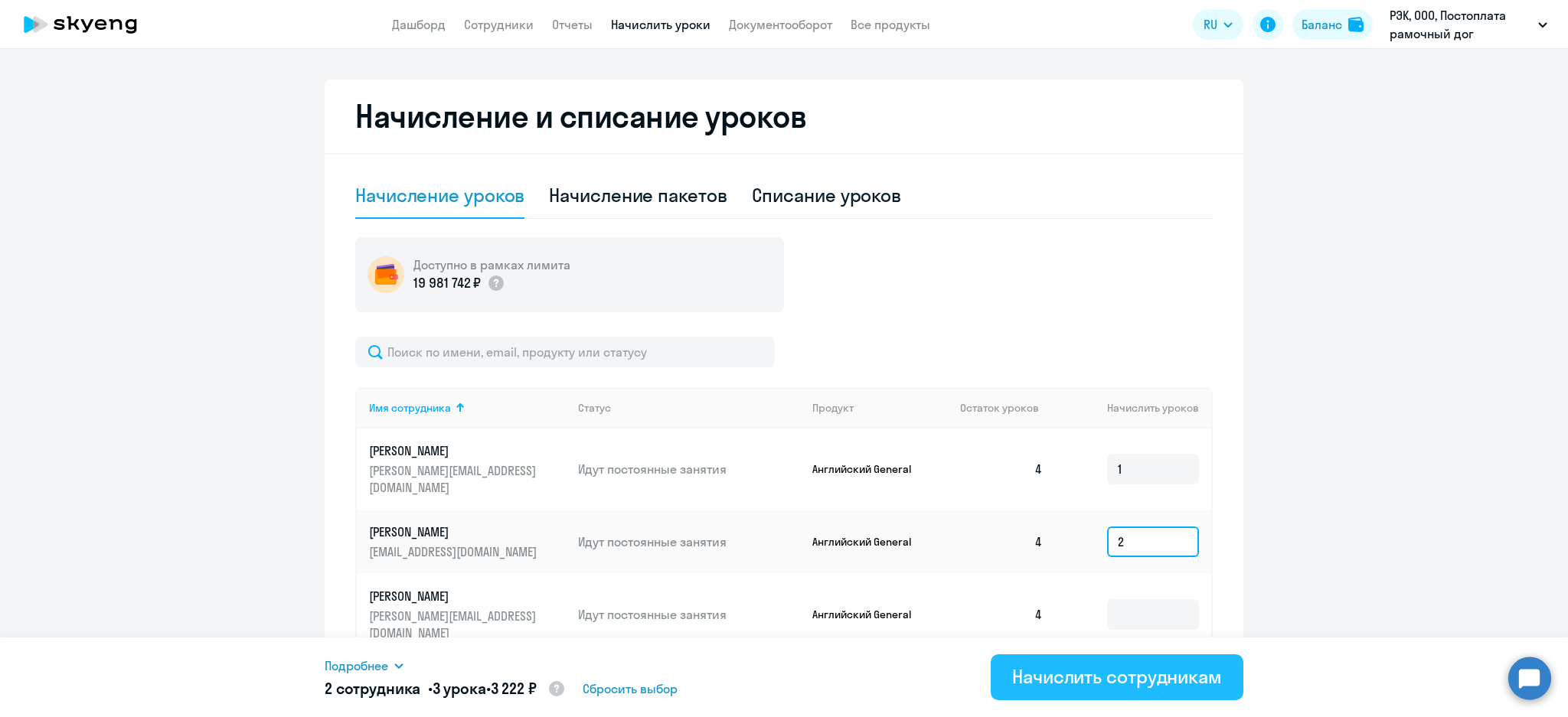
type input "2"
click at [1127, 681] on div "Начислить сотрудникам" at bounding box center [1116, 676] width 210 height 24
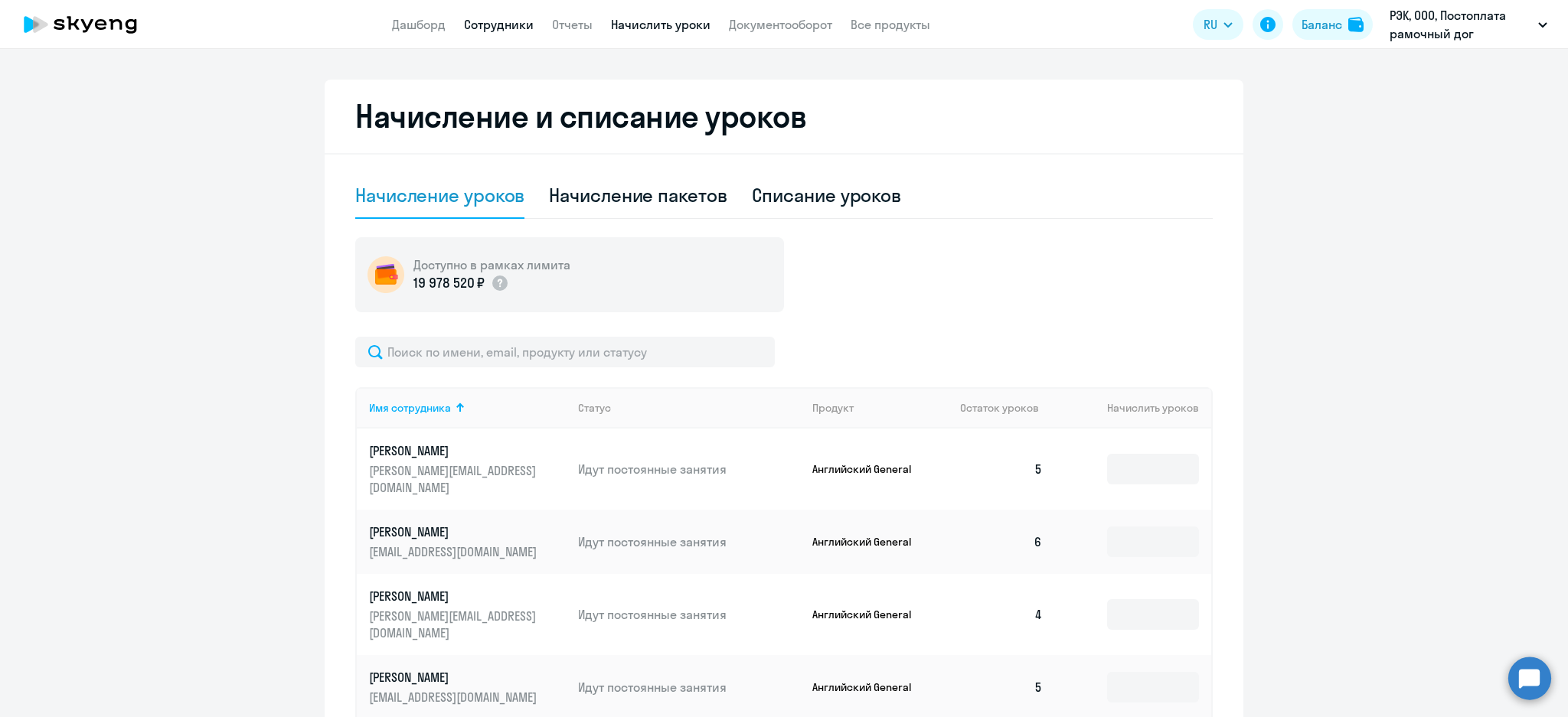
click at [501, 24] on link "Сотрудники" at bounding box center [498, 24] width 70 height 16
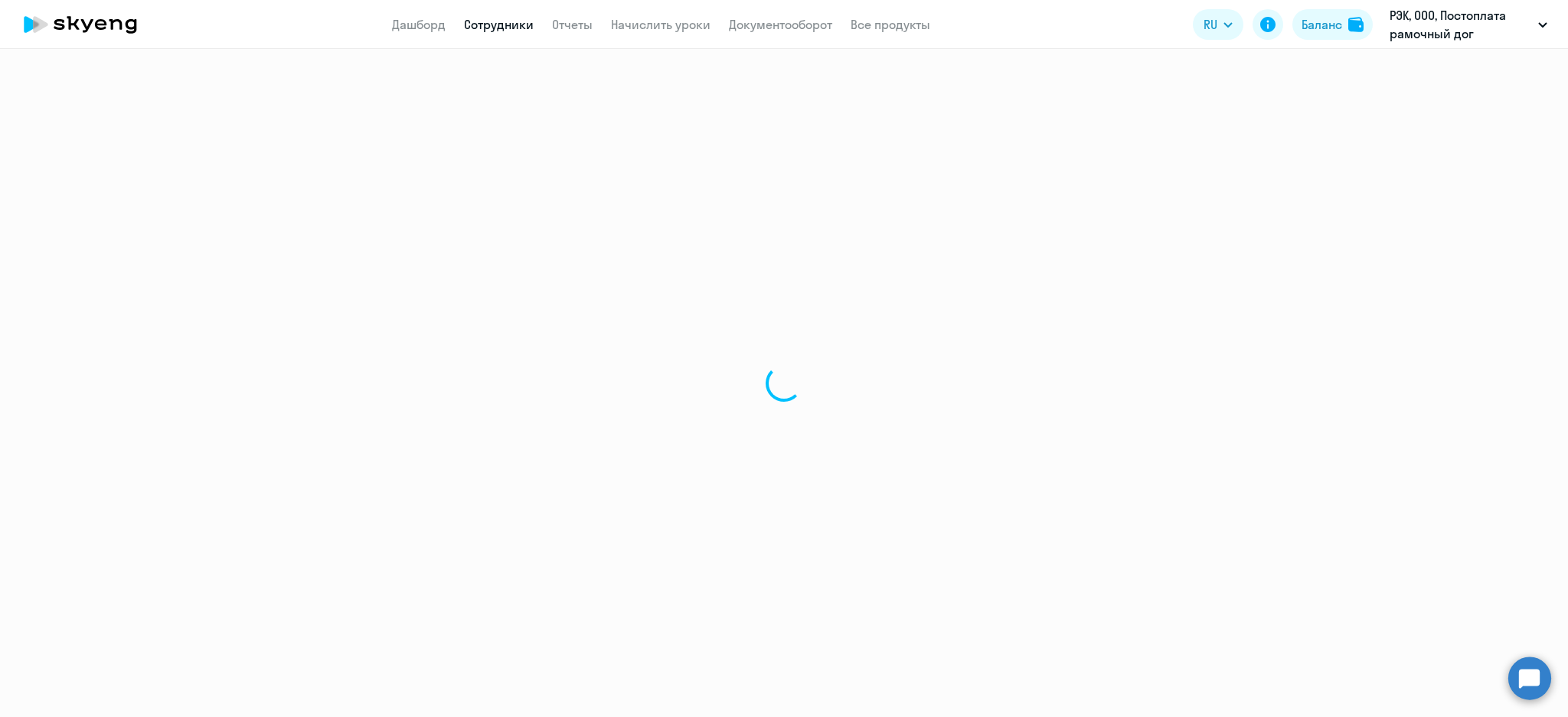
select select "30"
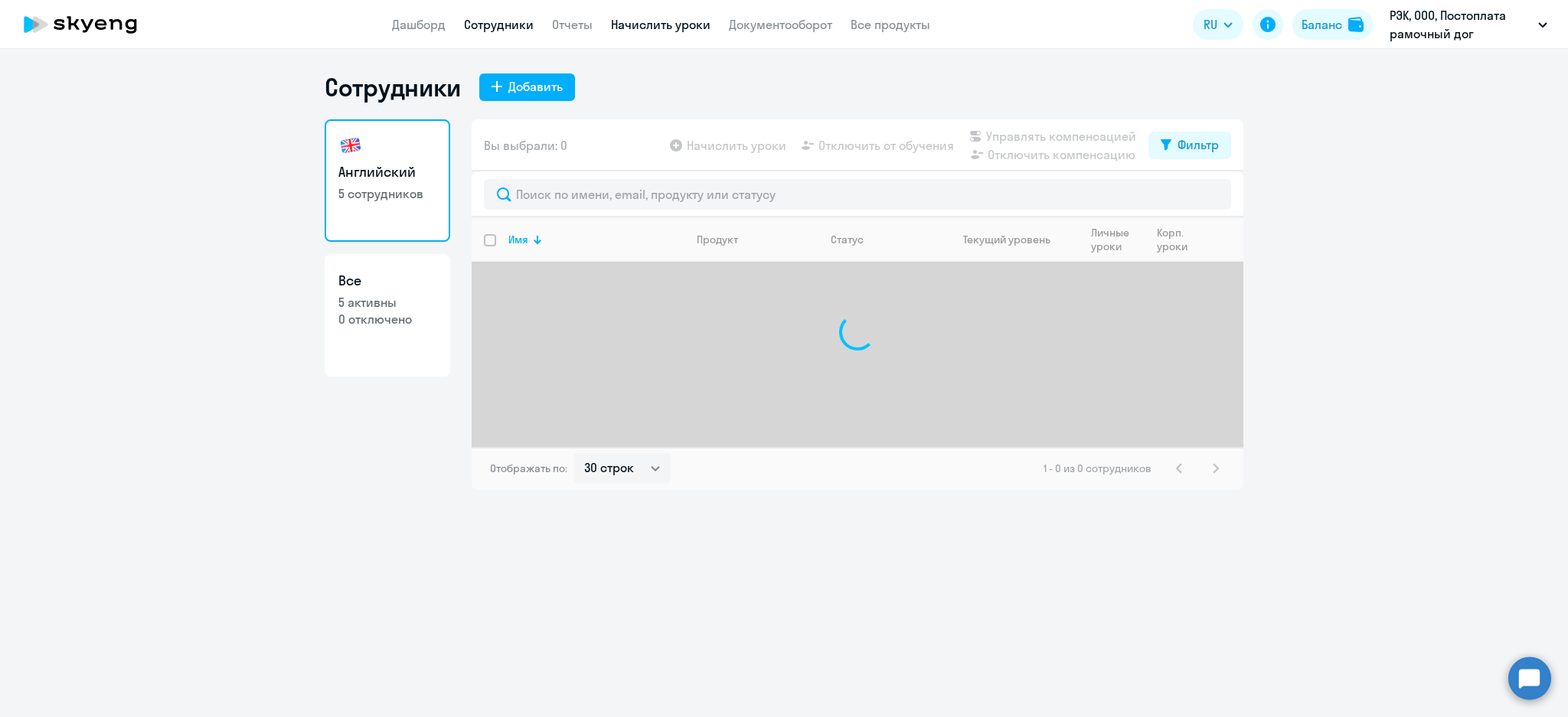
click at [659, 26] on link "Начислить уроки" at bounding box center [660, 24] width 99 height 16
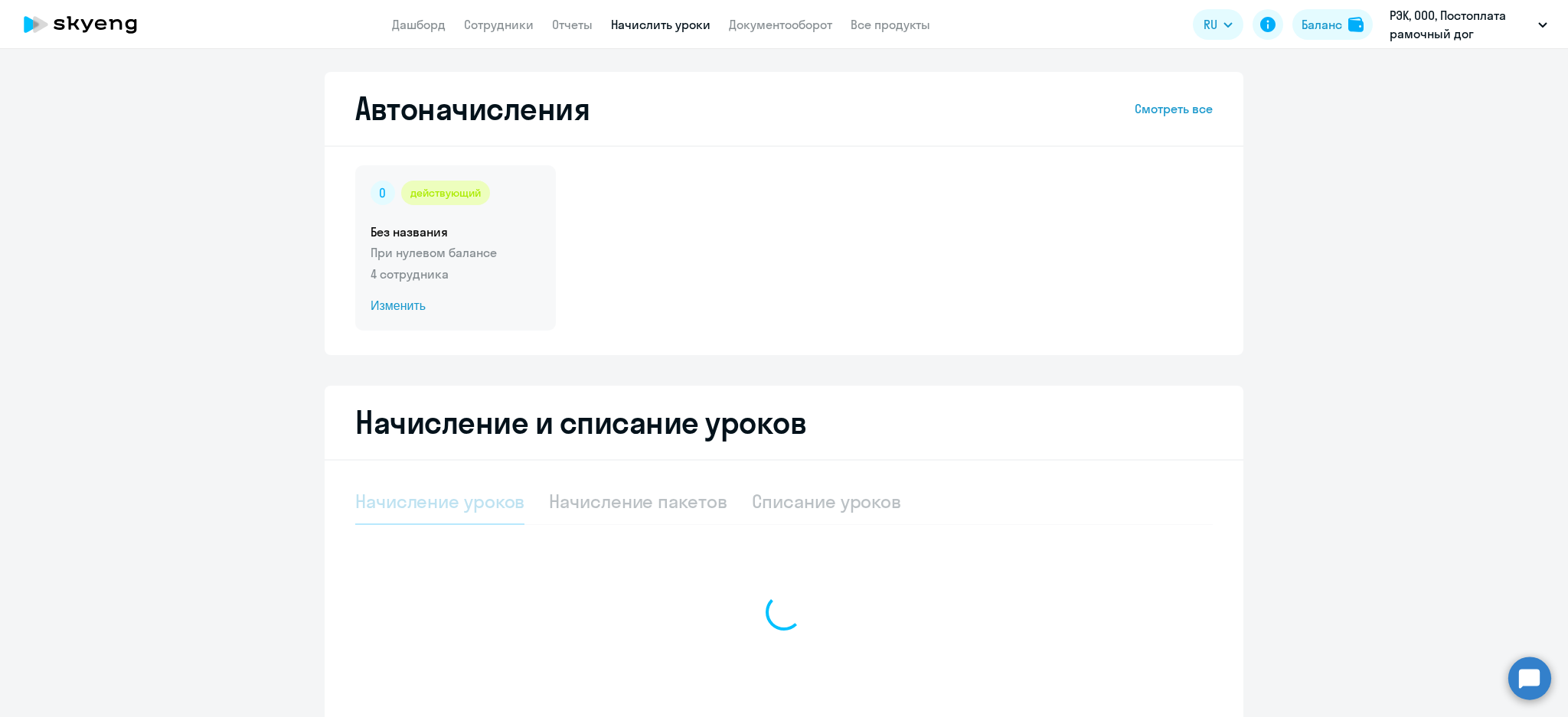
select select "10"
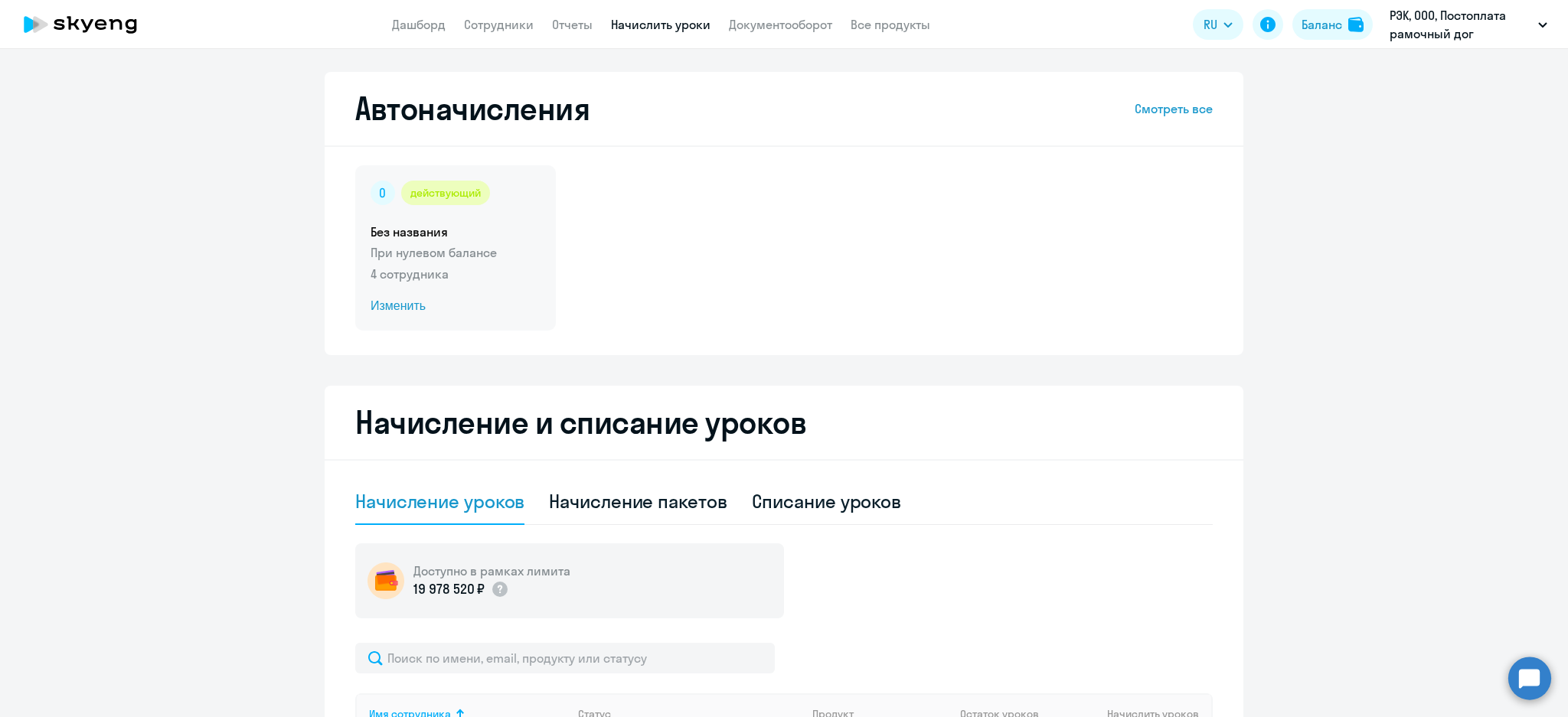
click at [480, 229] on h5 "Без названия" at bounding box center [455, 232] width 170 height 17
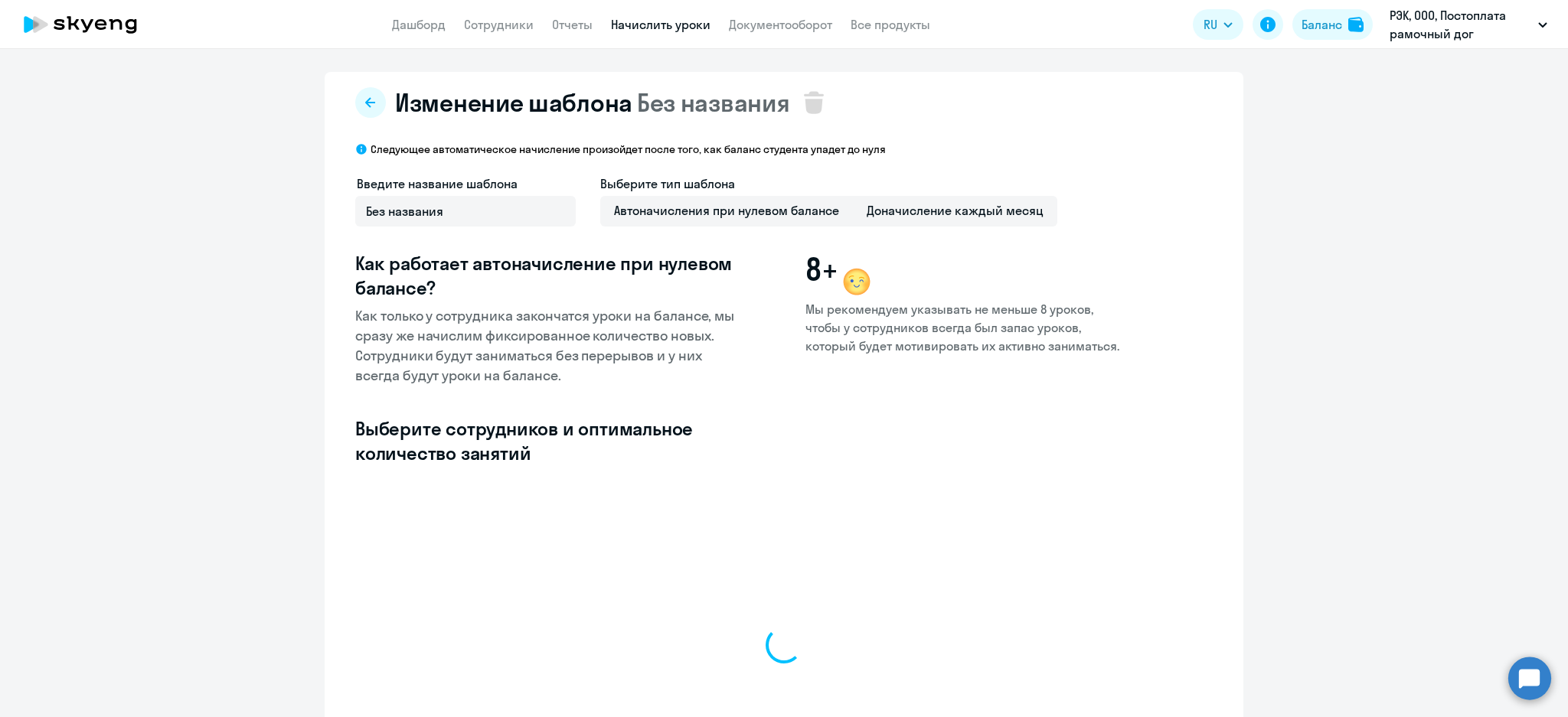
select select "10"
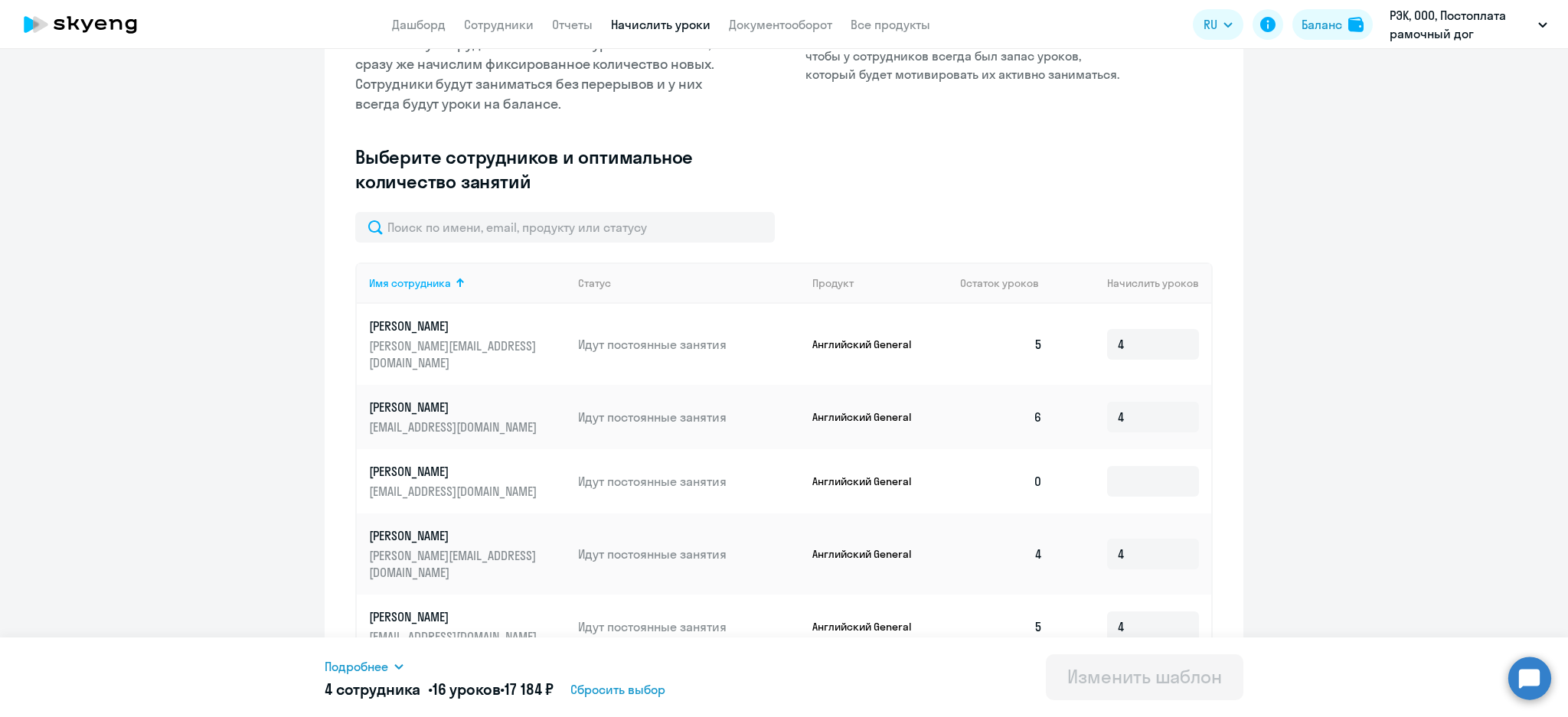
scroll to position [372, 0]
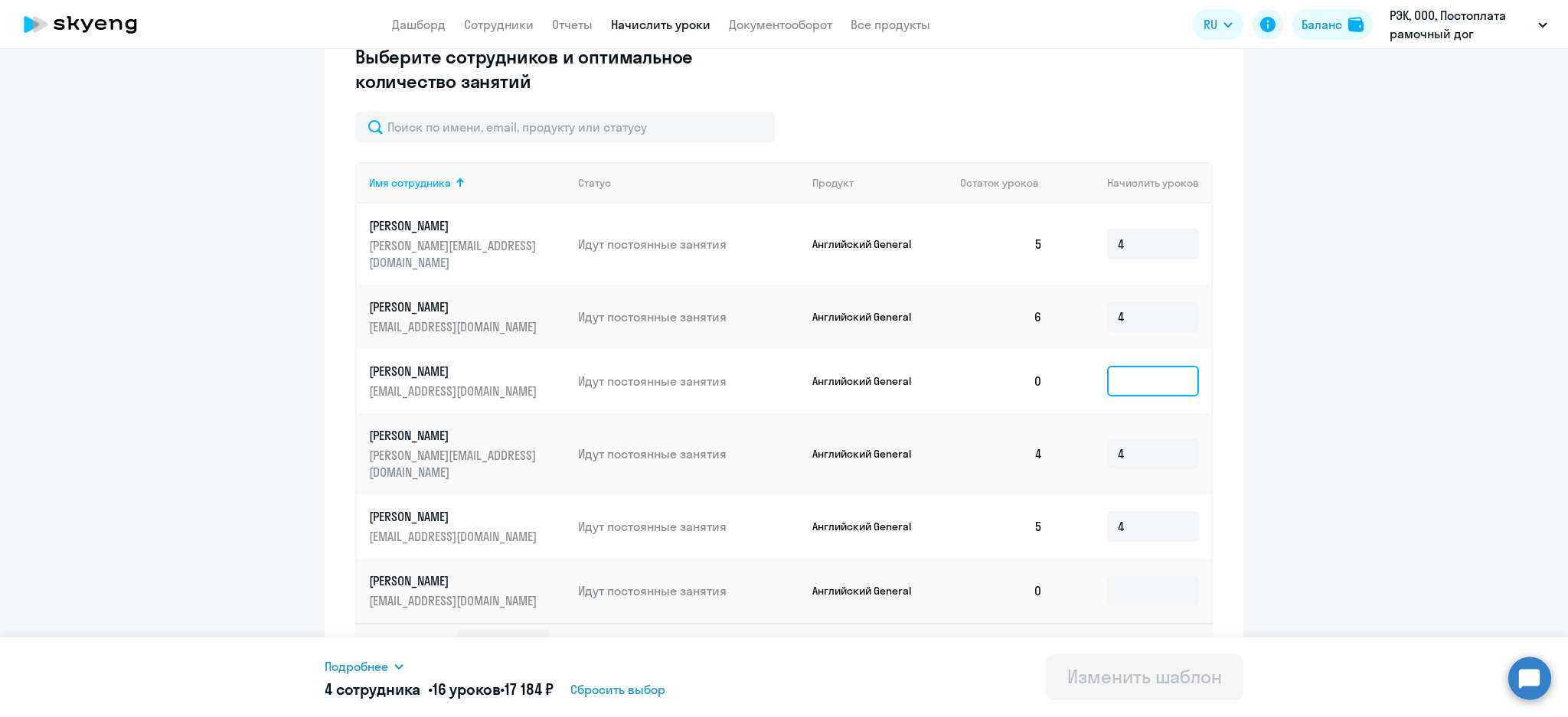
click at [1123, 366] on input at bounding box center [1153, 381] width 92 height 31
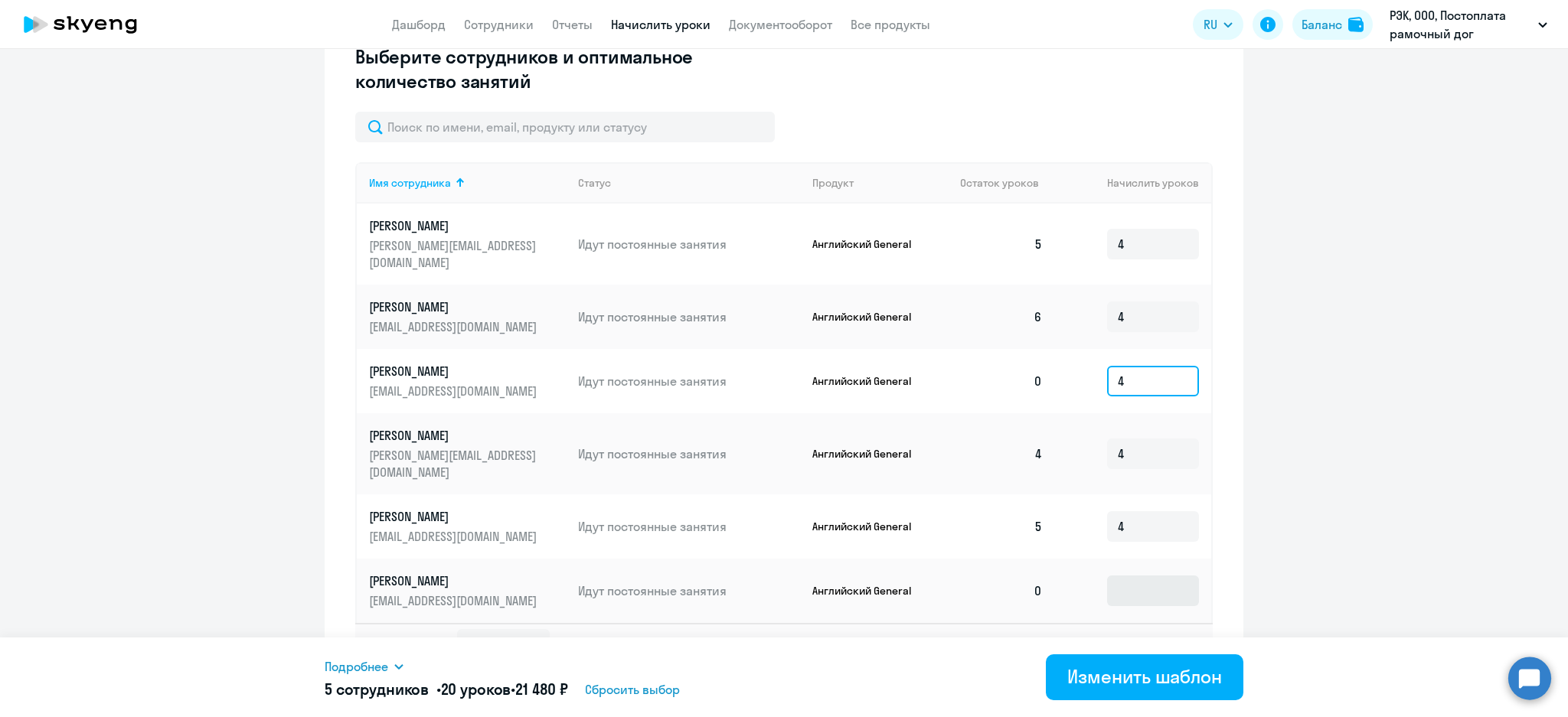
type input "4"
click at [1115, 576] on input at bounding box center [1153, 591] width 92 height 31
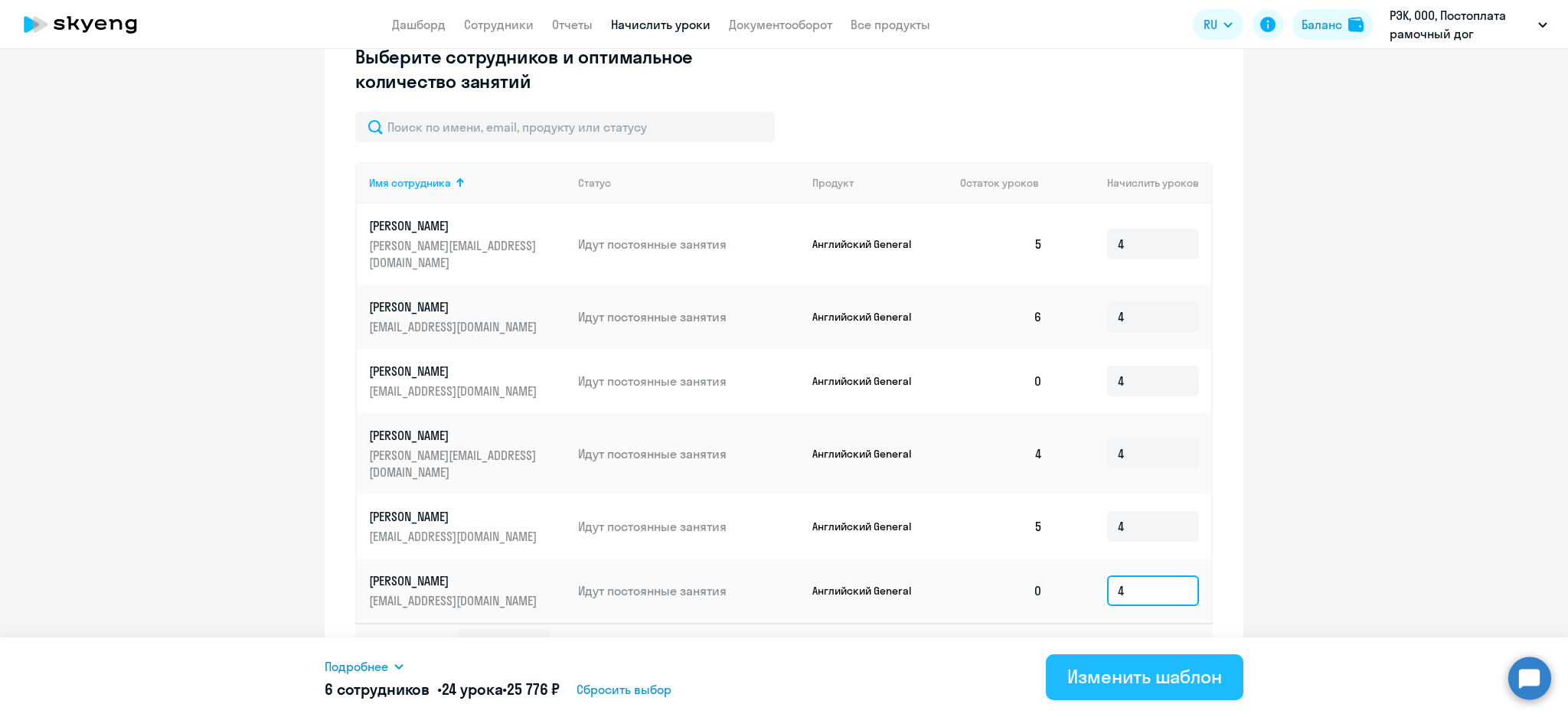
type input "4"
click at [1103, 673] on div "Изменить шаблон" at bounding box center [1144, 676] width 155 height 24
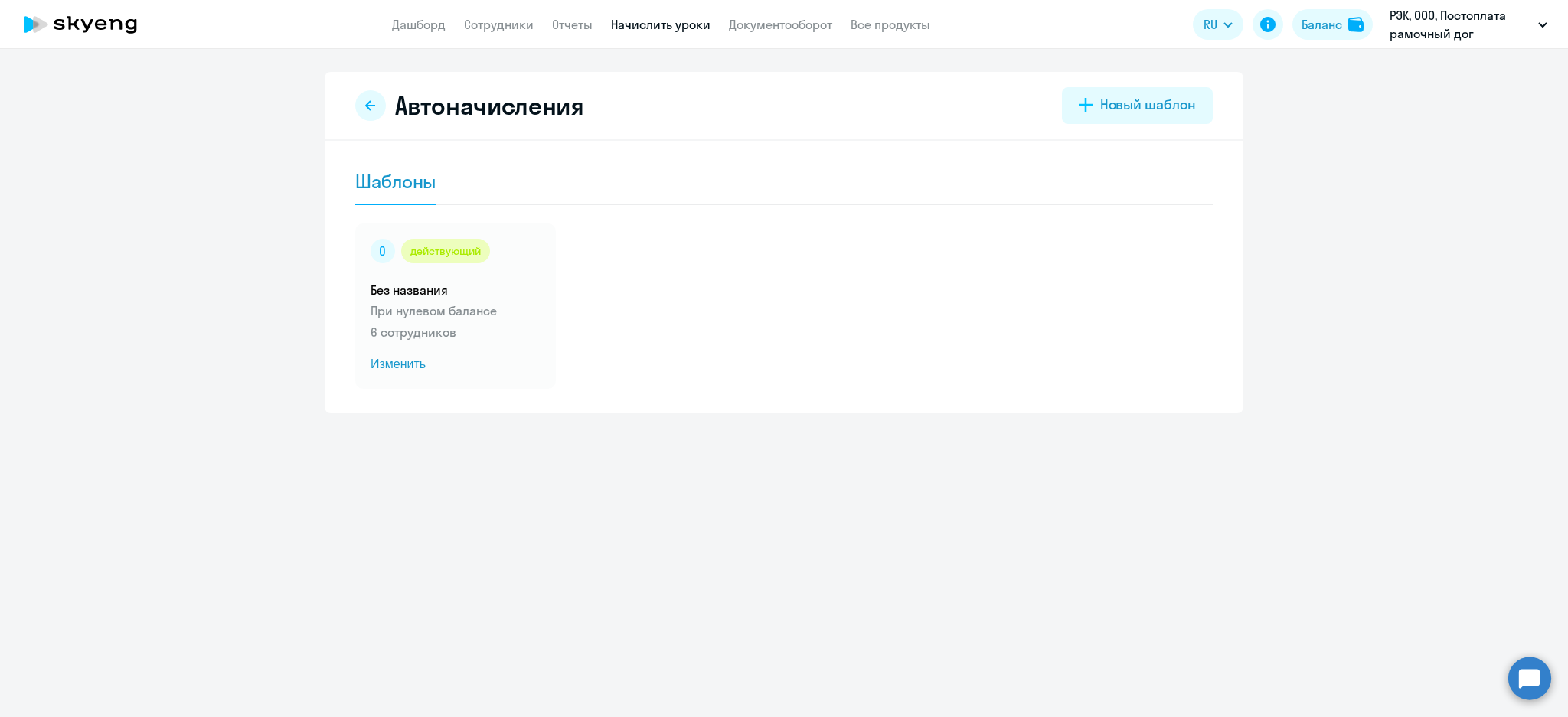
click at [656, 25] on link "Начислить уроки" at bounding box center [660, 24] width 99 height 16
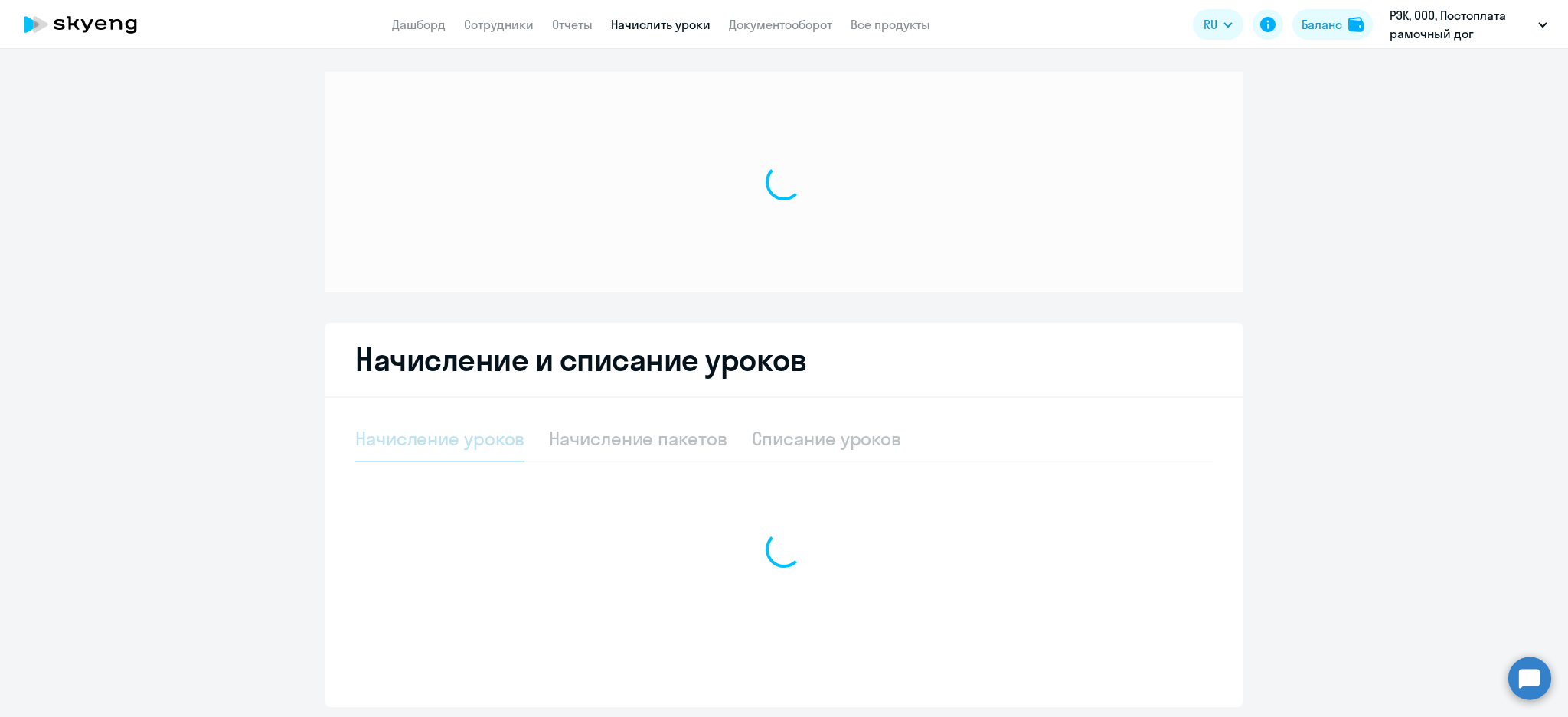
select select "10"
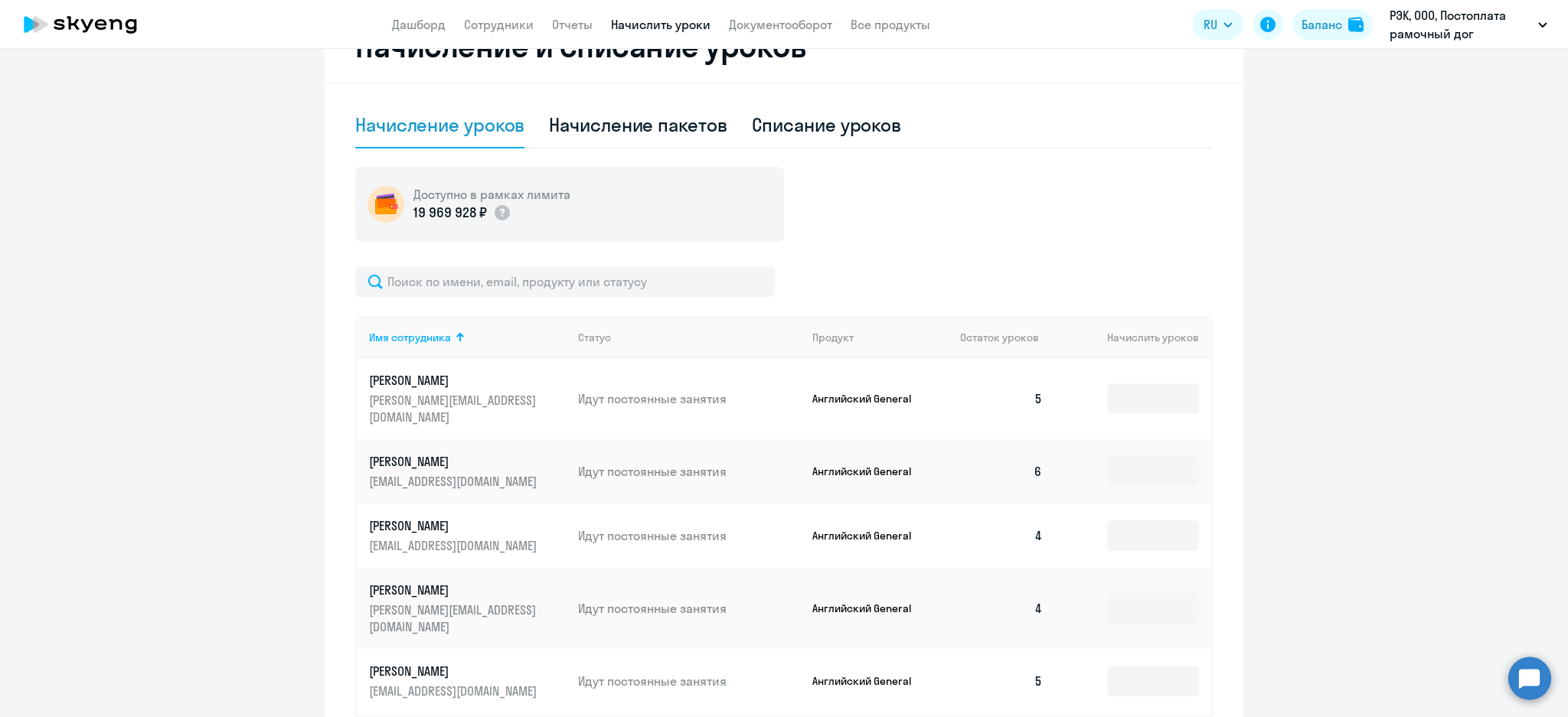
scroll to position [510, 0]
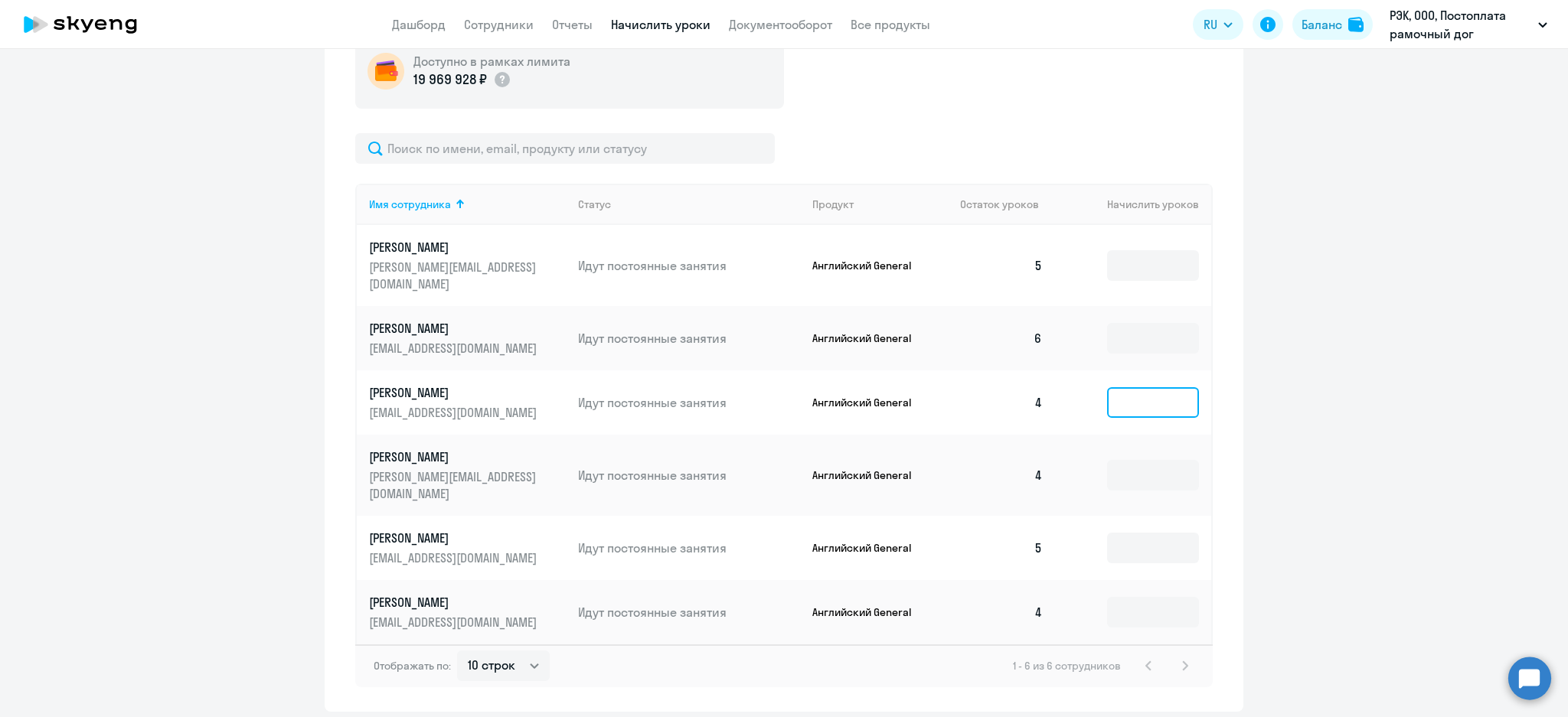
click at [1150, 388] on input at bounding box center [1153, 403] width 92 height 31
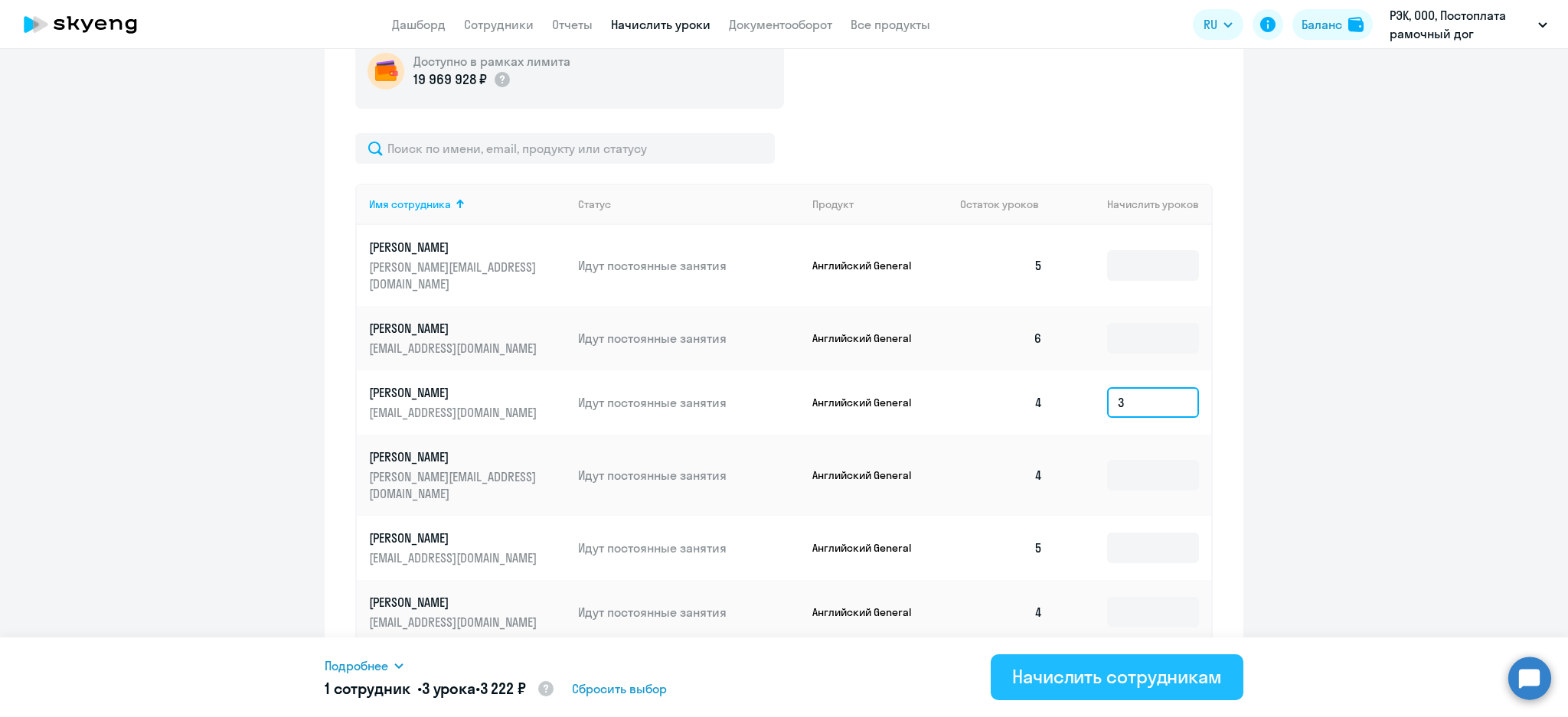
type input "3"
click at [1105, 685] on div "Начислить сотрудникам" at bounding box center [1116, 676] width 210 height 24
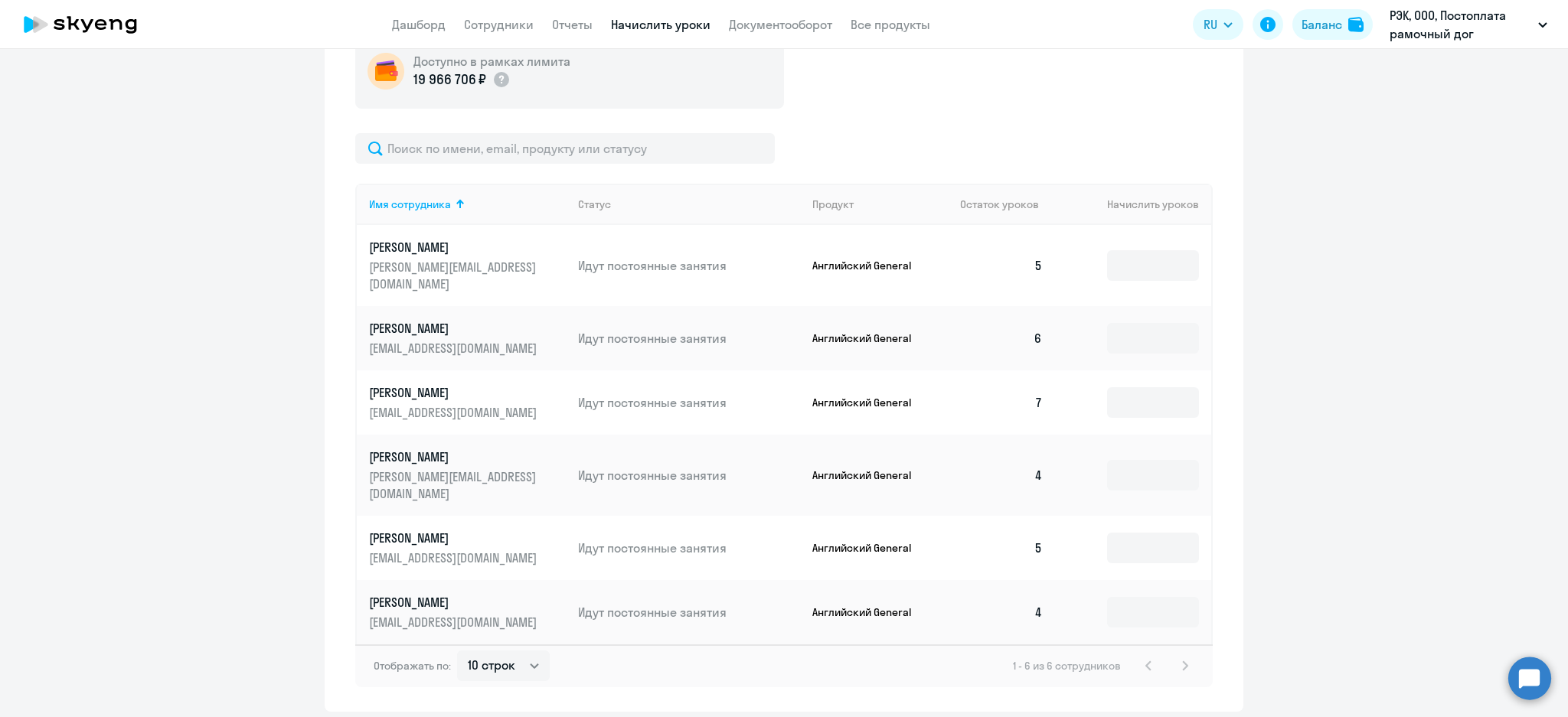
click at [643, 24] on link "Начислить уроки" at bounding box center [660, 24] width 99 height 16
click at [509, 28] on link "Сотрудники" at bounding box center [498, 24] width 70 height 16
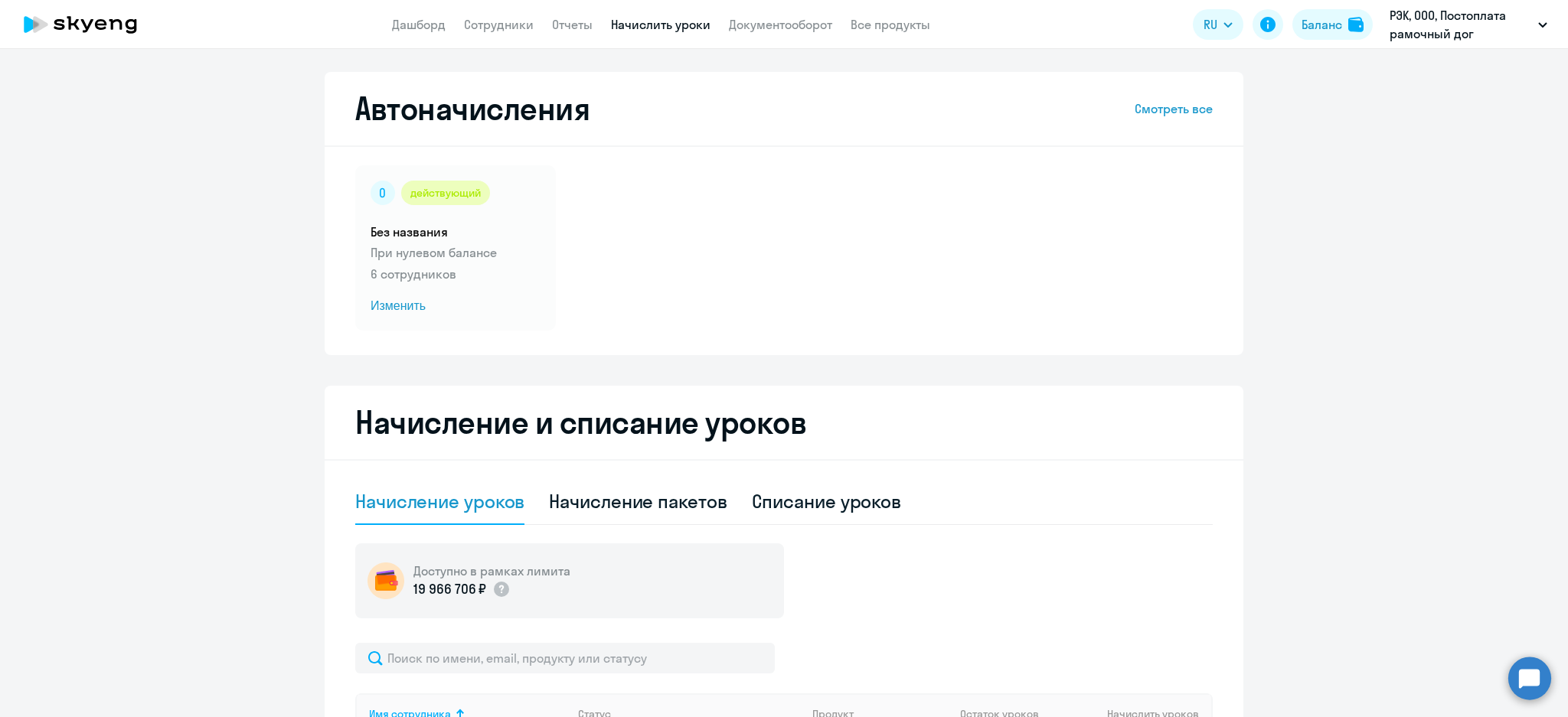
select select "30"
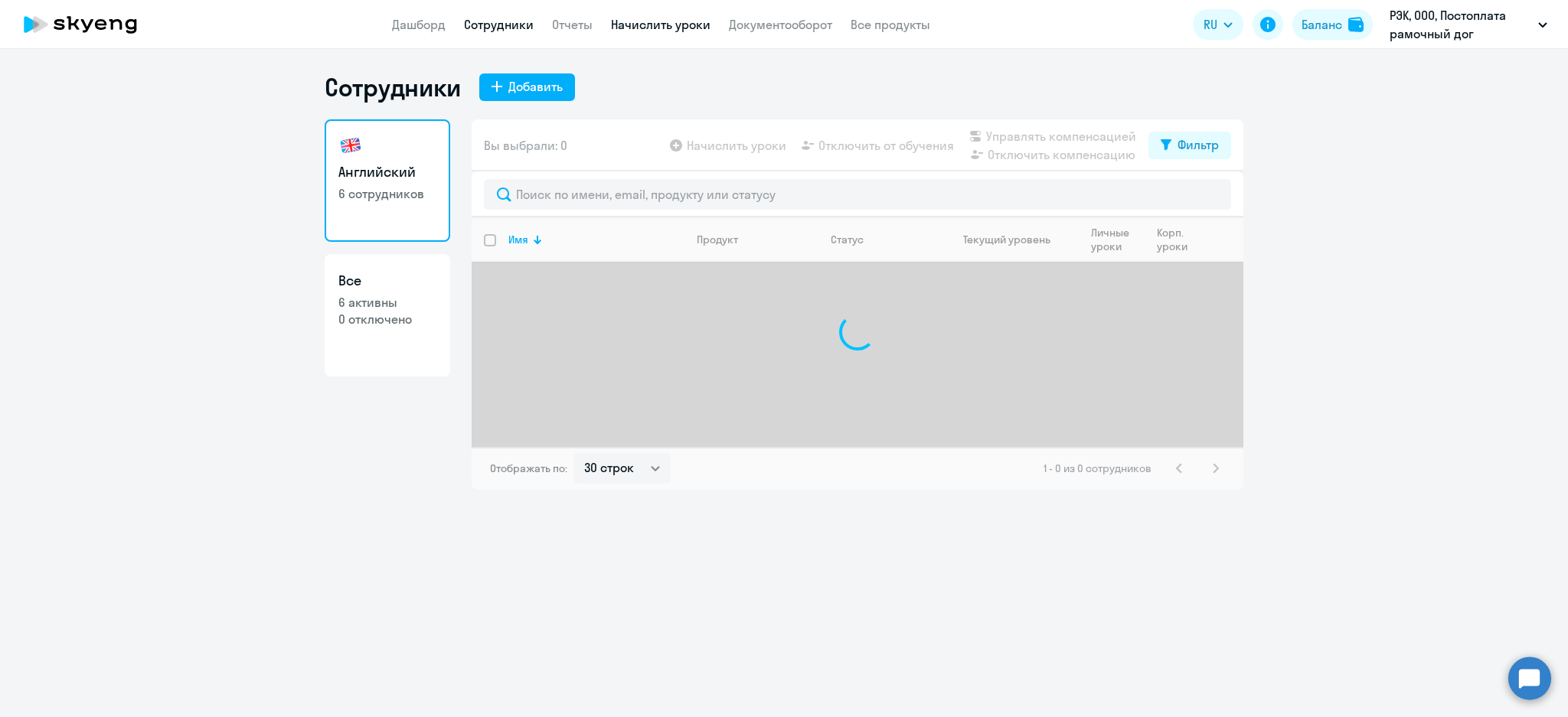
click at [639, 30] on link "Начислить уроки" at bounding box center [660, 24] width 99 height 16
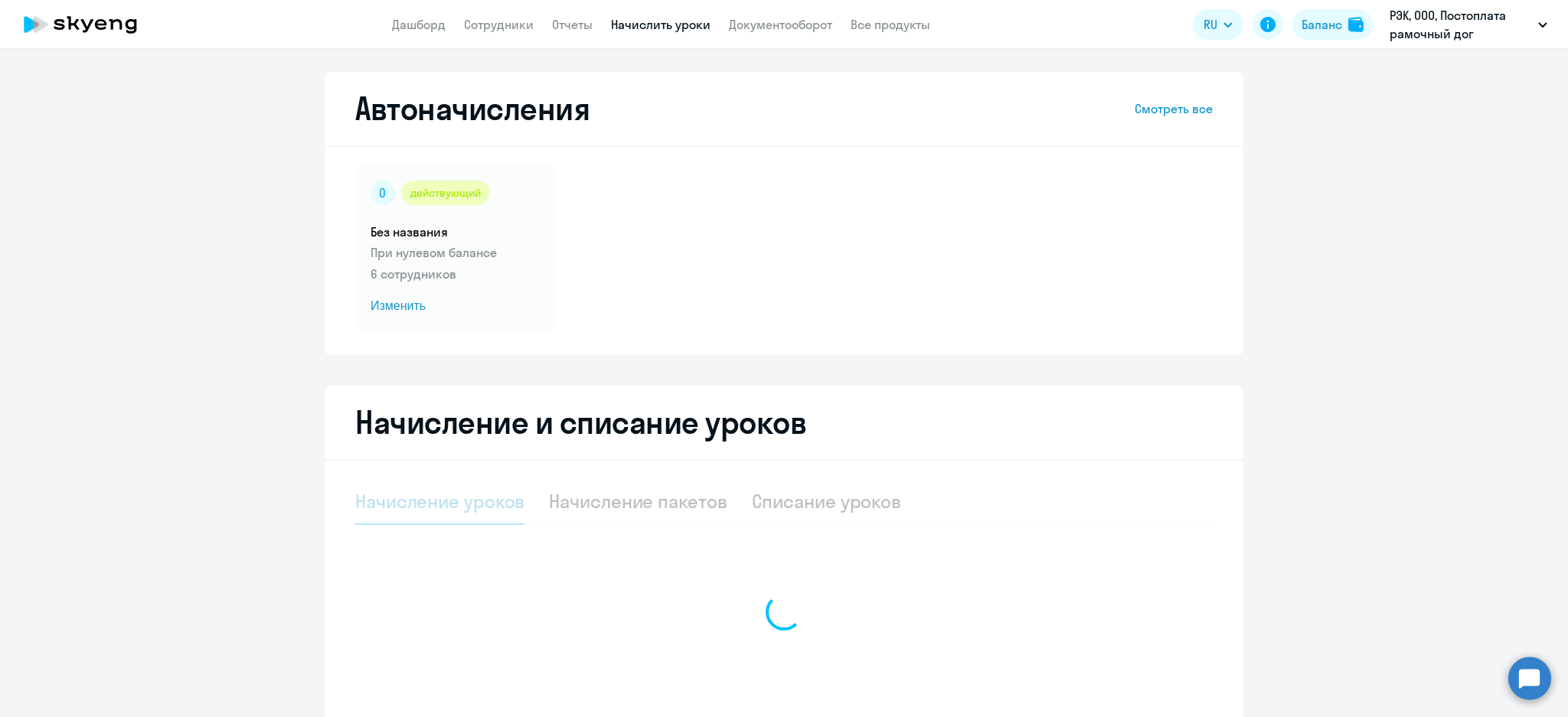
select select "10"
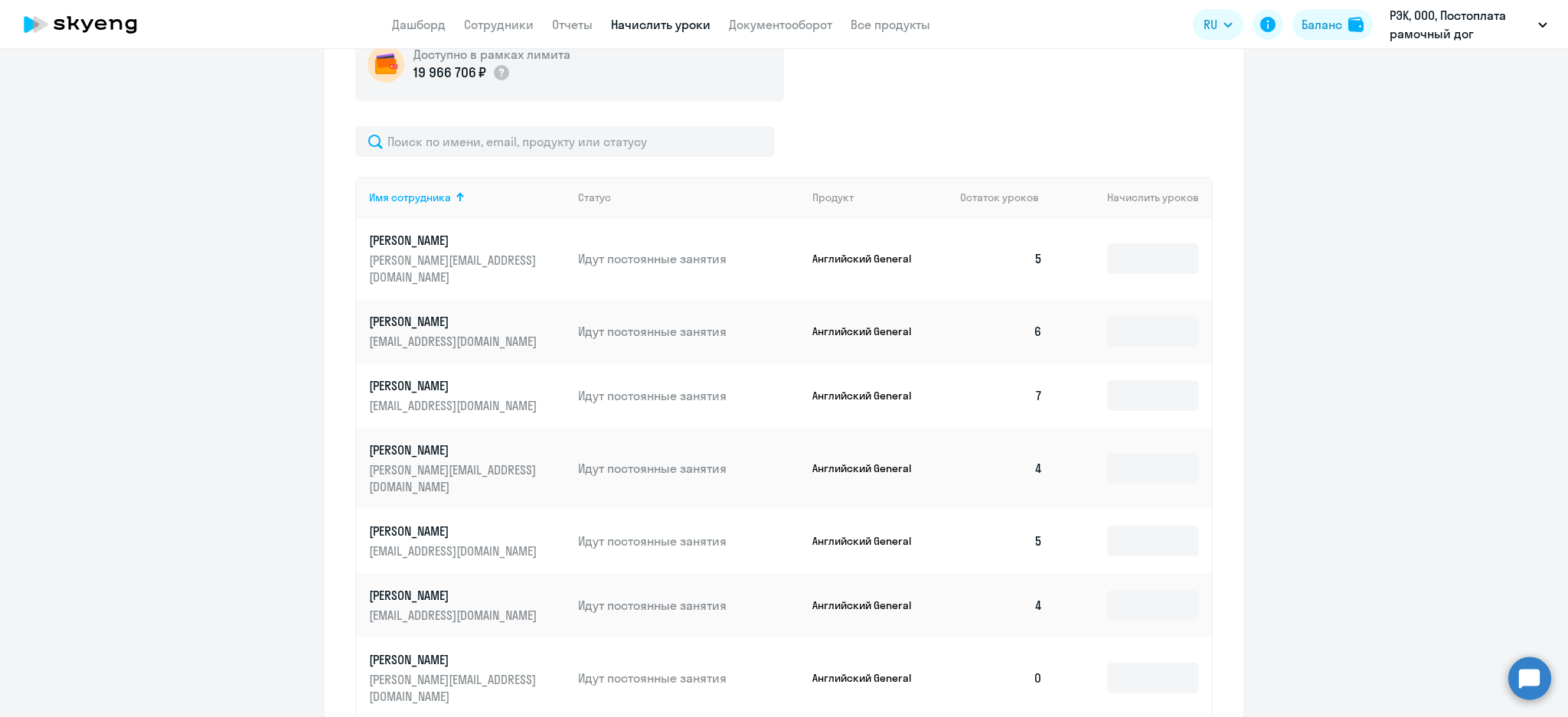
scroll to position [595, 0]
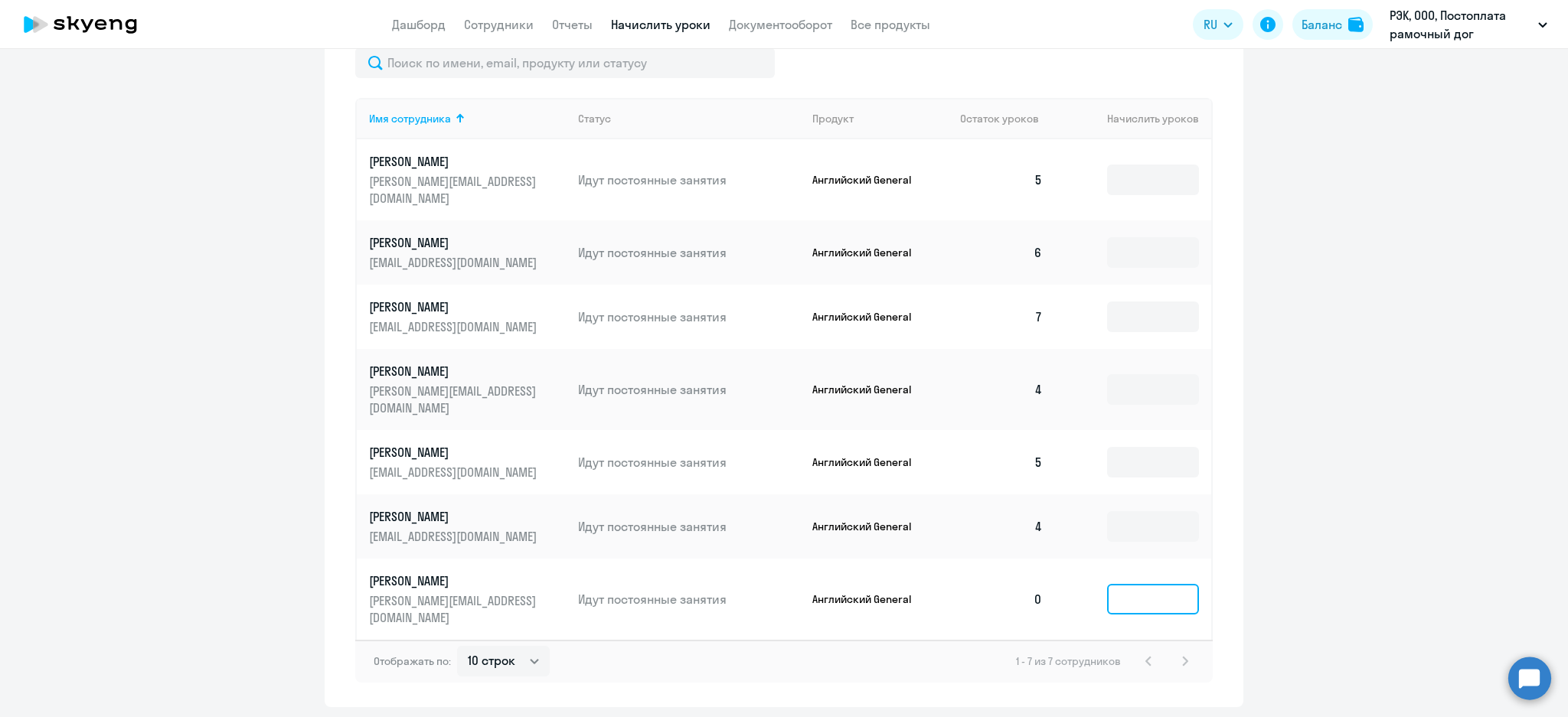
drag, startPoint x: 1129, startPoint y: 572, endPoint x: 1122, endPoint y: 558, distance: 15.7
click at [1122, 559] on td at bounding box center [1132, 599] width 156 height 81
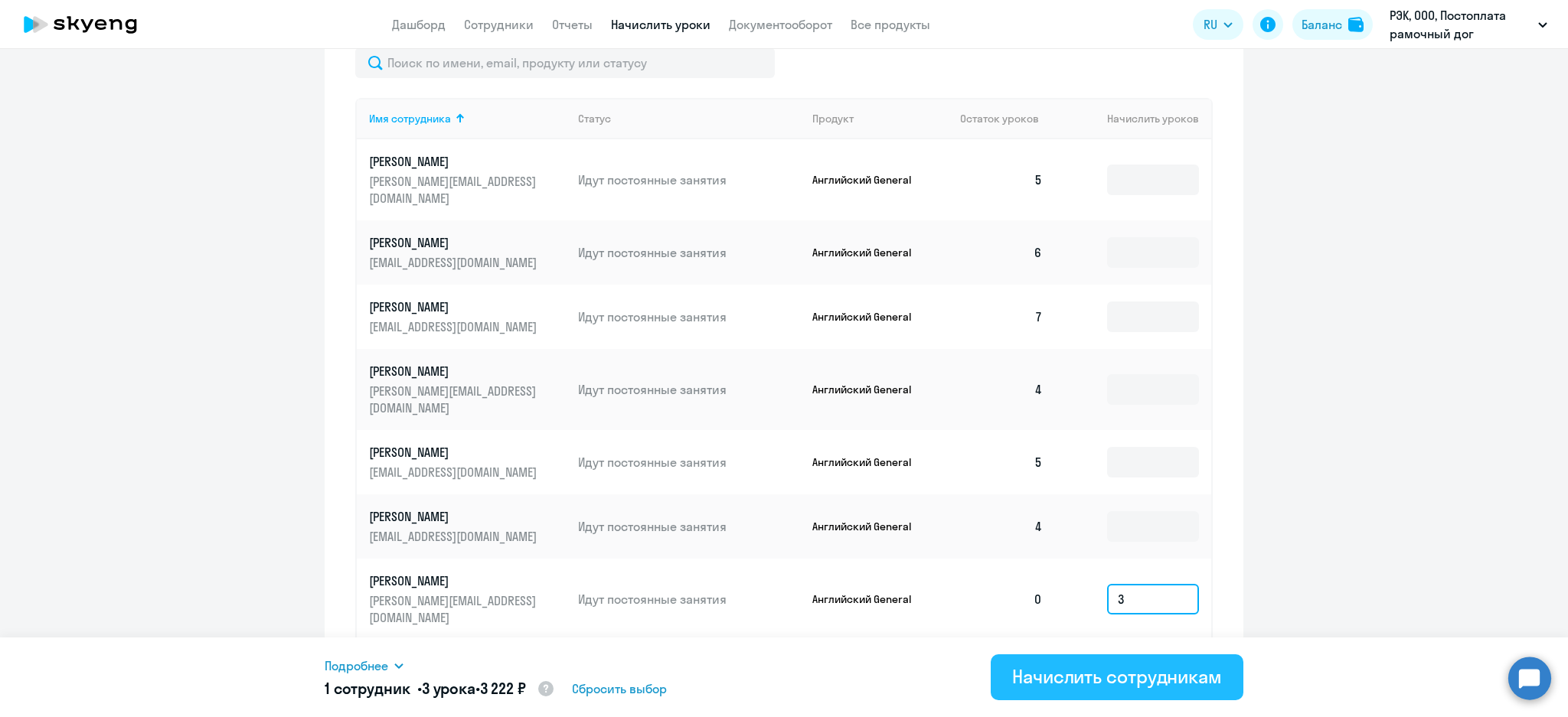
type input "3"
click at [1147, 687] on div "Начислить сотрудникам" at bounding box center [1116, 676] width 210 height 24
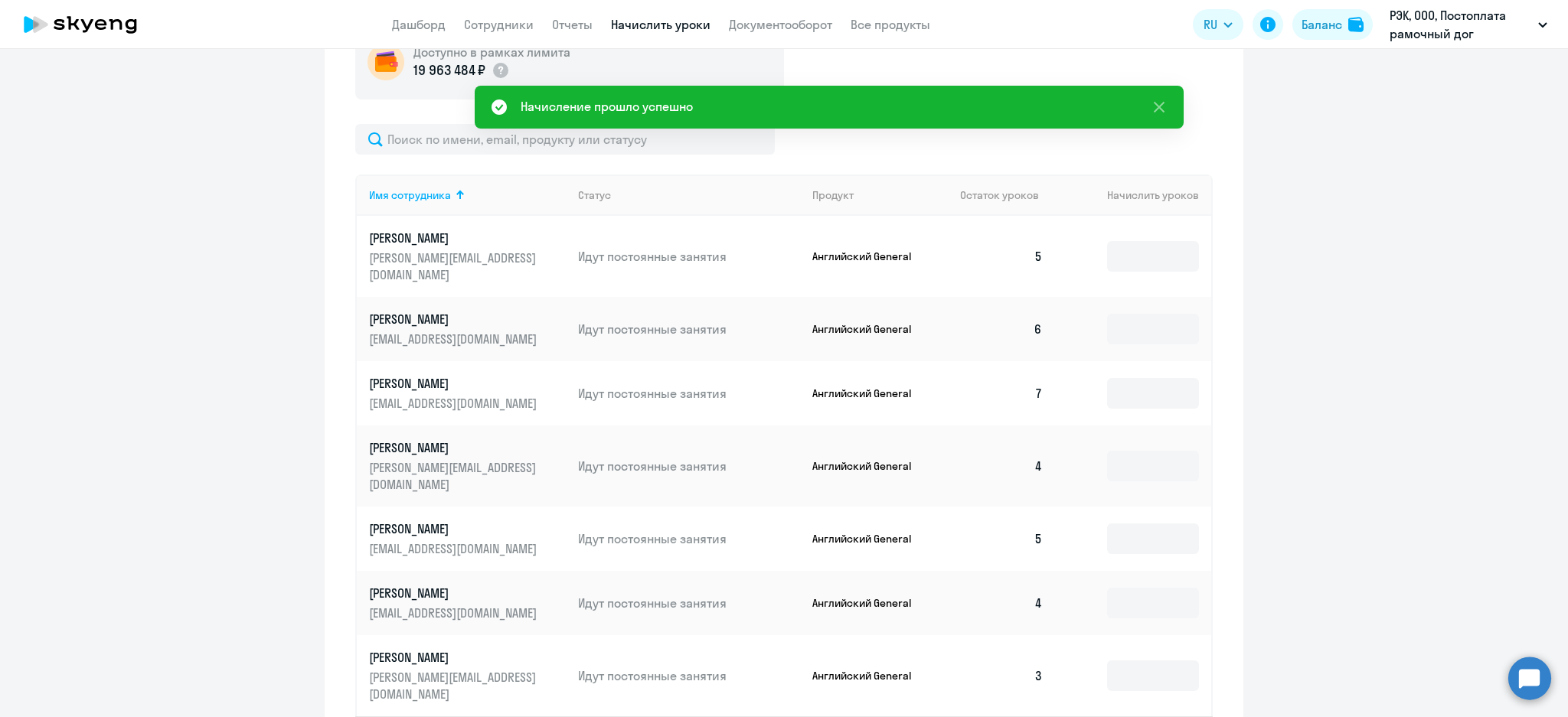
scroll to position [85, 0]
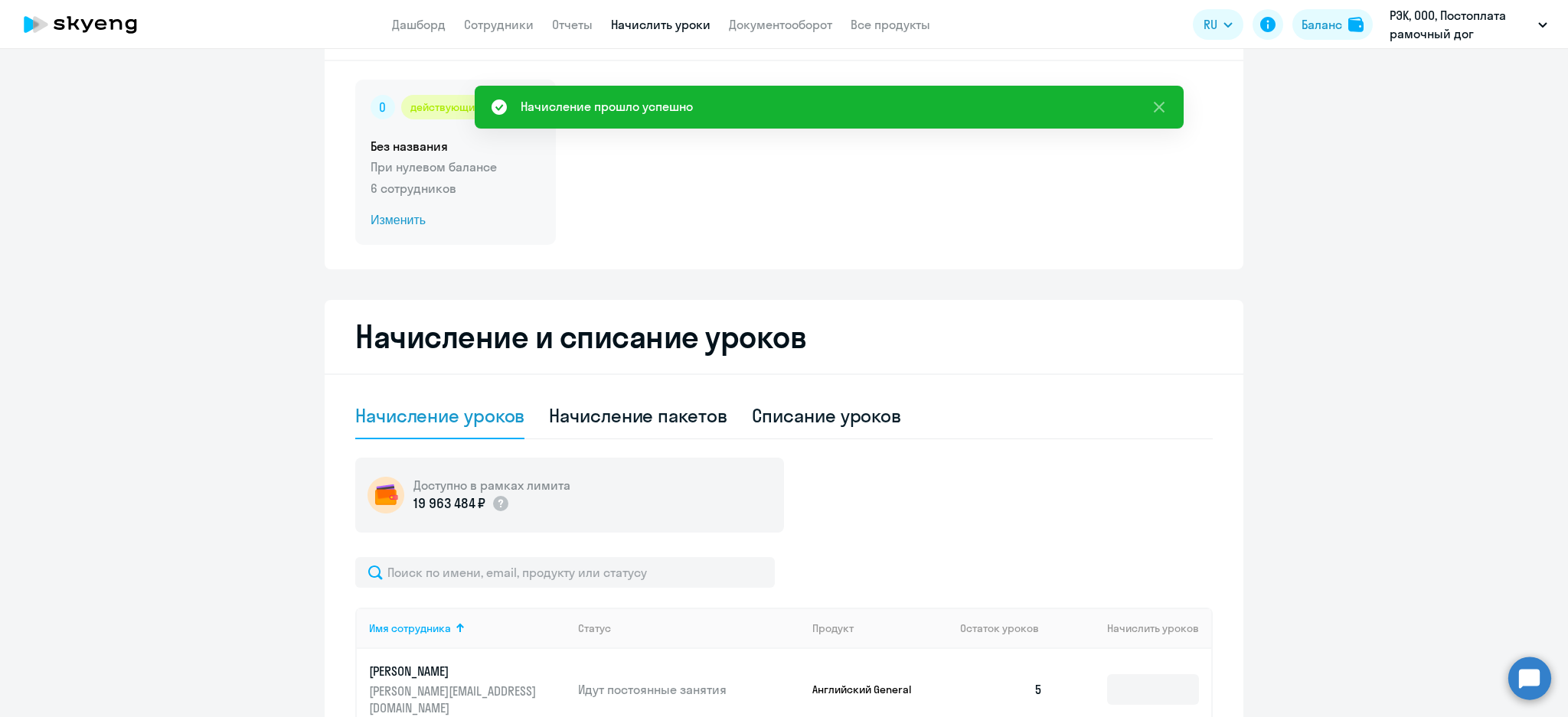
click at [454, 178] on div "действующий Без названия При нулевом балансе 6 сотрудников Изменить" at bounding box center [455, 162] width 200 height 165
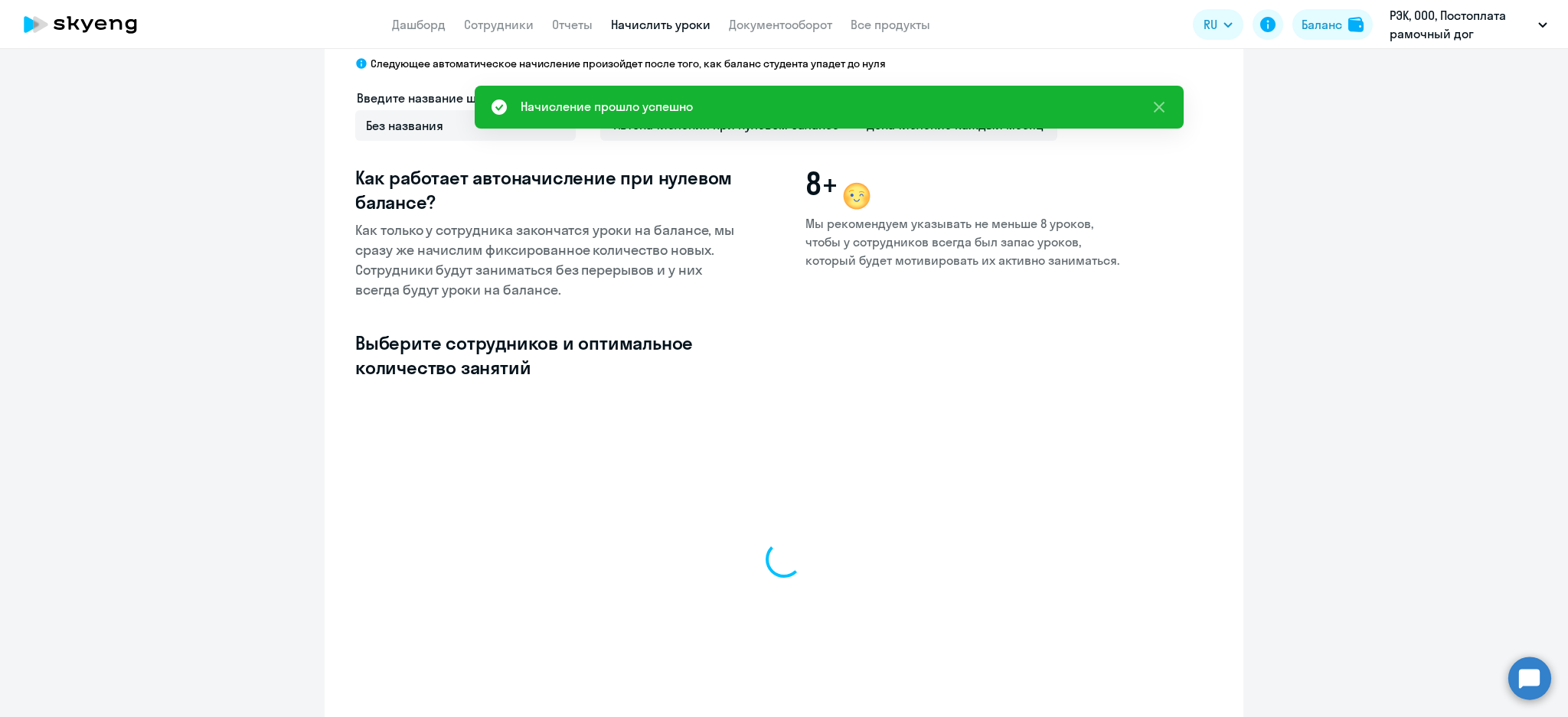
select select "10"
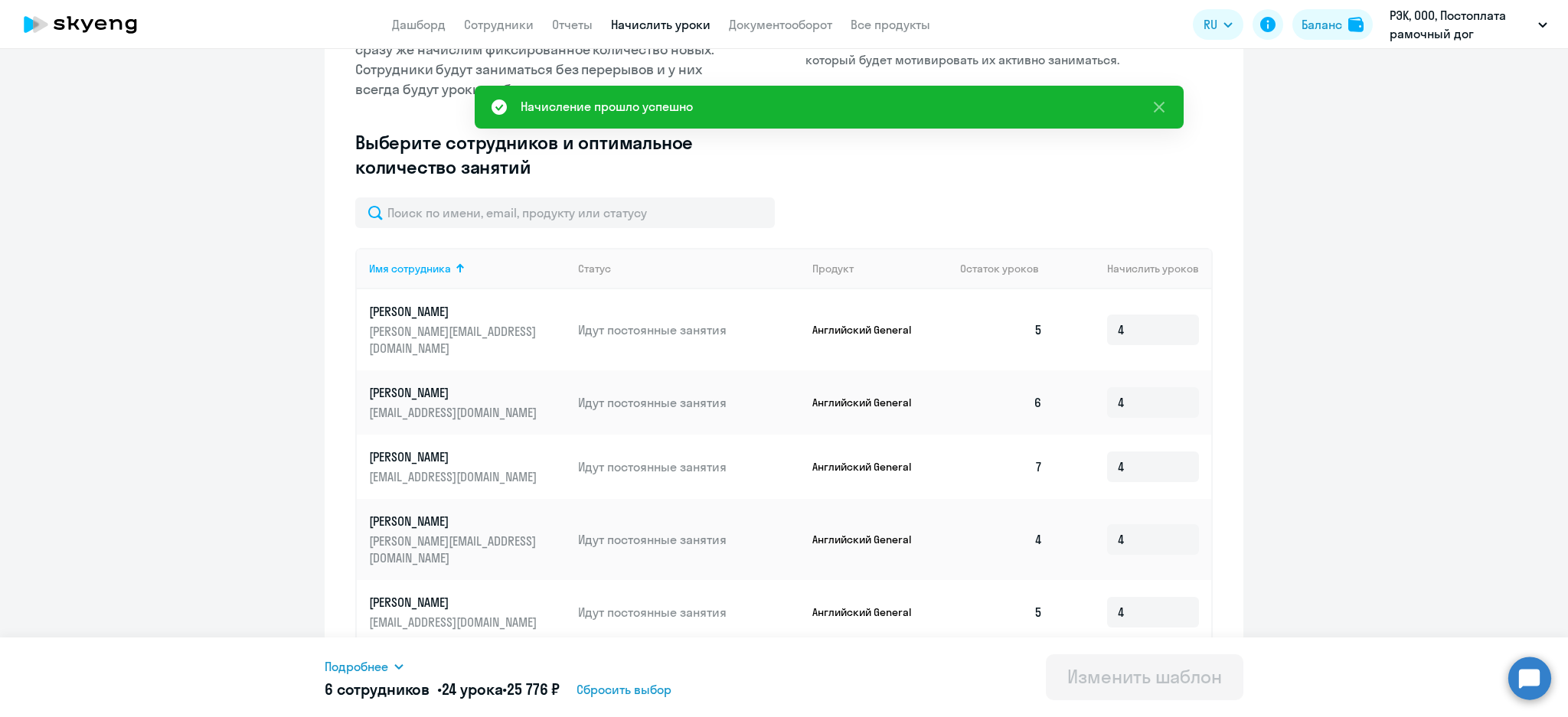
scroll to position [437, 0]
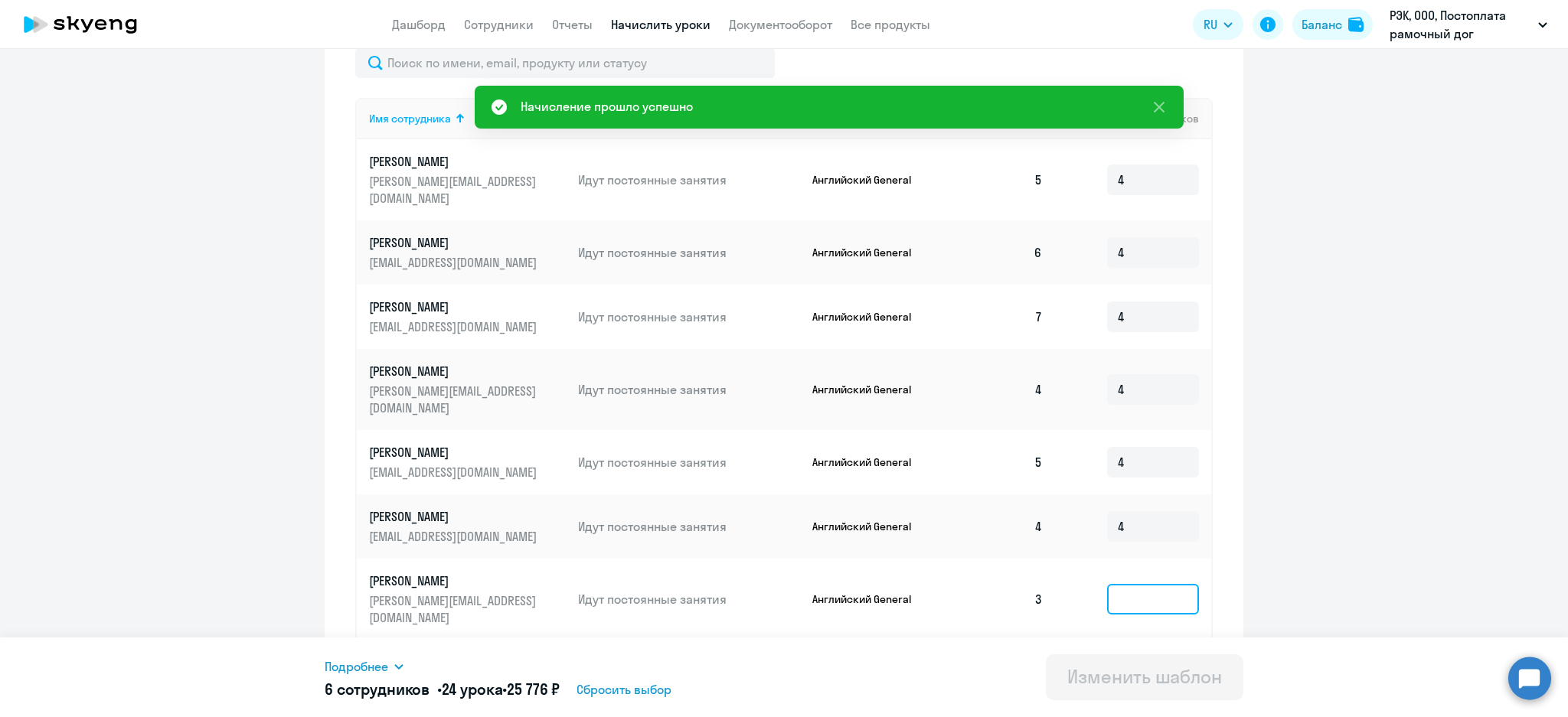
drag, startPoint x: 1138, startPoint y: 547, endPoint x: 1129, endPoint y: 545, distance: 9.2
click at [1129, 584] on input at bounding box center [1153, 599] width 92 height 31
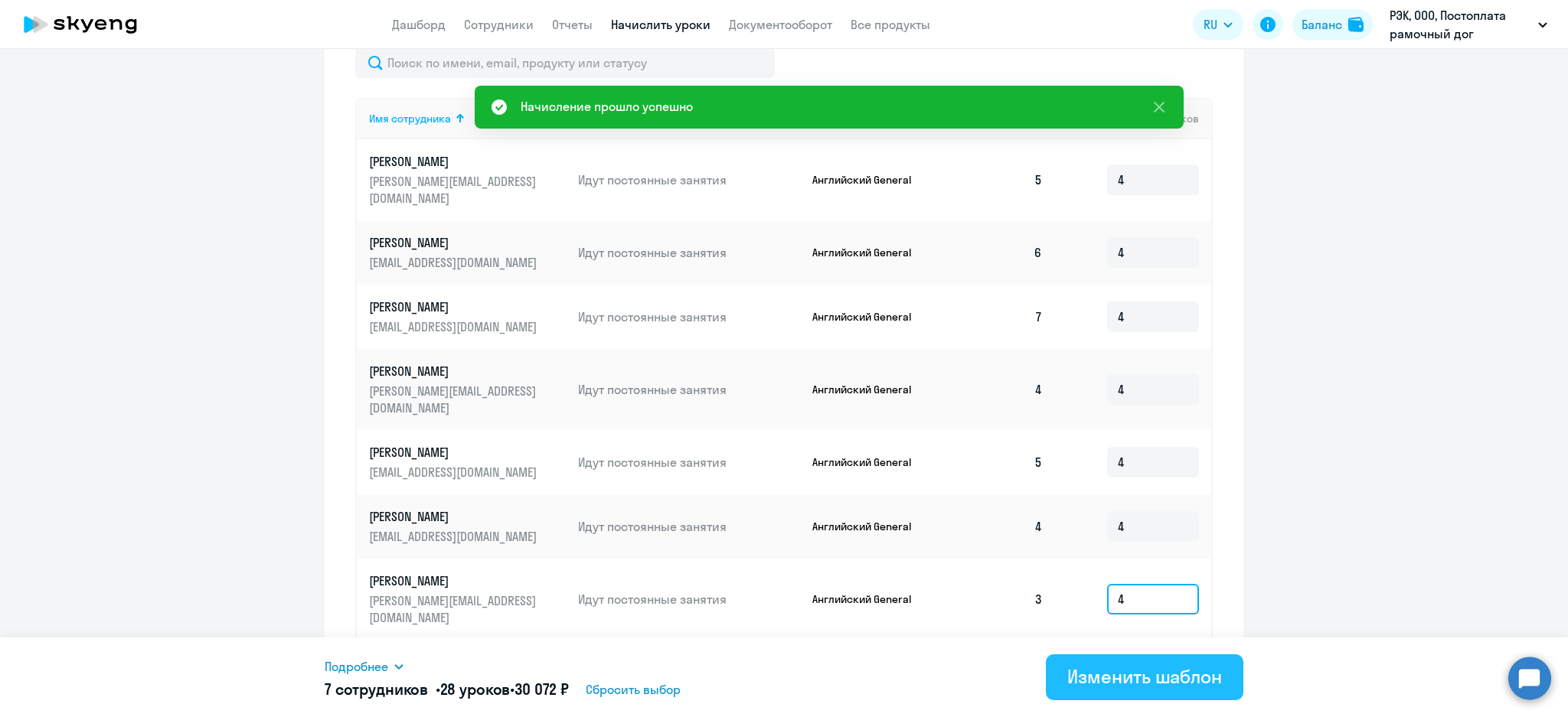
type input "4"
click at [1156, 677] on div "Изменить шаблон" at bounding box center [1144, 676] width 155 height 24
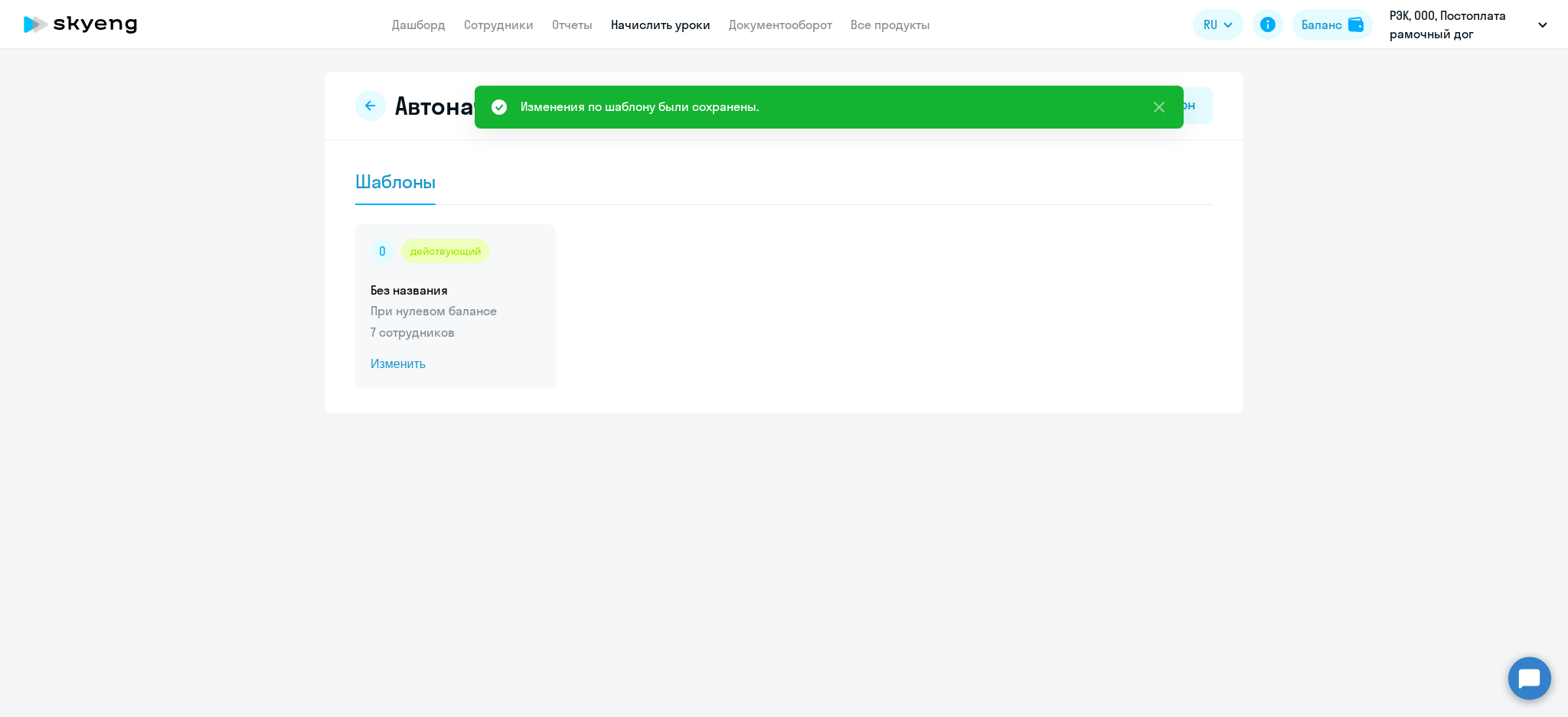
click at [506, 326] on p "7 сотрудников" at bounding box center [455, 332] width 170 height 19
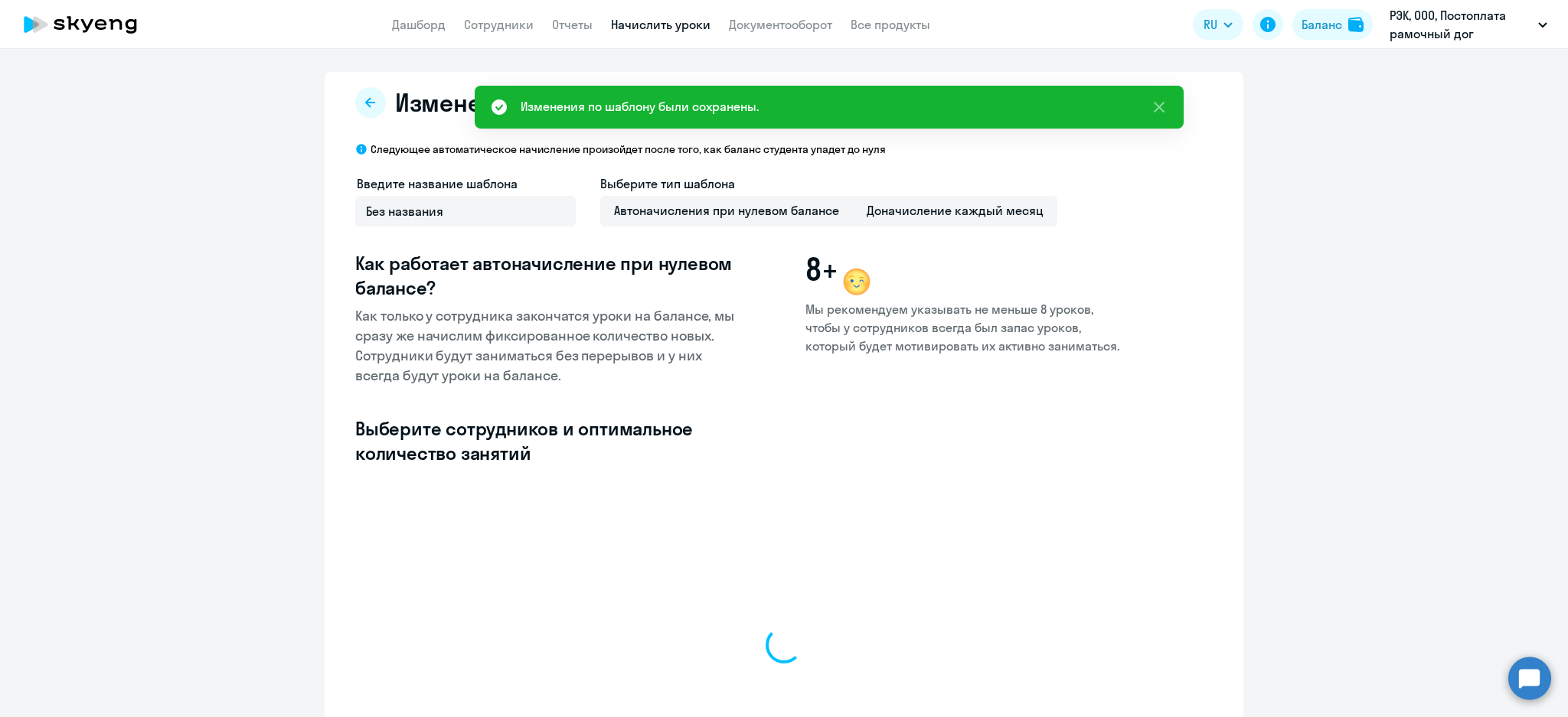
select select "10"
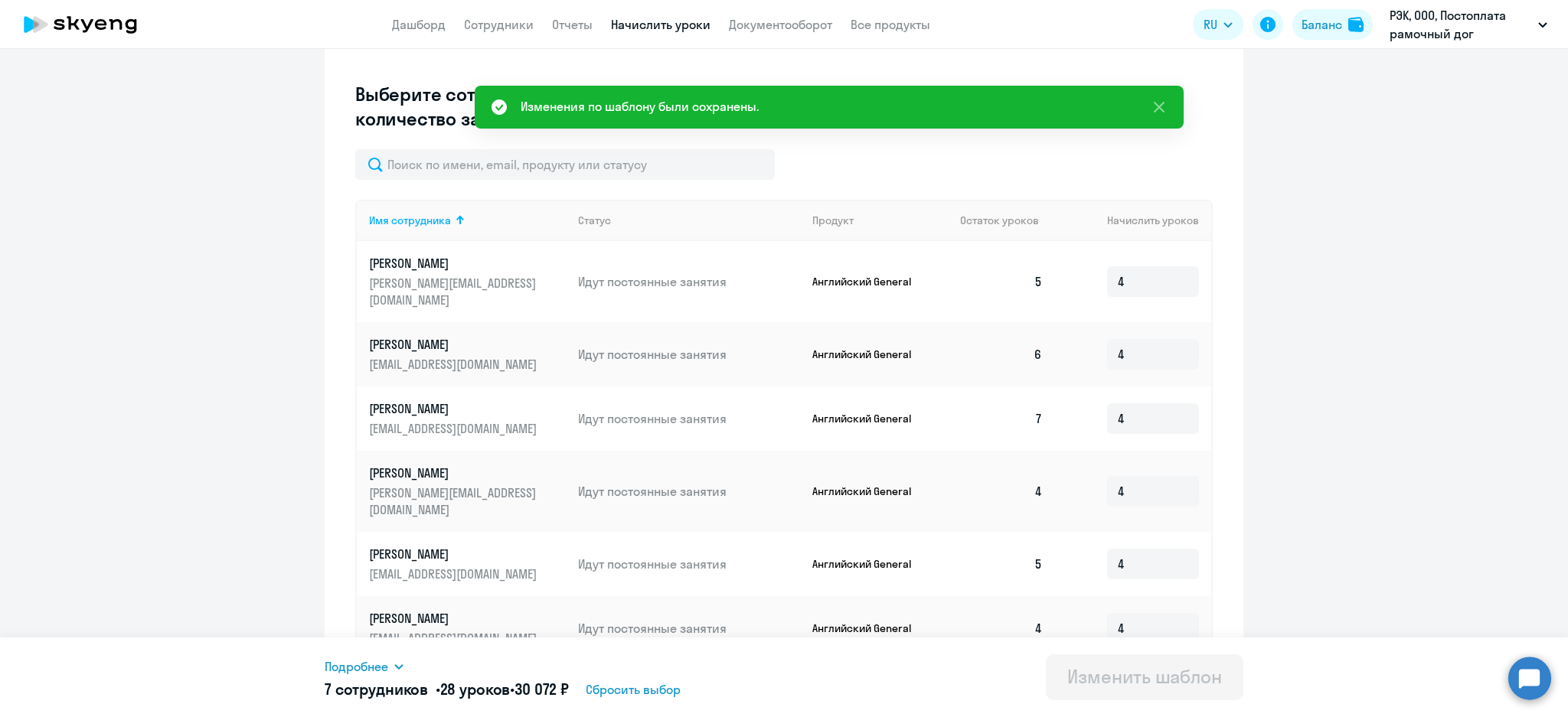
scroll to position [437, 0]
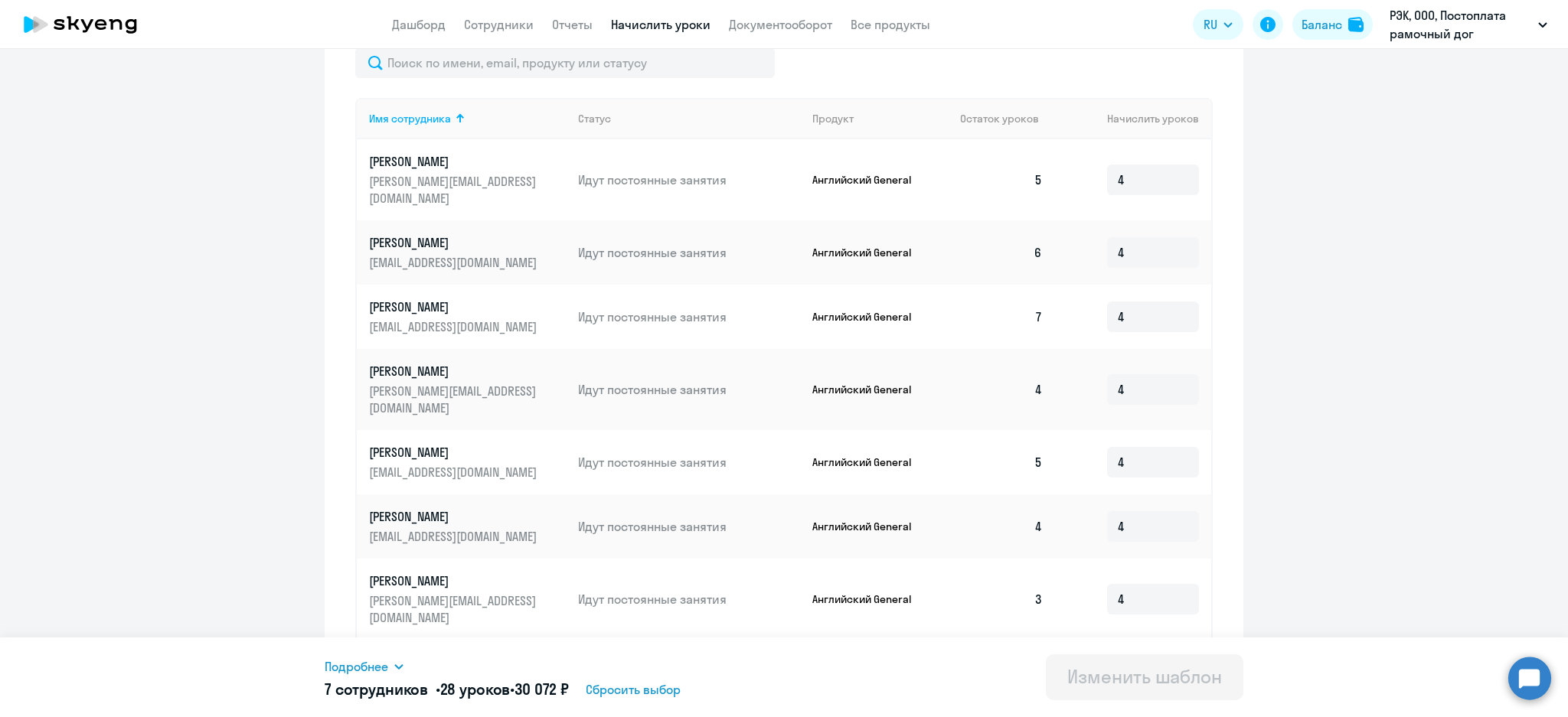
click at [500, 33] on app-header "Дашборд Сотрудники Отчеты Начислить уроки Документооборот Все продукты Дашборд …" at bounding box center [784, 24] width 1568 height 49
click at [498, 20] on link "Сотрудники" at bounding box center [498, 24] width 70 height 16
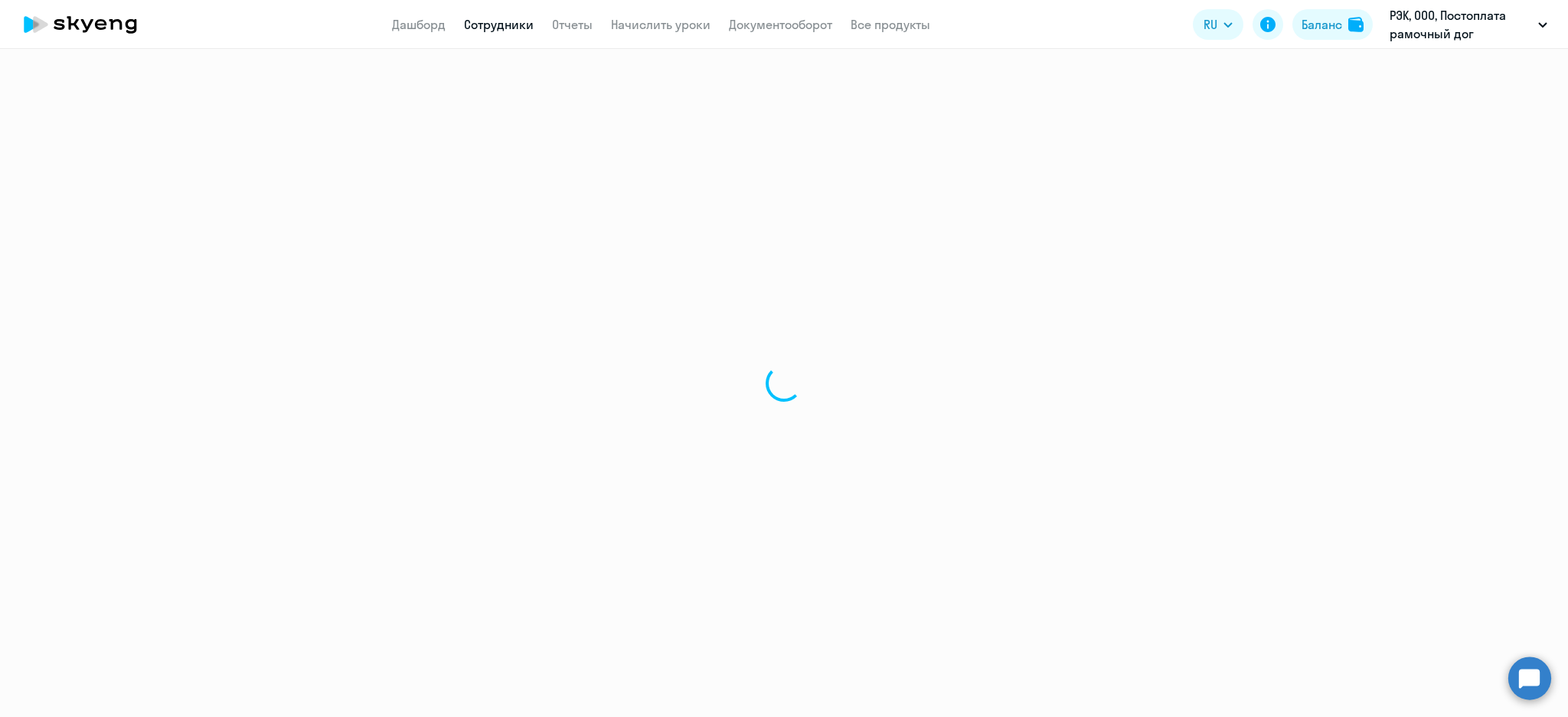
select select "30"
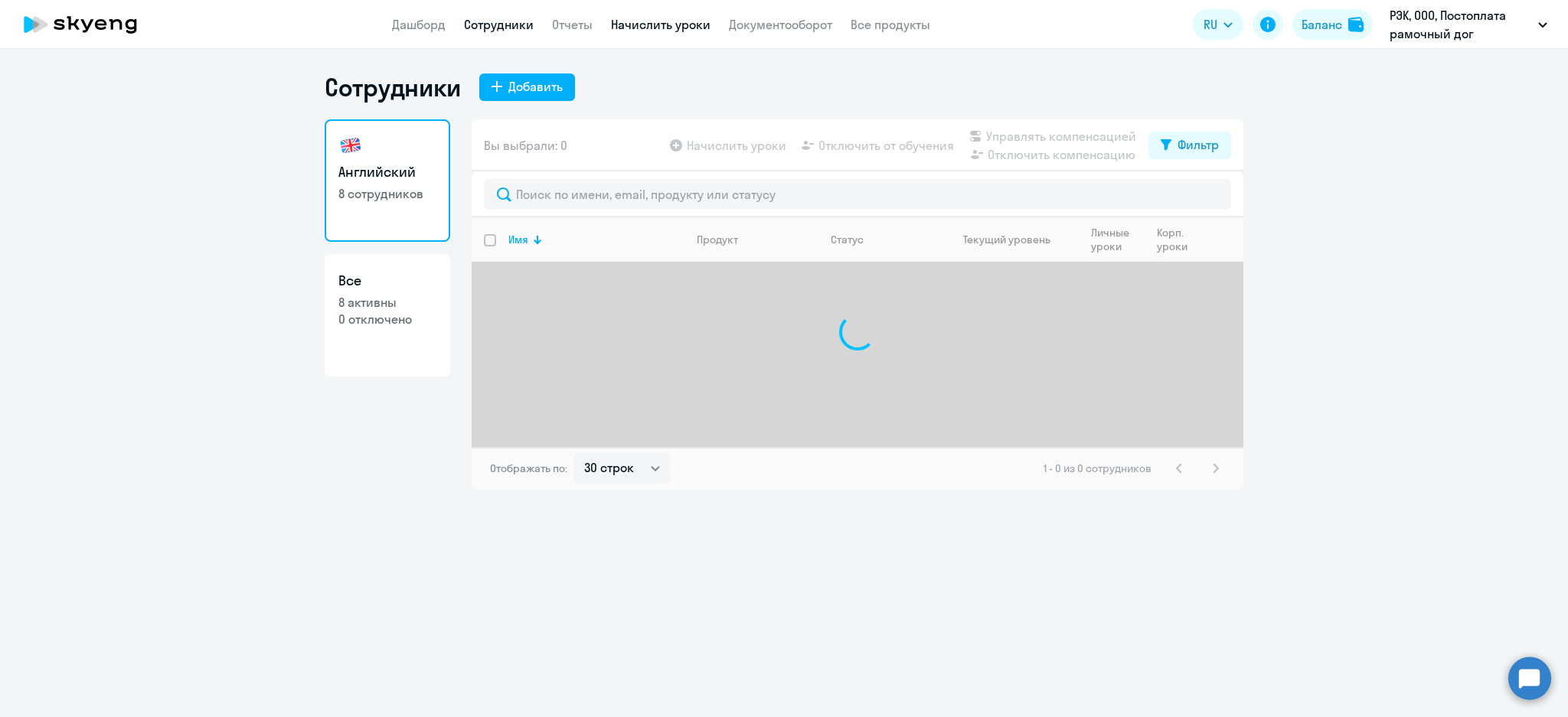
click at [661, 25] on link "Начислить уроки" at bounding box center [660, 24] width 99 height 16
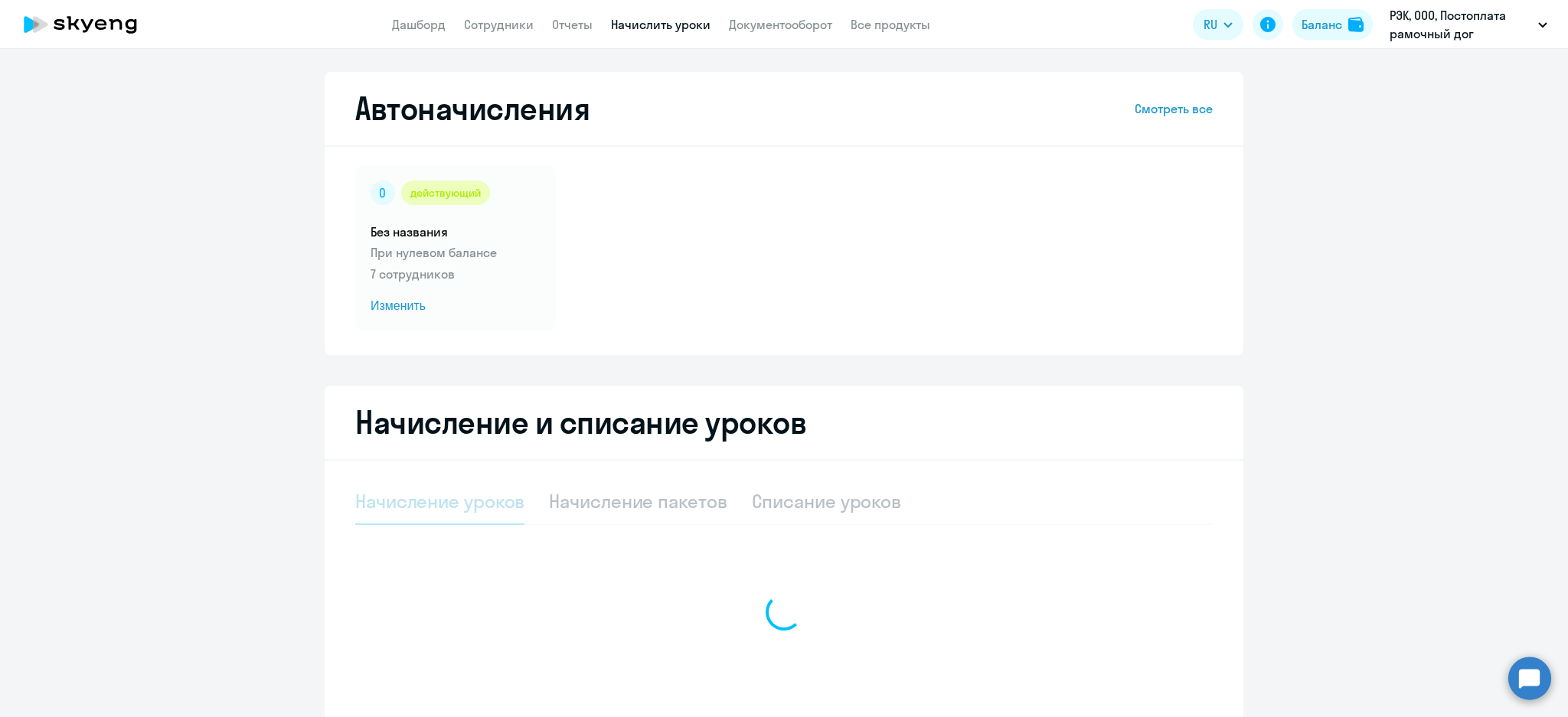
select select "10"
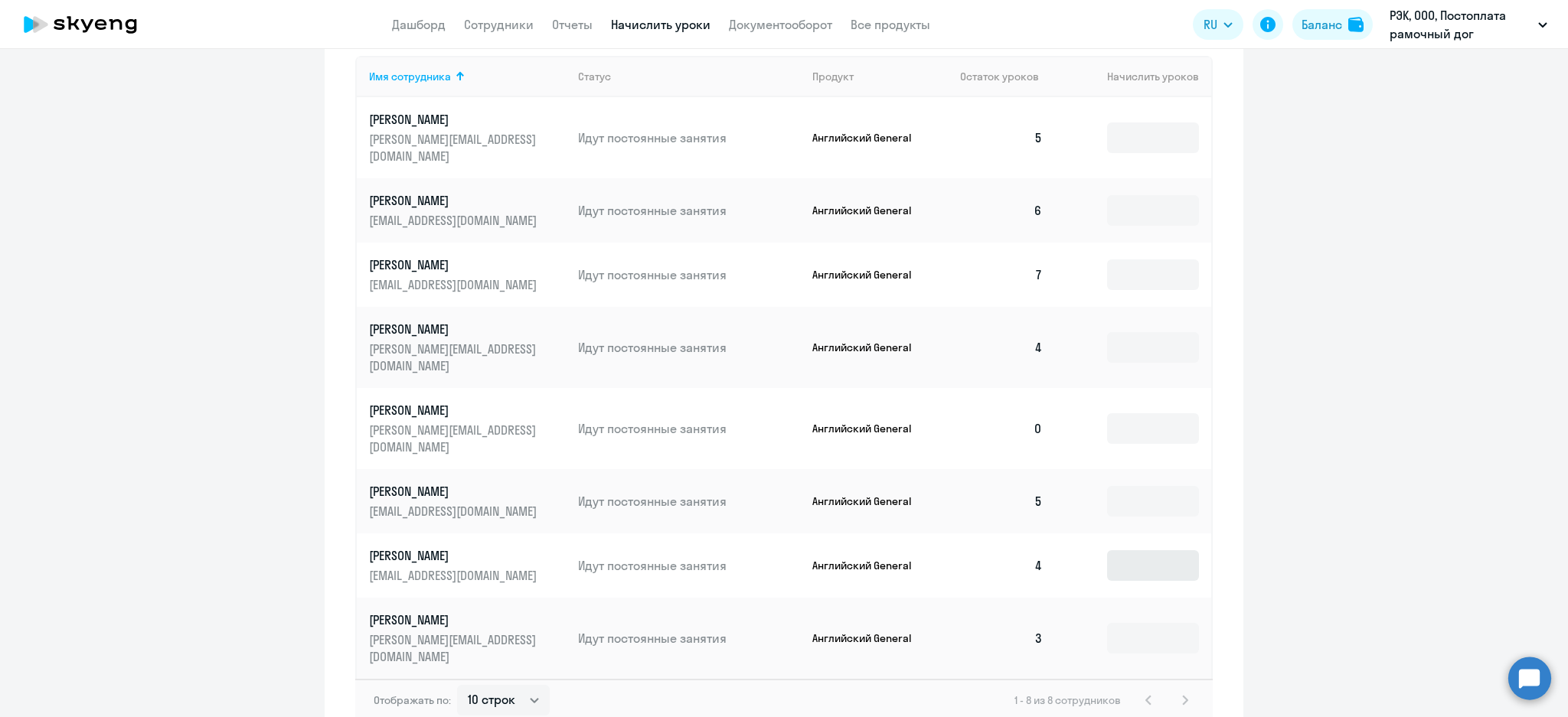
scroll to position [660, 0]
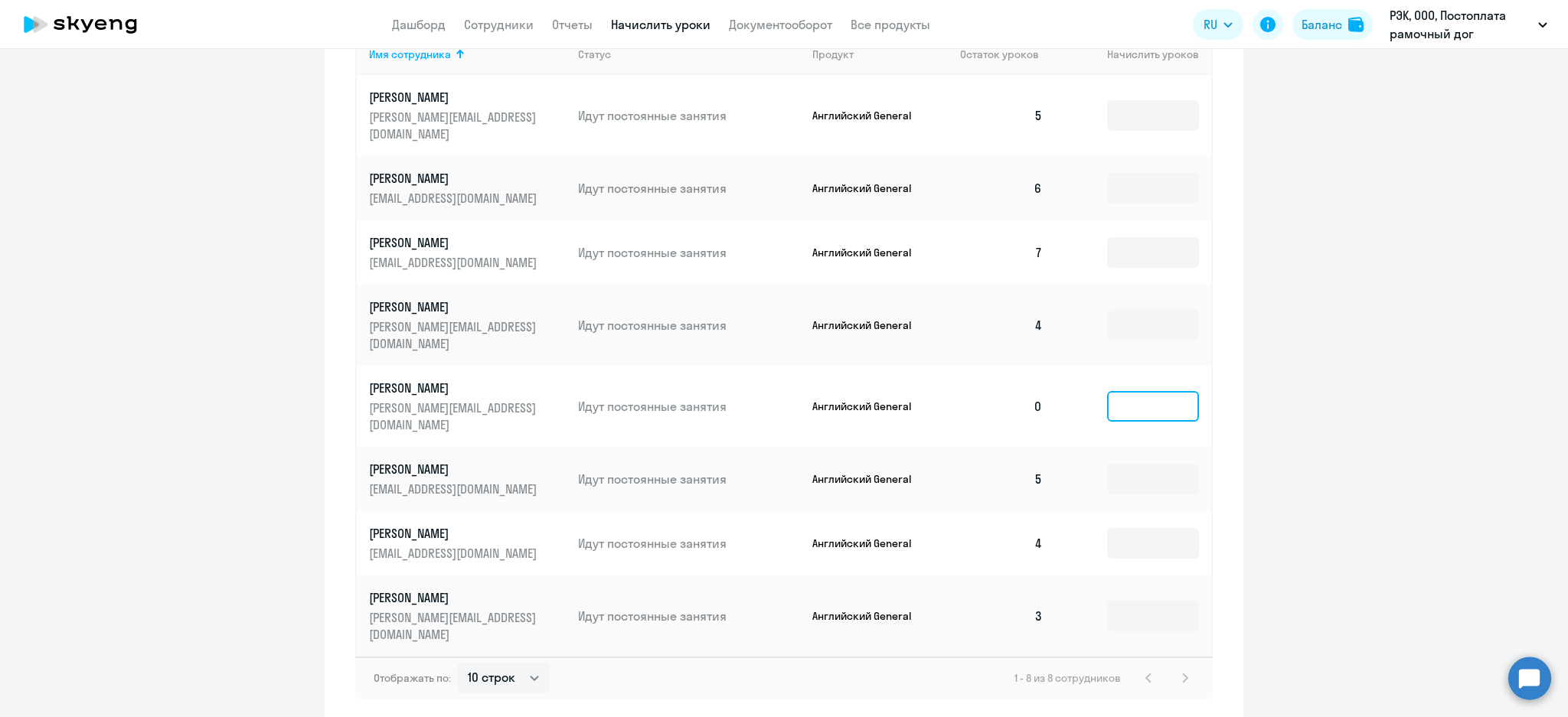
click at [1142, 391] on input at bounding box center [1153, 406] width 92 height 31
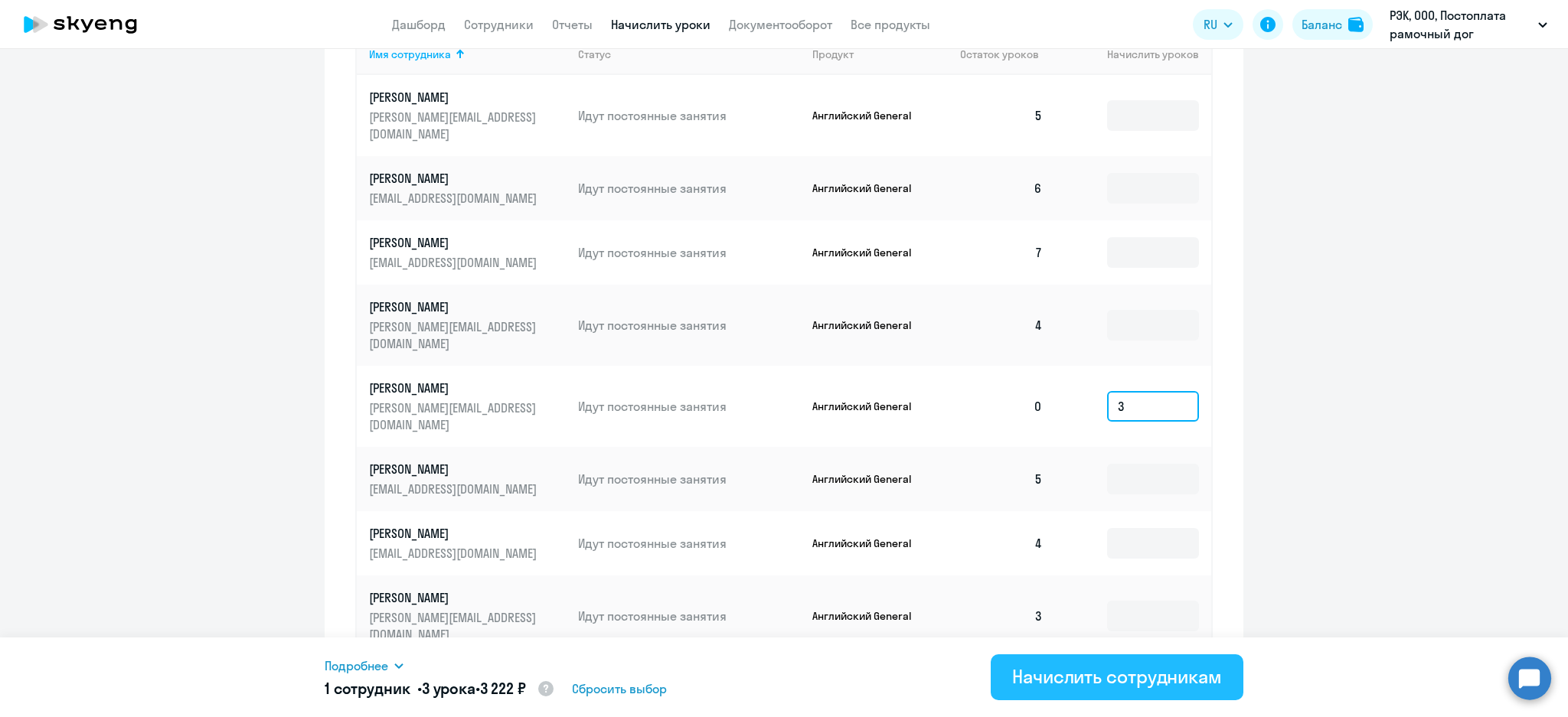
type input "3"
click at [1109, 686] on div "Начислить сотрудникам" at bounding box center [1116, 676] width 210 height 24
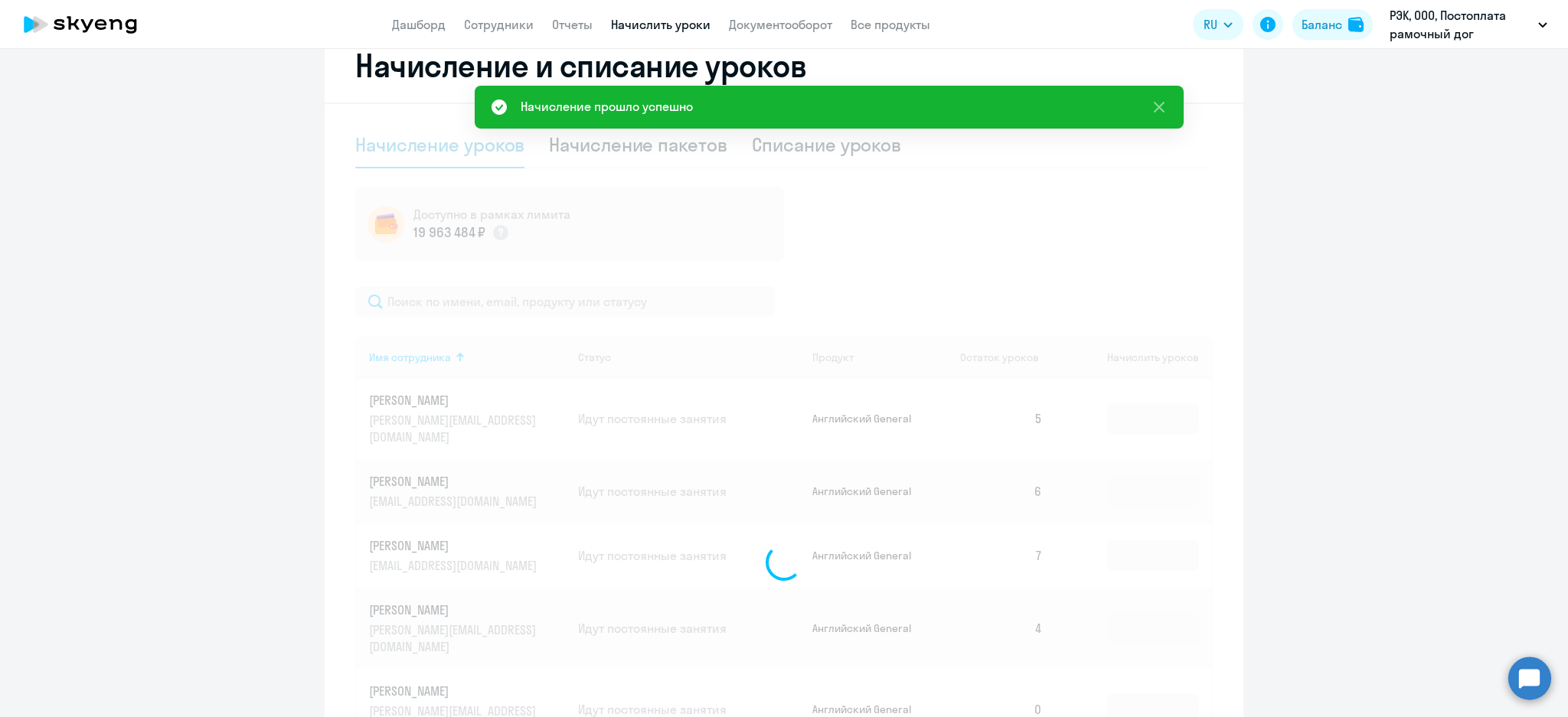
scroll to position [353, 0]
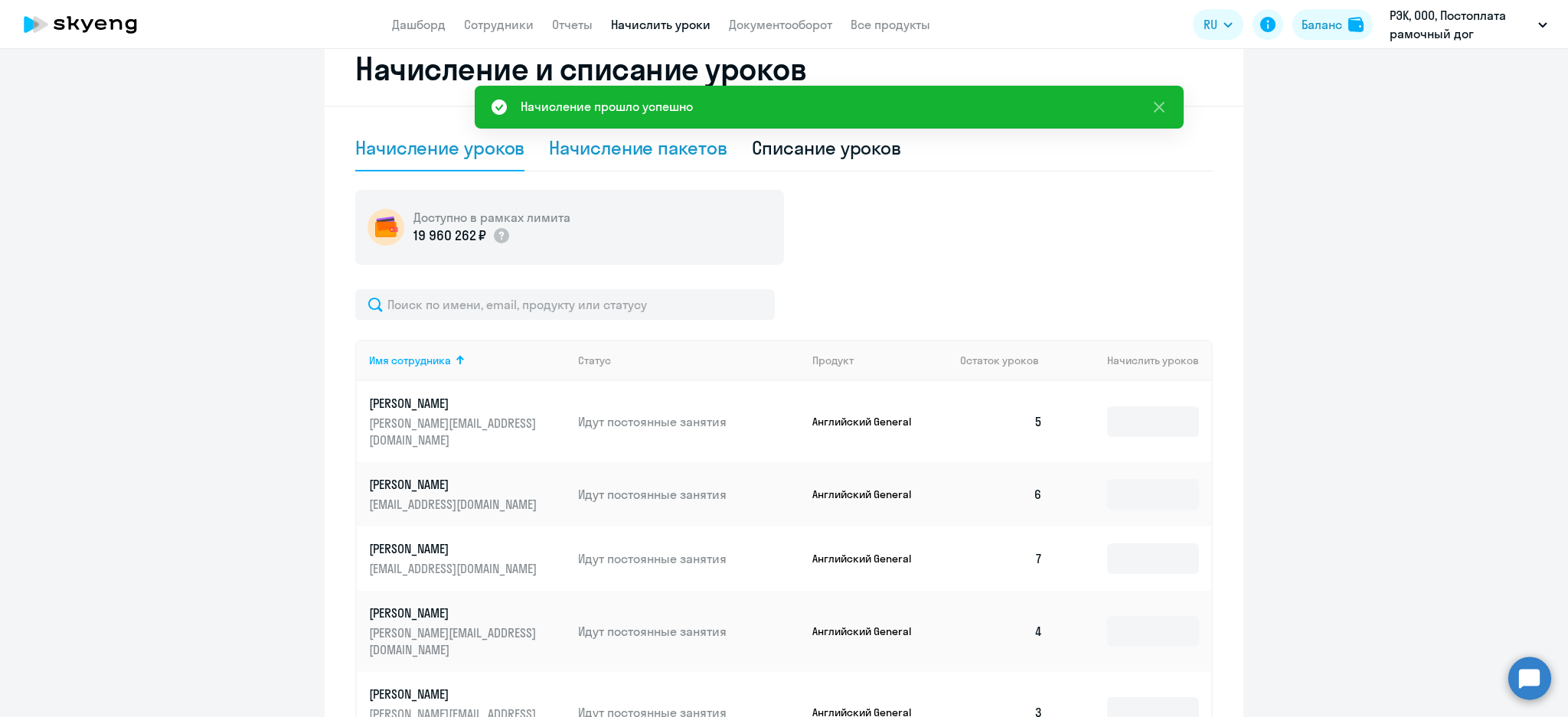
click at [649, 162] on div "Начисление пакетов" at bounding box center [638, 148] width 178 height 46
select select "10"
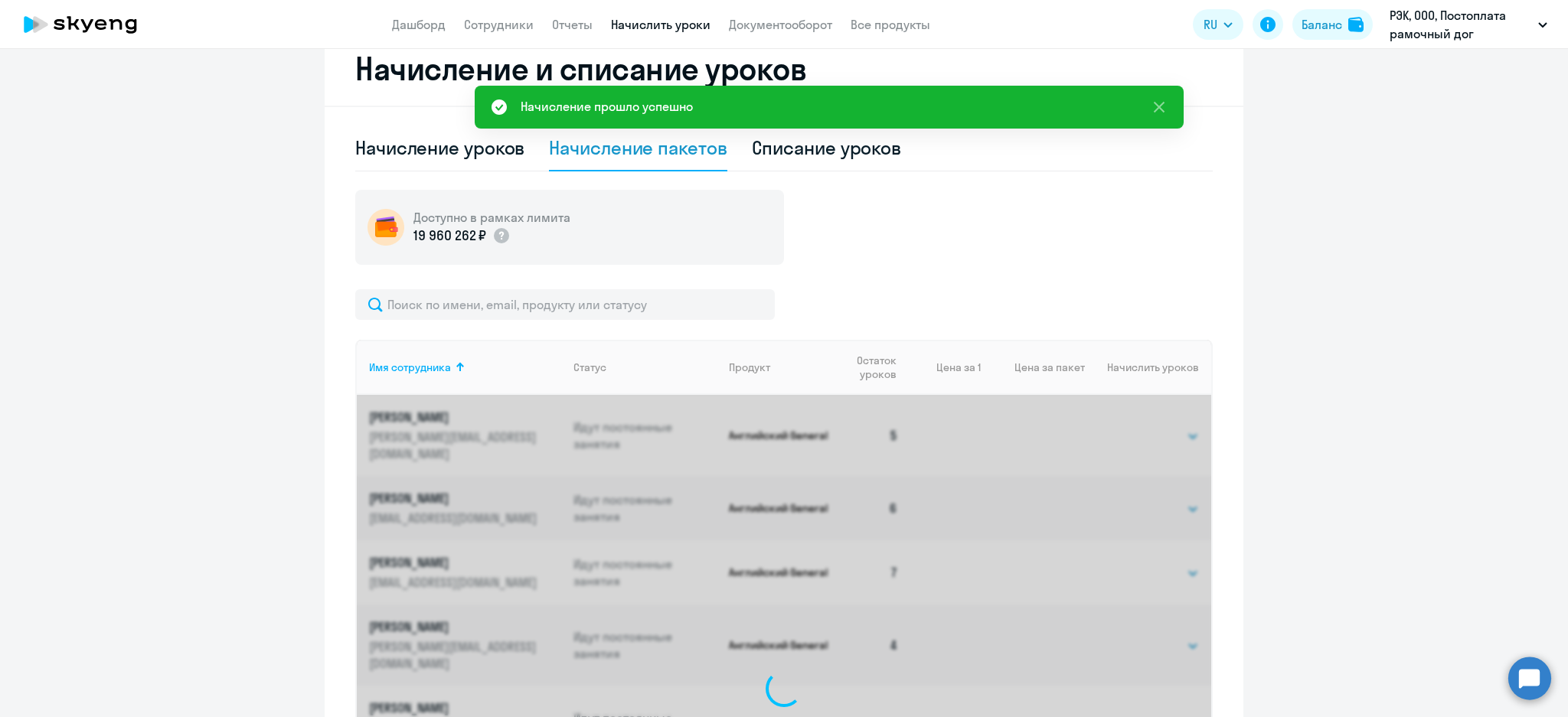
click at [642, 154] on div "Начисление пакетов" at bounding box center [638, 147] width 178 height 24
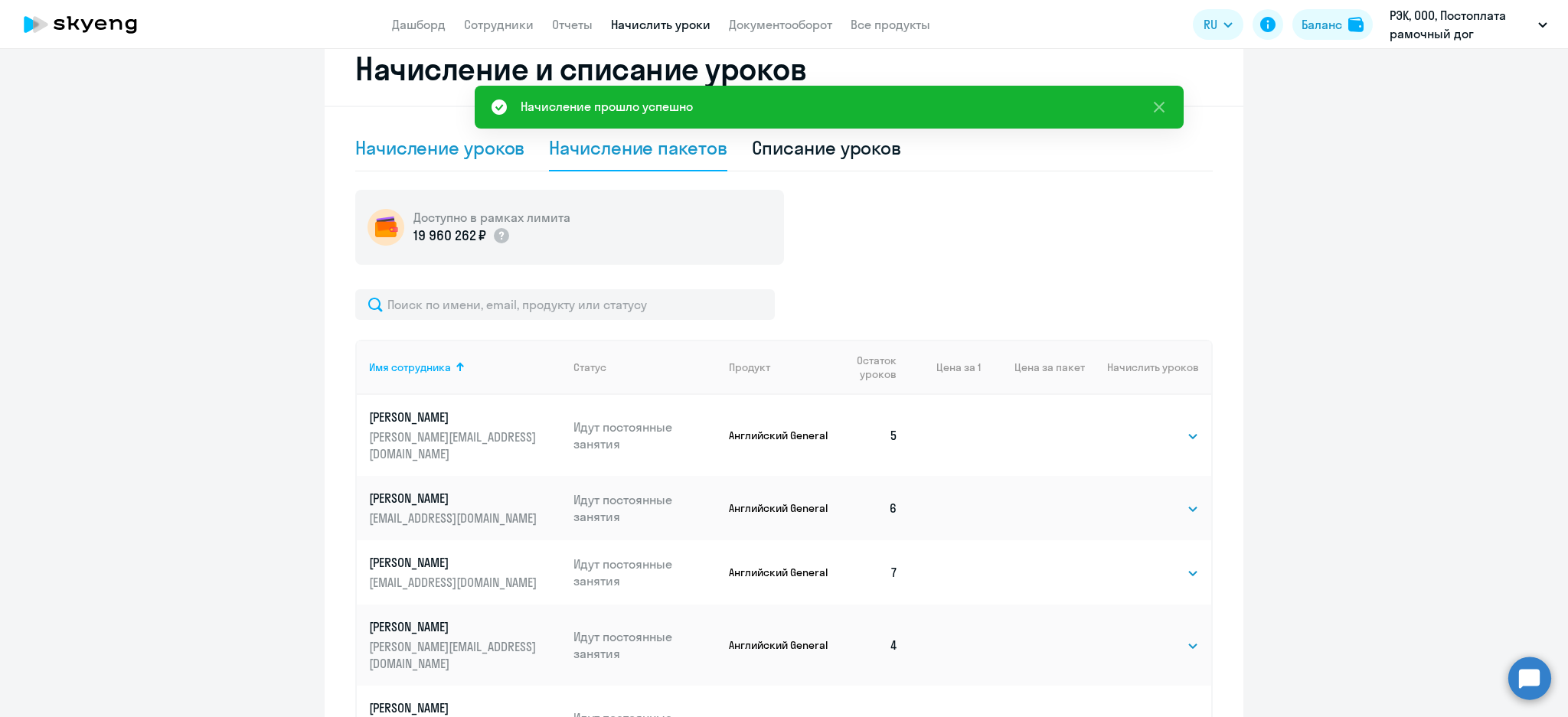
click at [463, 156] on div "Начисление уроков" at bounding box center [440, 147] width 169 height 24
select select "10"
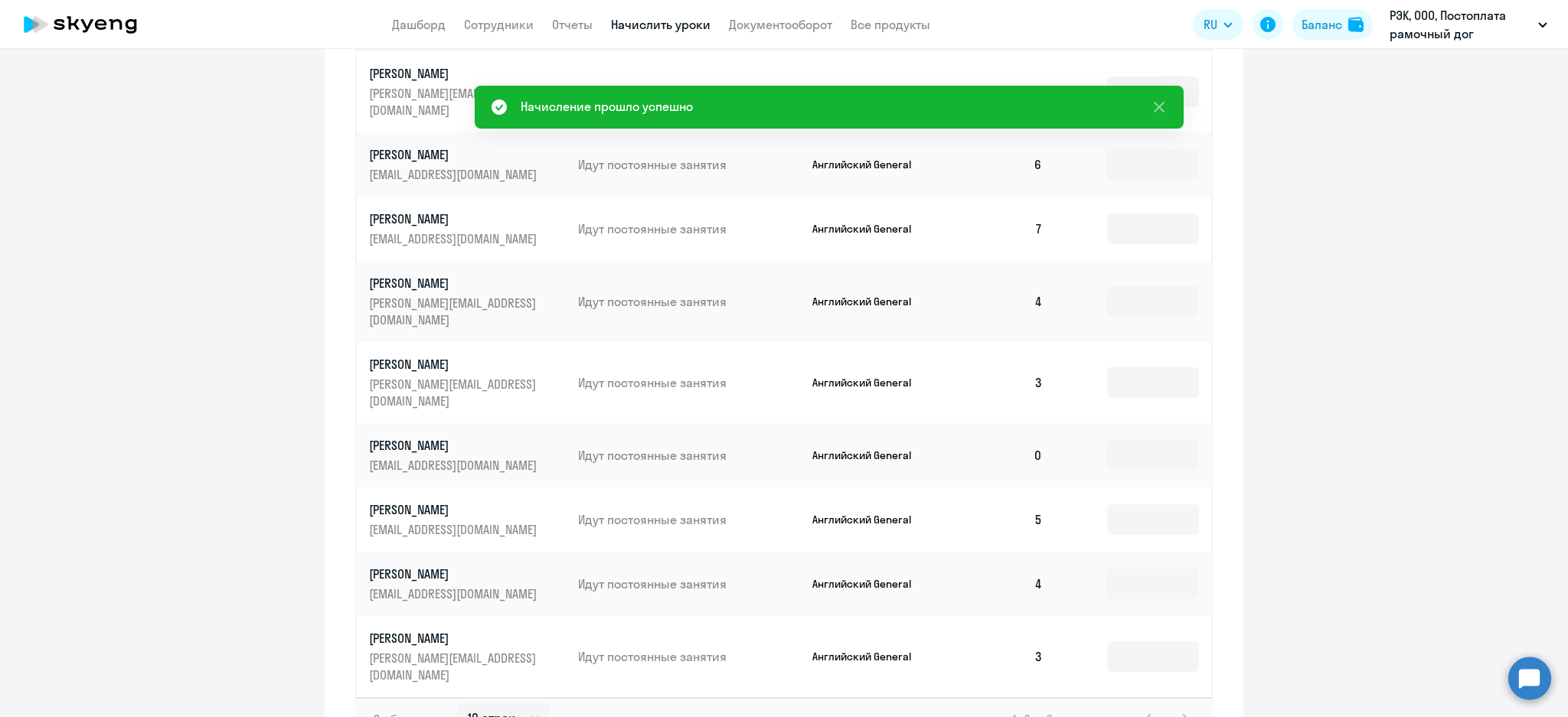
scroll to position [724, 0]
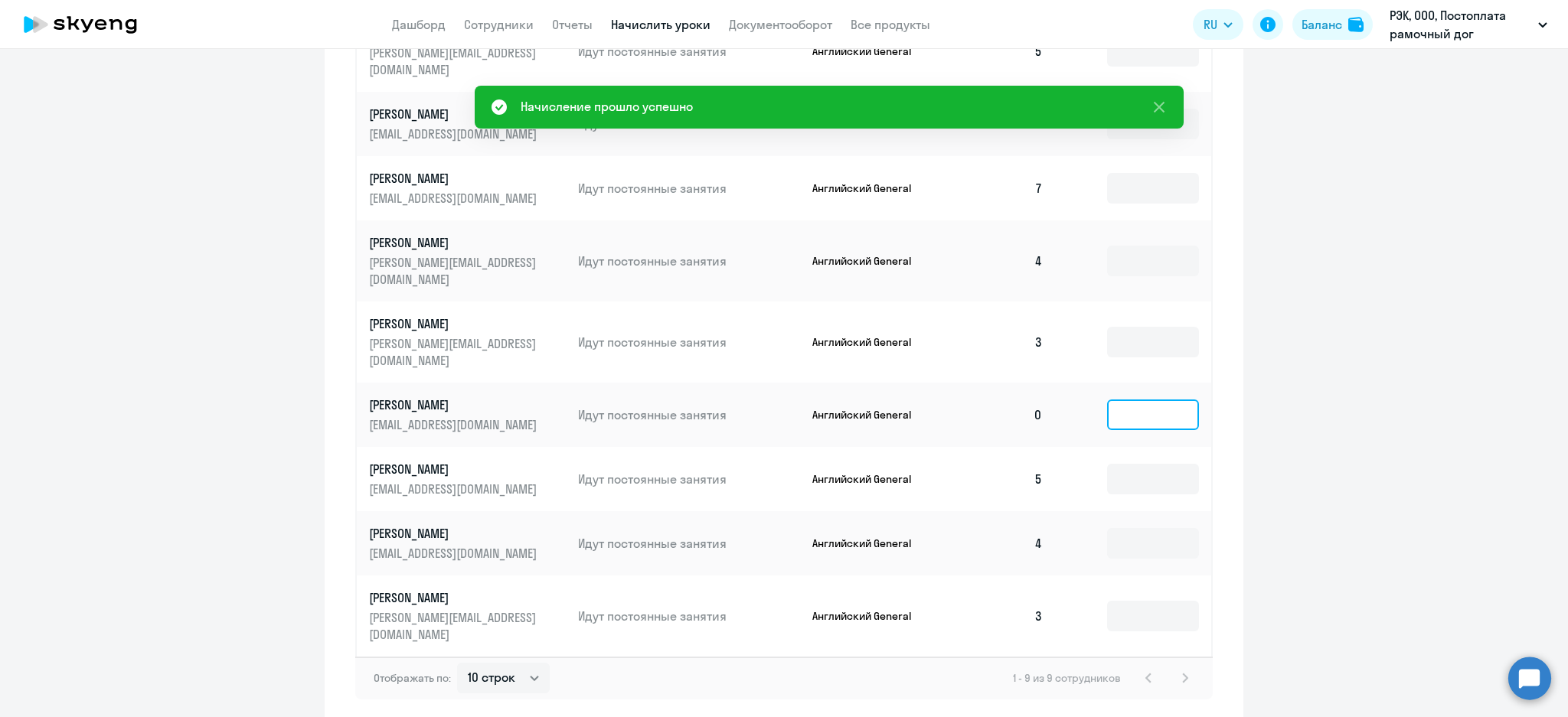
click at [1152, 400] on input at bounding box center [1153, 415] width 92 height 31
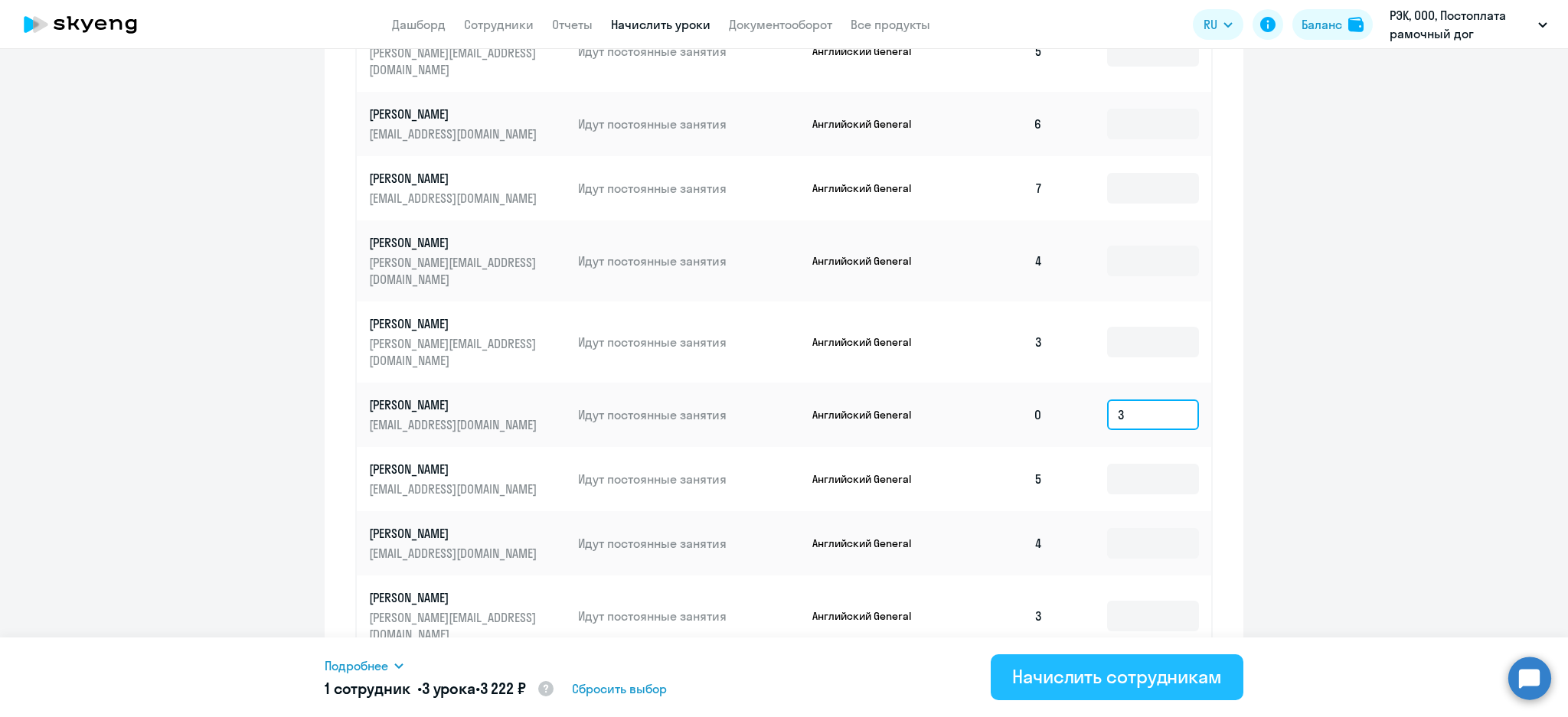
type input "3"
click at [1140, 678] on div "Начислить сотрудникам" at bounding box center [1116, 676] width 210 height 24
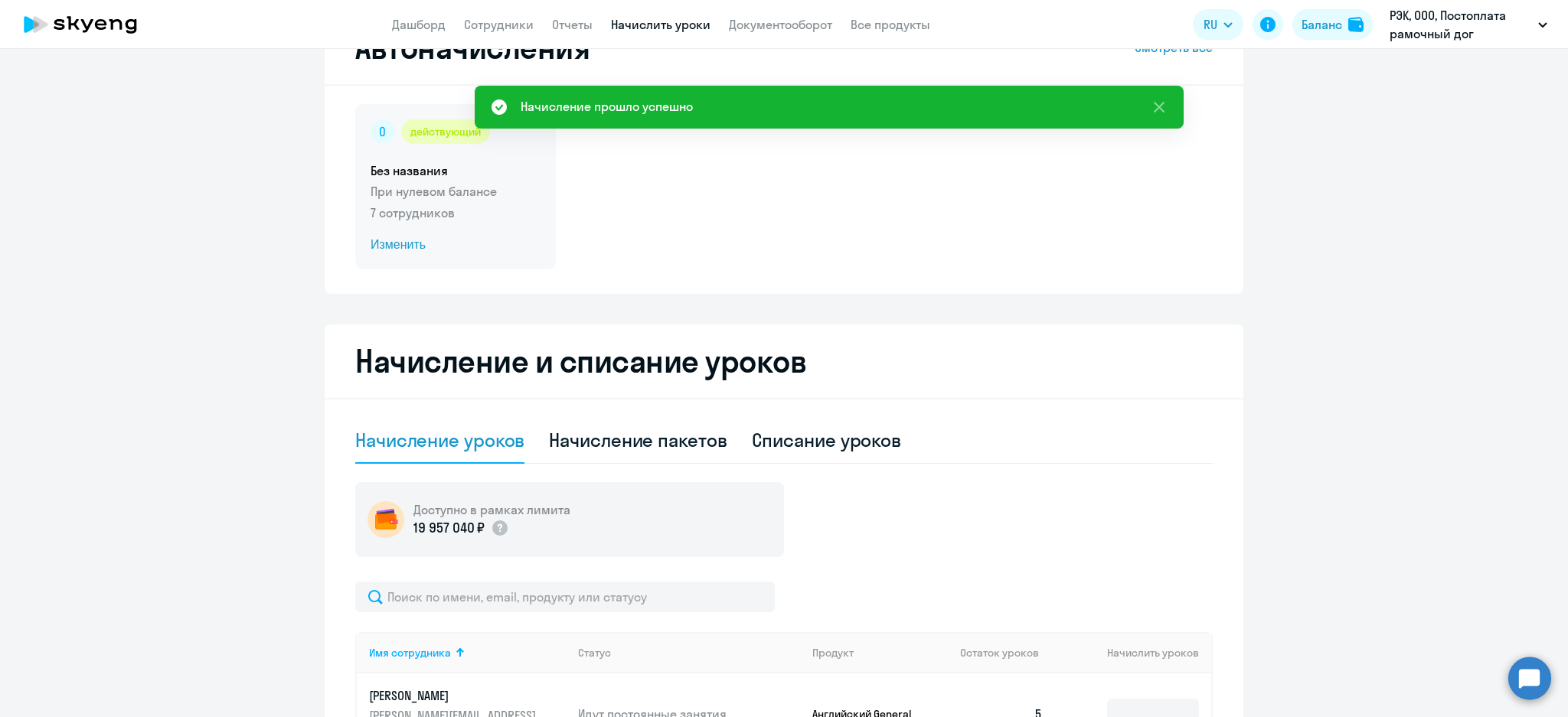
scroll to position [0, 0]
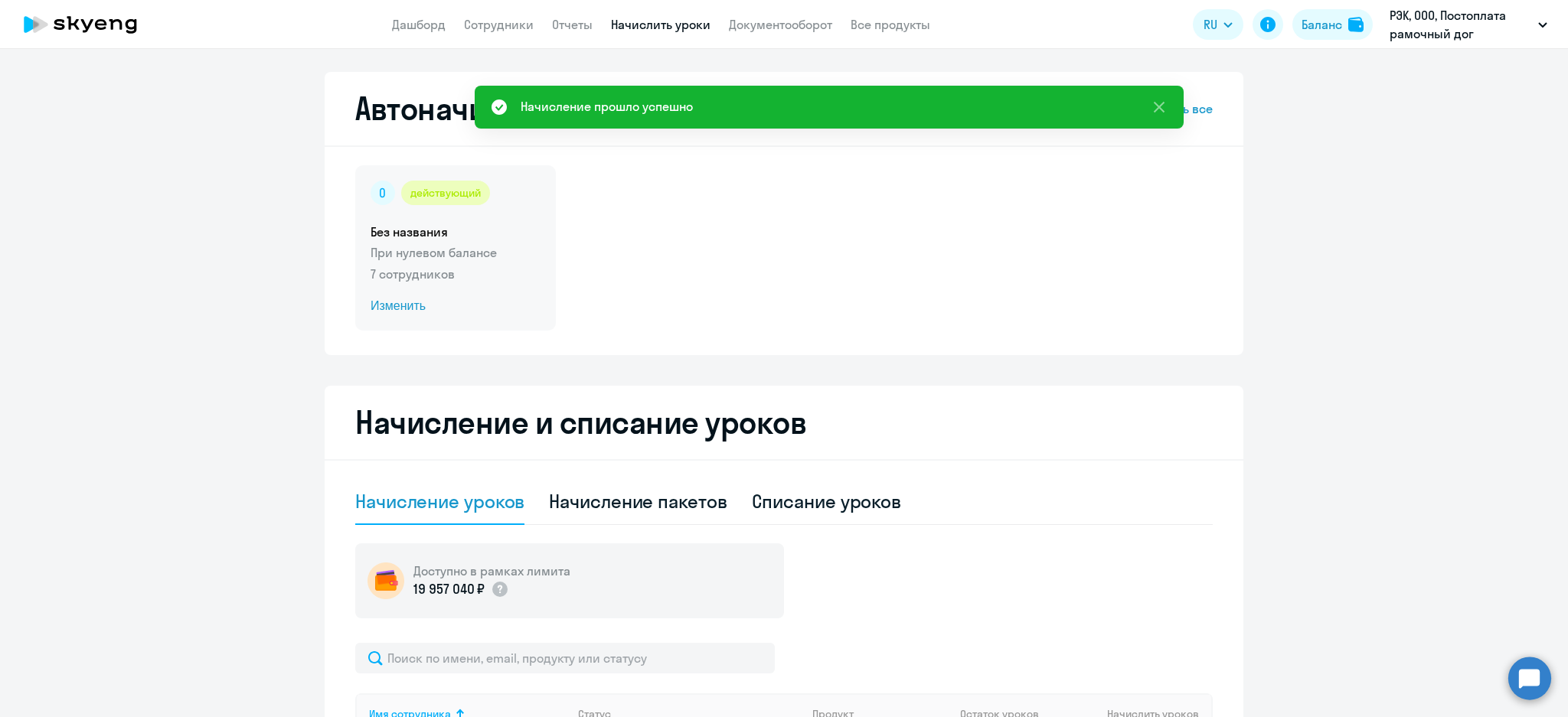
click at [442, 226] on h5 "Без названия" at bounding box center [455, 232] width 170 height 17
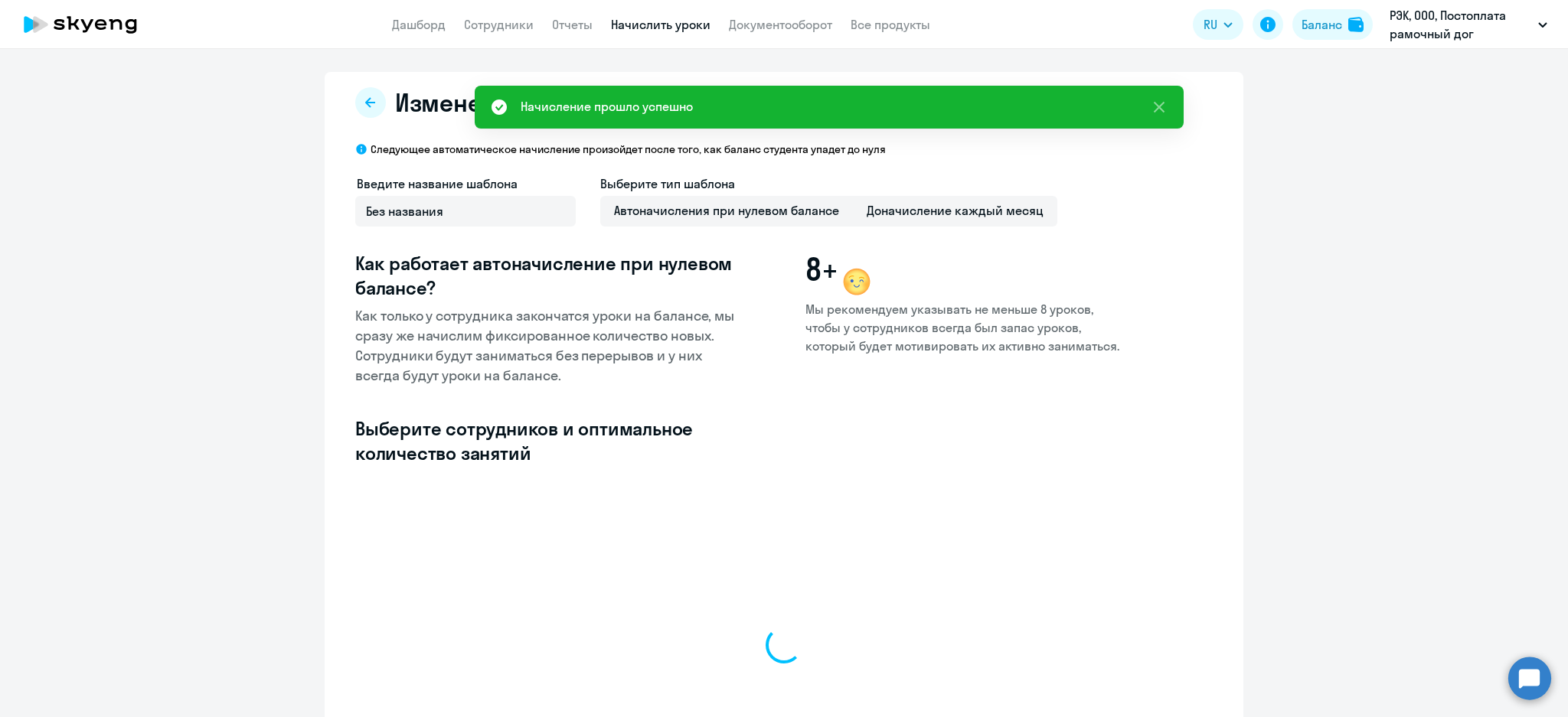
select select "10"
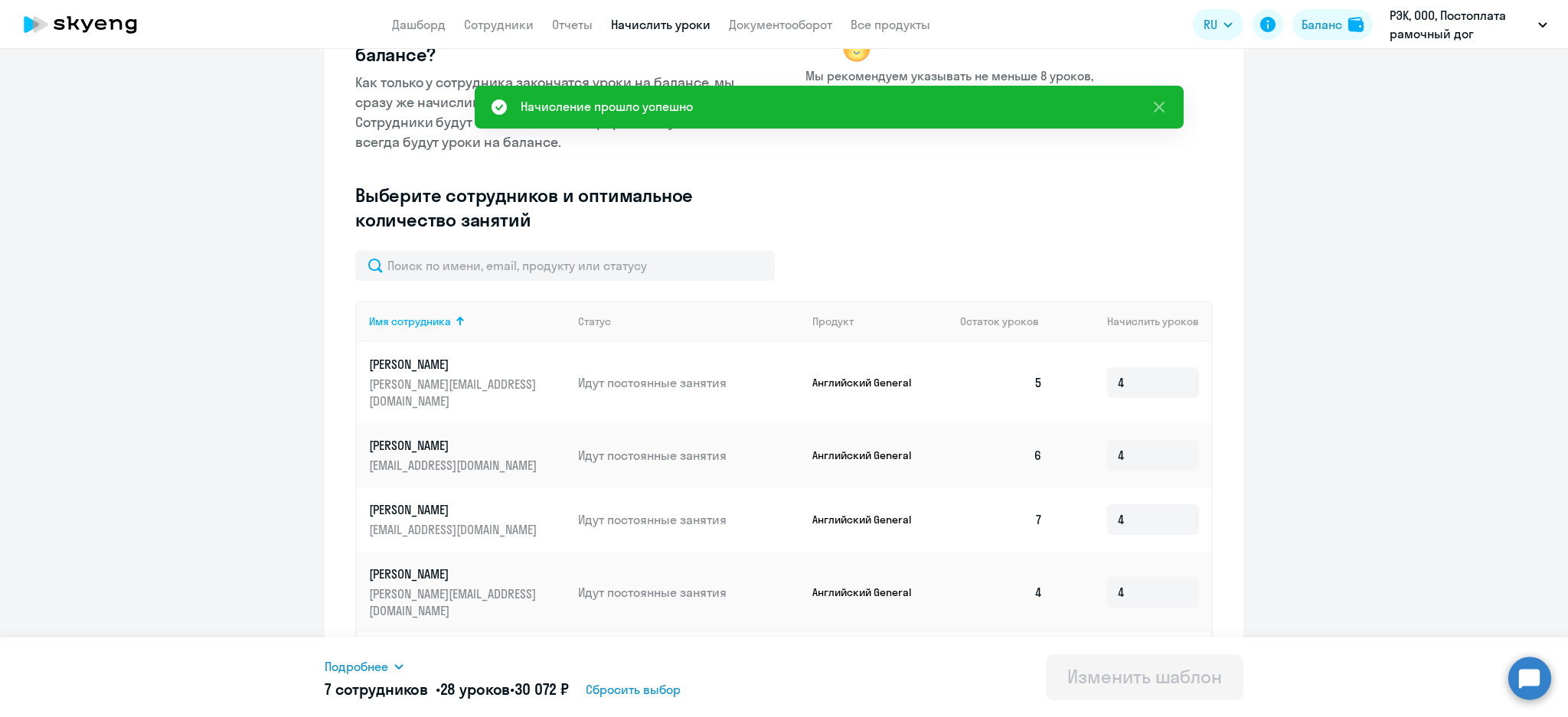
scroll to position [306, 0]
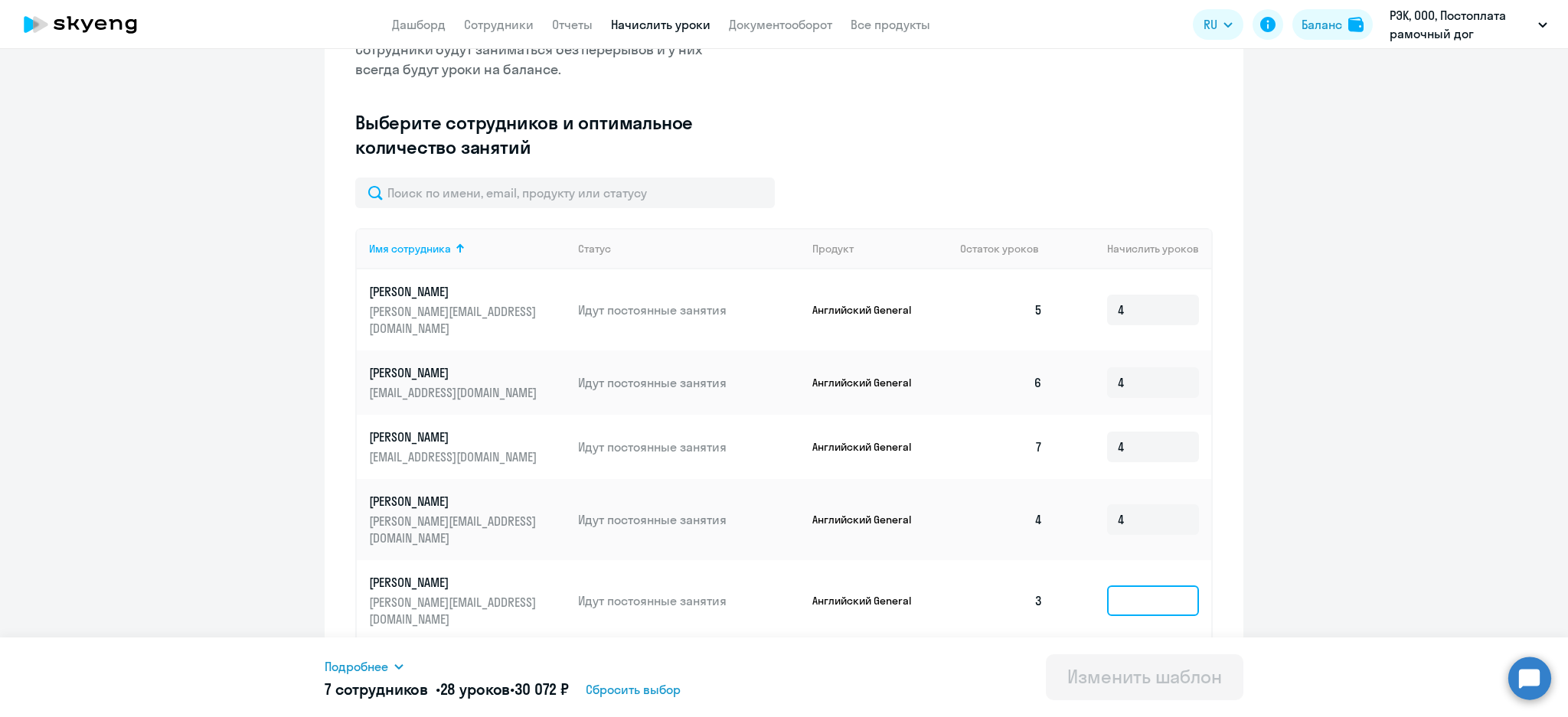
click at [1151, 585] on input at bounding box center [1153, 600] width 92 height 31
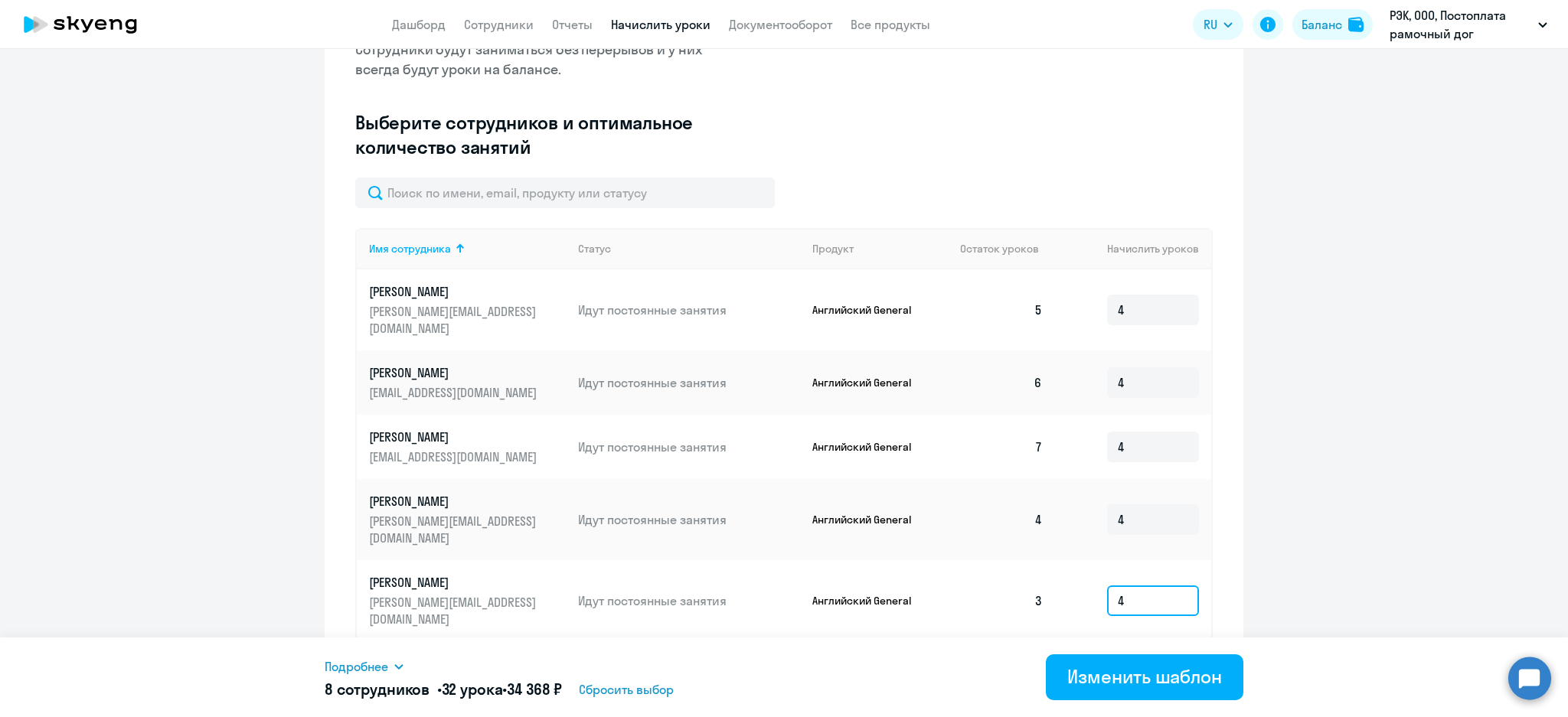
scroll to position [565, 0]
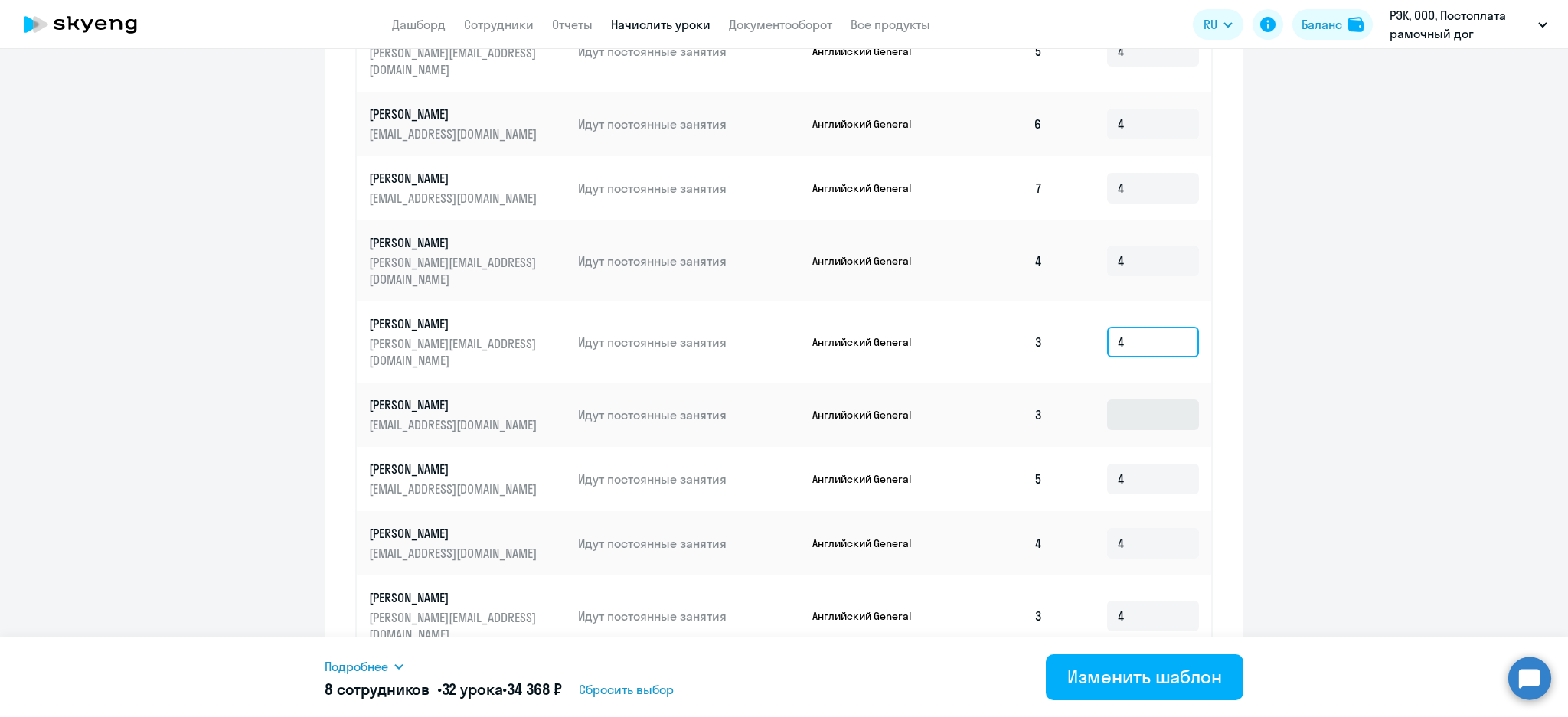
type input "4"
click at [1147, 400] on input at bounding box center [1153, 415] width 92 height 31
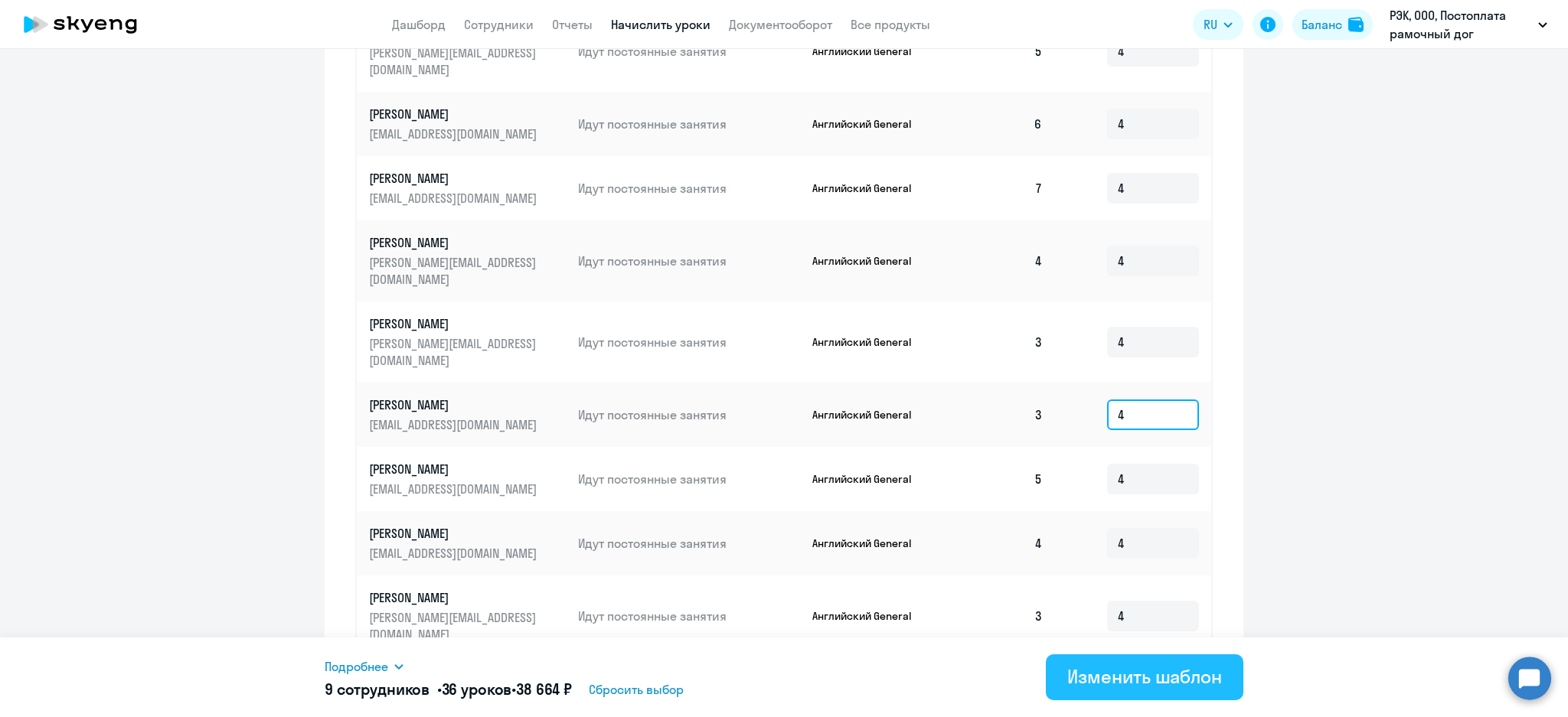
type input "4"
drag, startPoint x: 1145, startPoint y: 671, endPoint x: 1112, endPoint y: 650, distance: 39.1
click at [1145, 672] on div "Изменить шаблон" at bounding box center [1144, 676] width 155 height 24
